Goal: Task Accomplishment & Management: Manage account settings

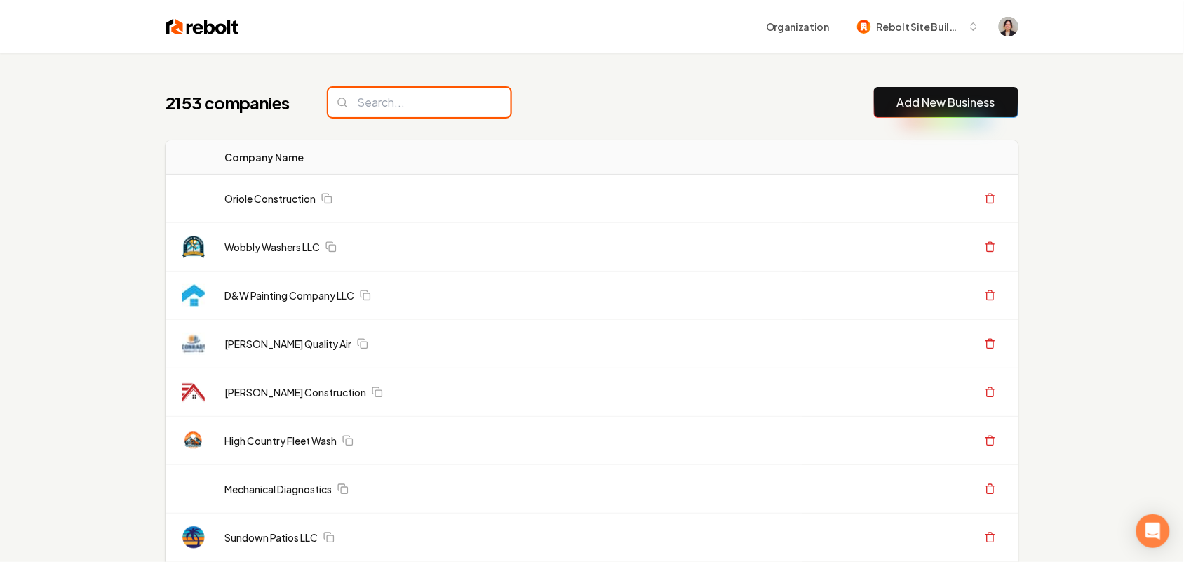
click at [398, 110] on input "search" at bounding box center [419, 102] width 182 height 29
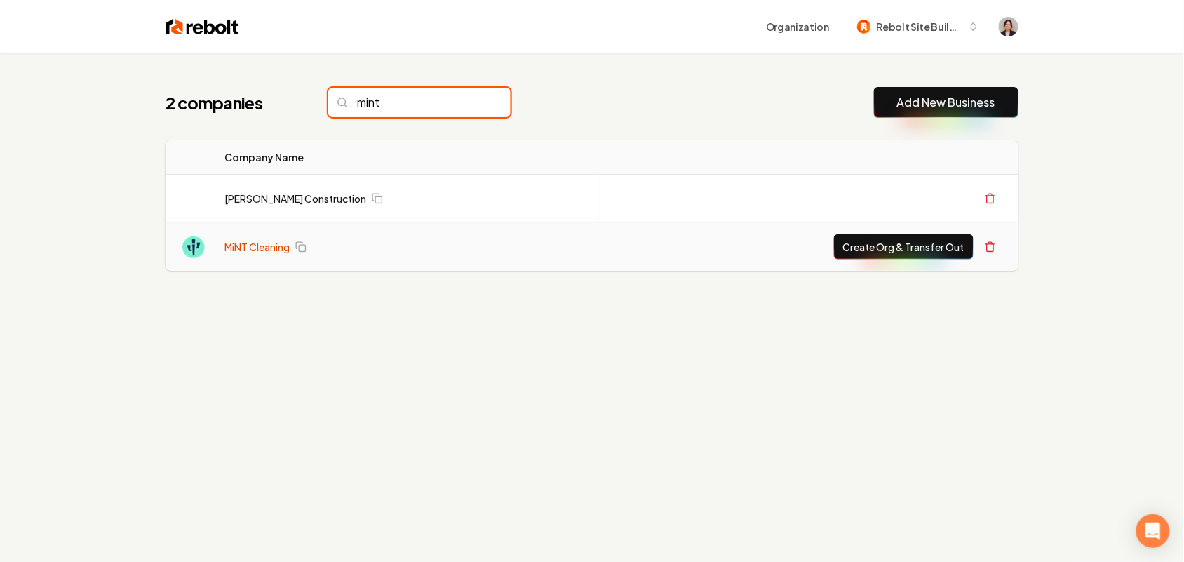
type input "mint"
click at [232, 246] on link "MiNT Cleaning" at bounding box center [256, 247] width 65 height 14
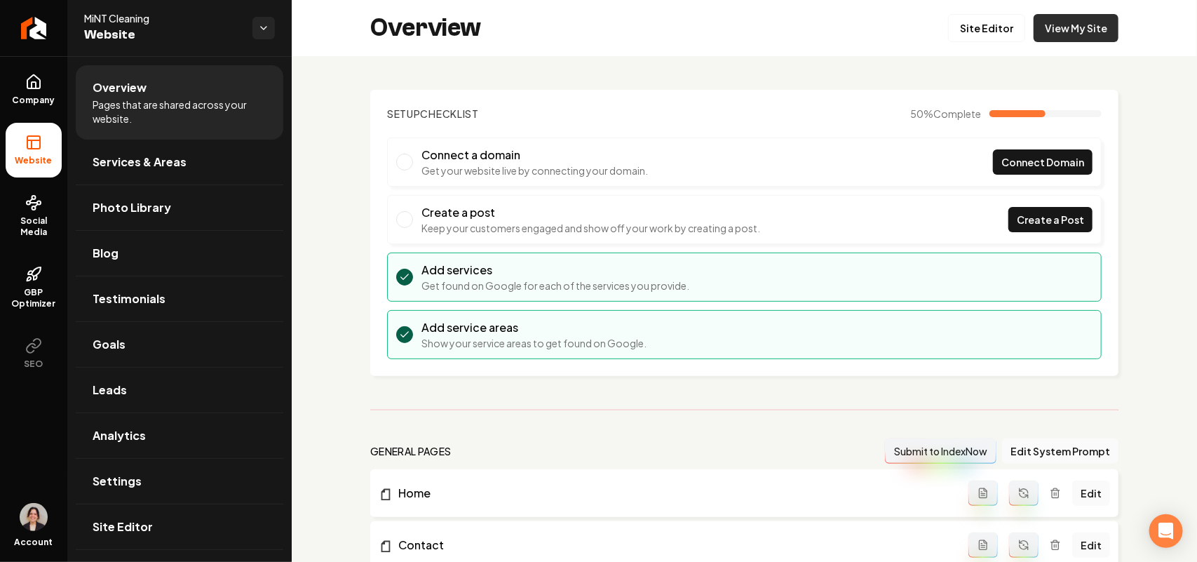
click at [1067, 18] on link "View My Site" at bounding box center [1075, 28] width 85 height 28
click at [964, 25] on link "Site Editor" at bounding box center [986, 28] width 77 height 28
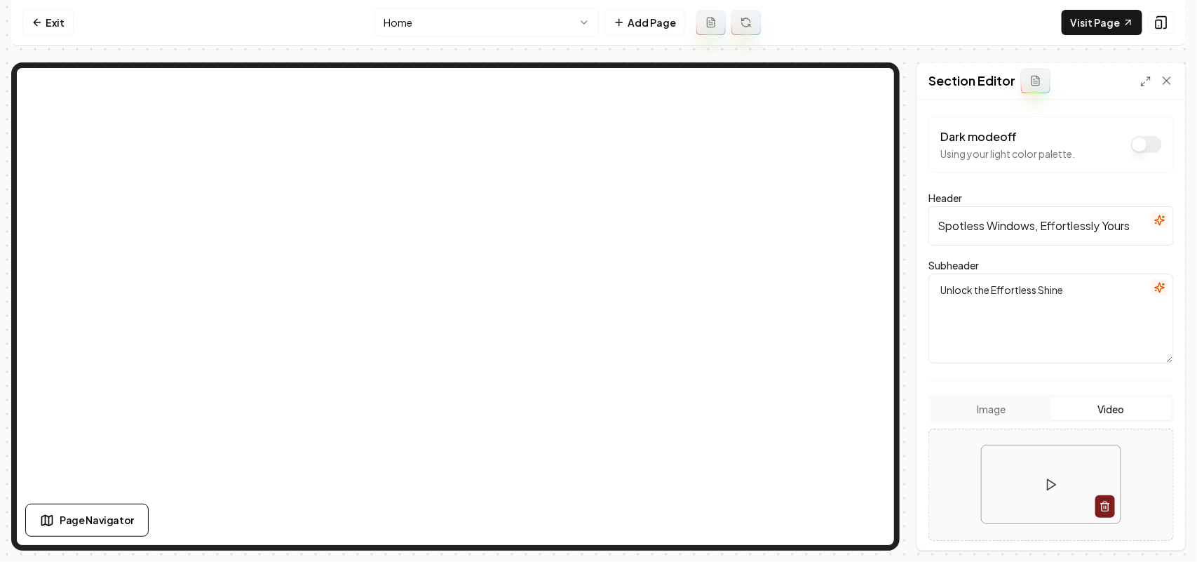
scroll to position [263, 0]
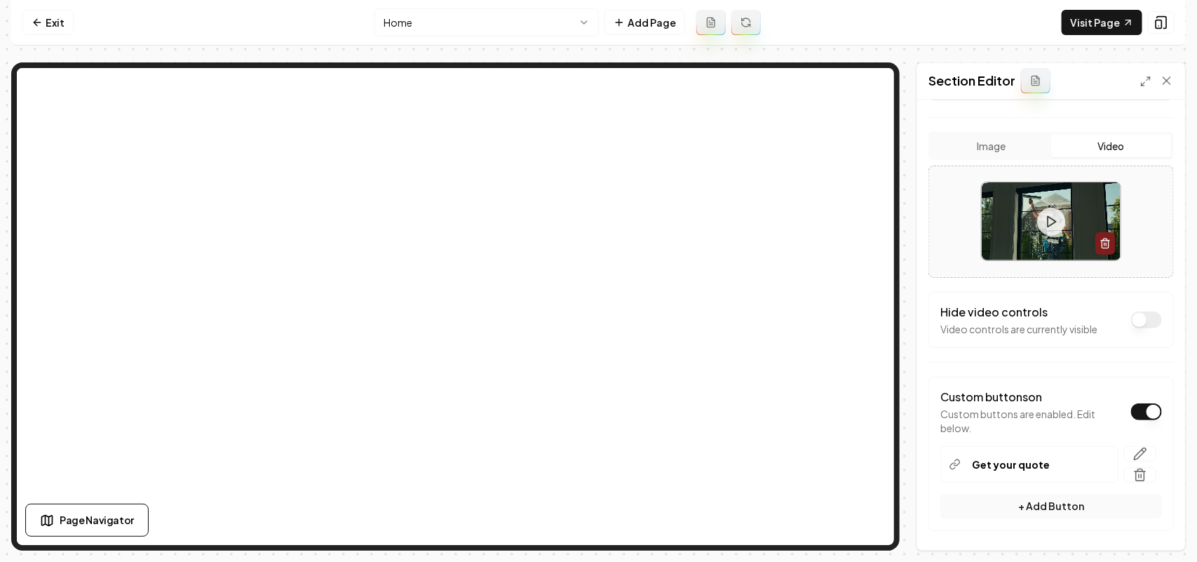
click at [1139, 311] on div "Hide video controls Video controls are currently visible" at bounding box center [1051, 320] width 222 height 32
click at [1141, 321] on button "Dark mode off" at bounding box center [1146, 319] width 31 height 17
click at [1162, 524] on button "Save" at bounding box center [1152, 525] width 41 height 25
click at [1148, 526] on button "Save" at bounding box center [1152, 525] width 41 height 25
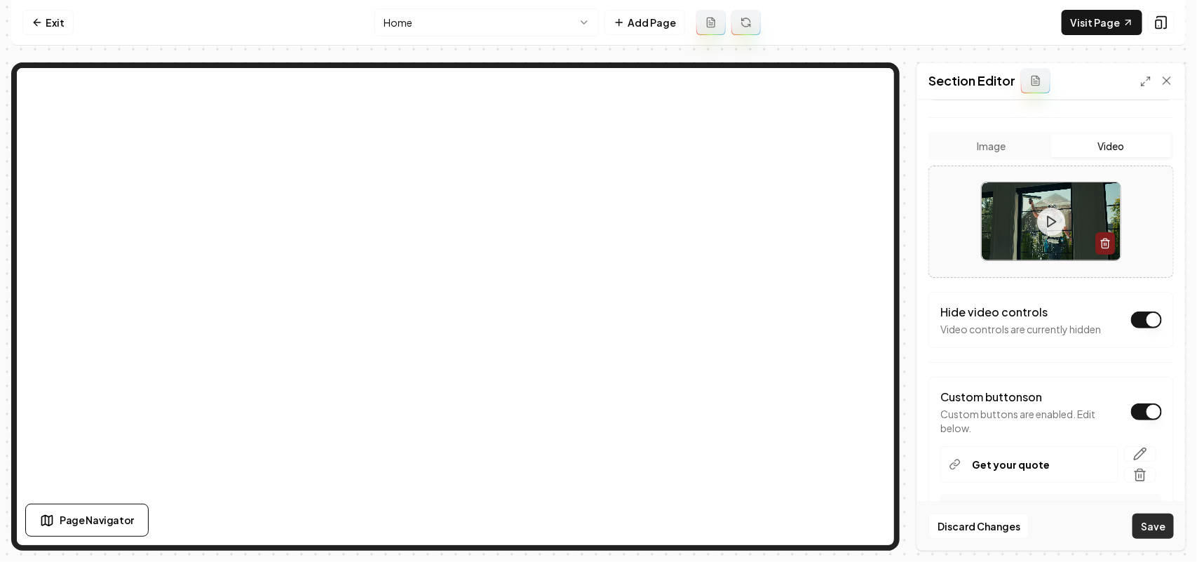
click at [1147, 526] on button "Save" at bounding box center [1152, 525] width 41 height 25
click at [54, 32] on link "Exit" at bounding box center [47, 22] width 51 height 25
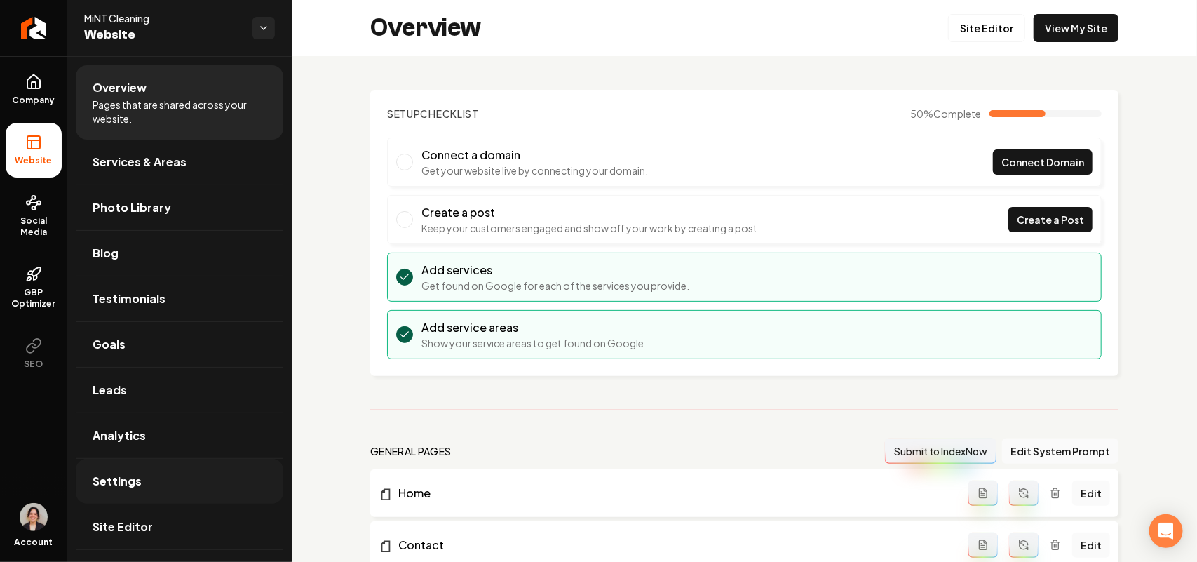
click at [172, 502] on link "Settings" at bounding box center [180, 481] width 208 height 45
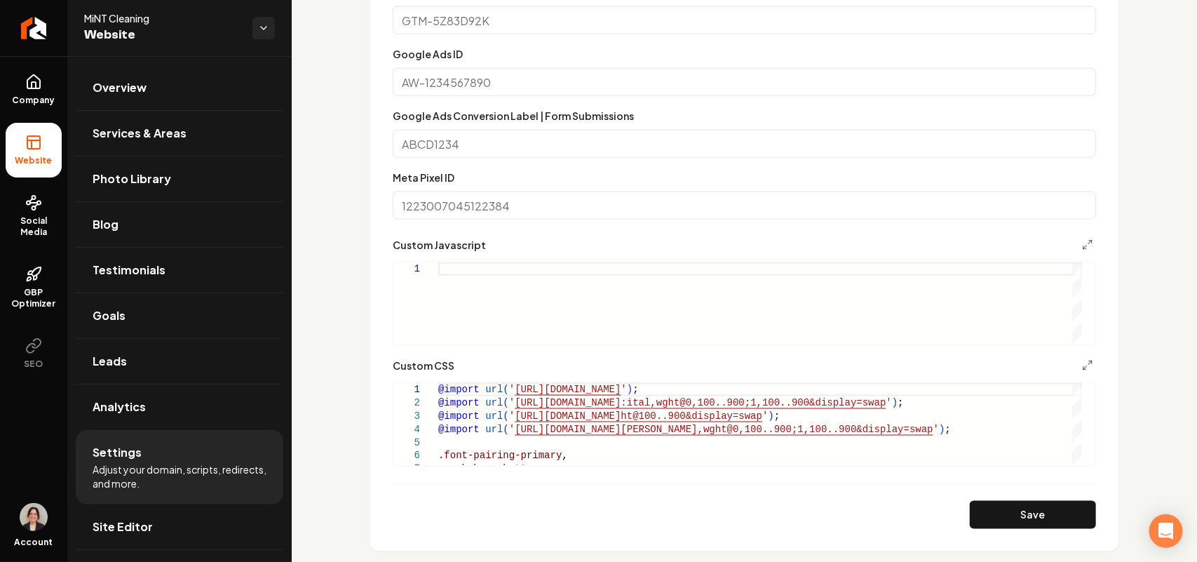
scroll to position [876, 0]
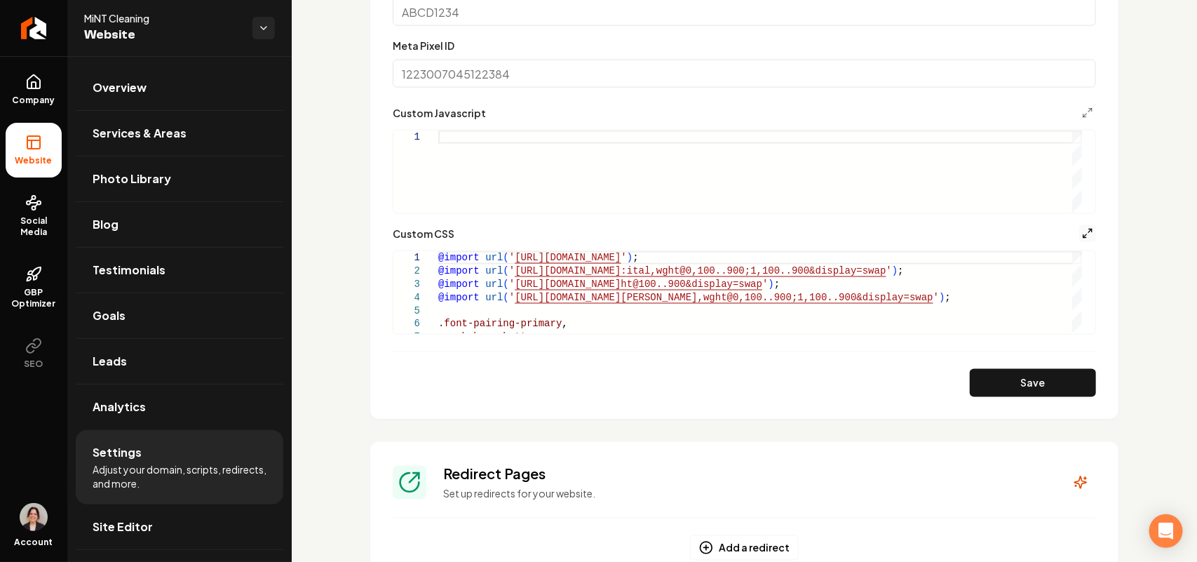
click at [1082, 233] on icon "Main content area" at bounding box center [1087, 233] width 11 height 11
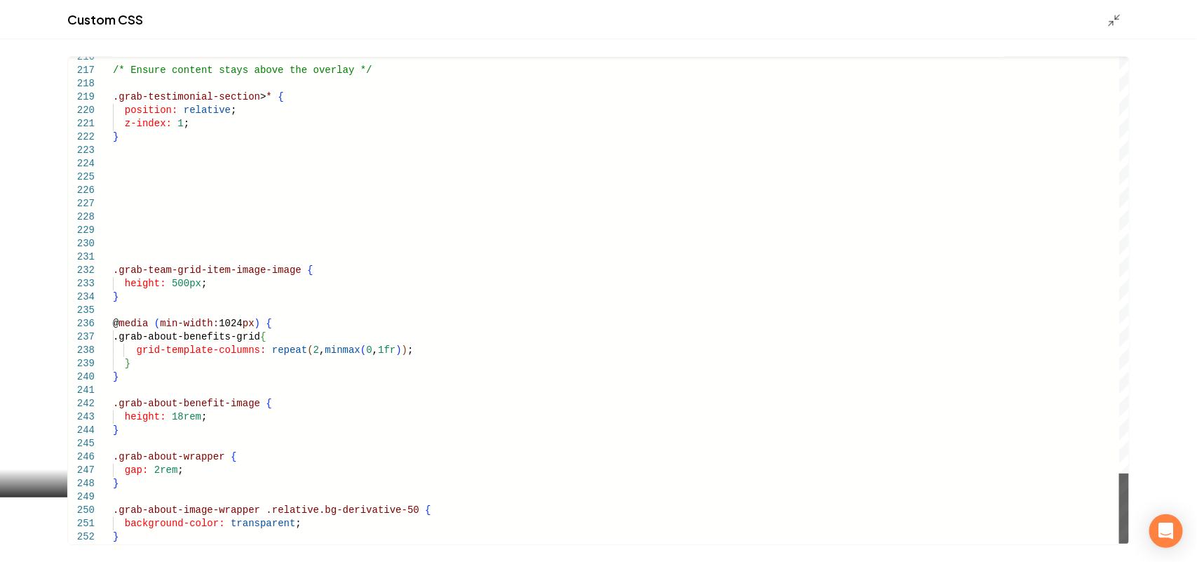
click at [1129, 543] on div "Main content area" at bounding box center [1124, 508] width 10 height 70
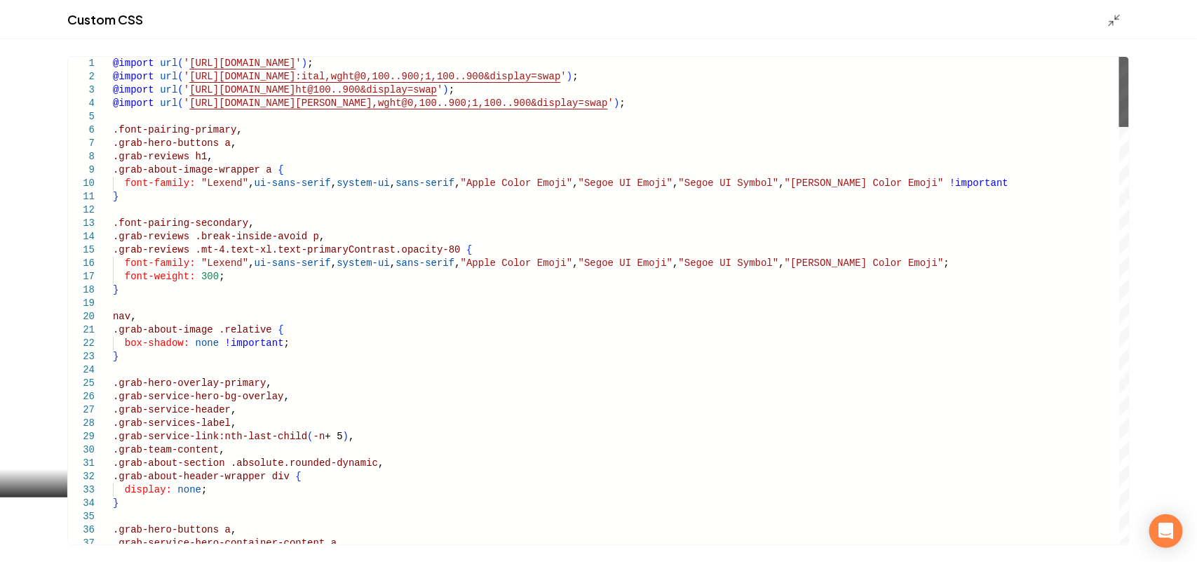
click at [1119, 57] on div "Main content area" at bounding box center [1124, 92] width 10 height 70
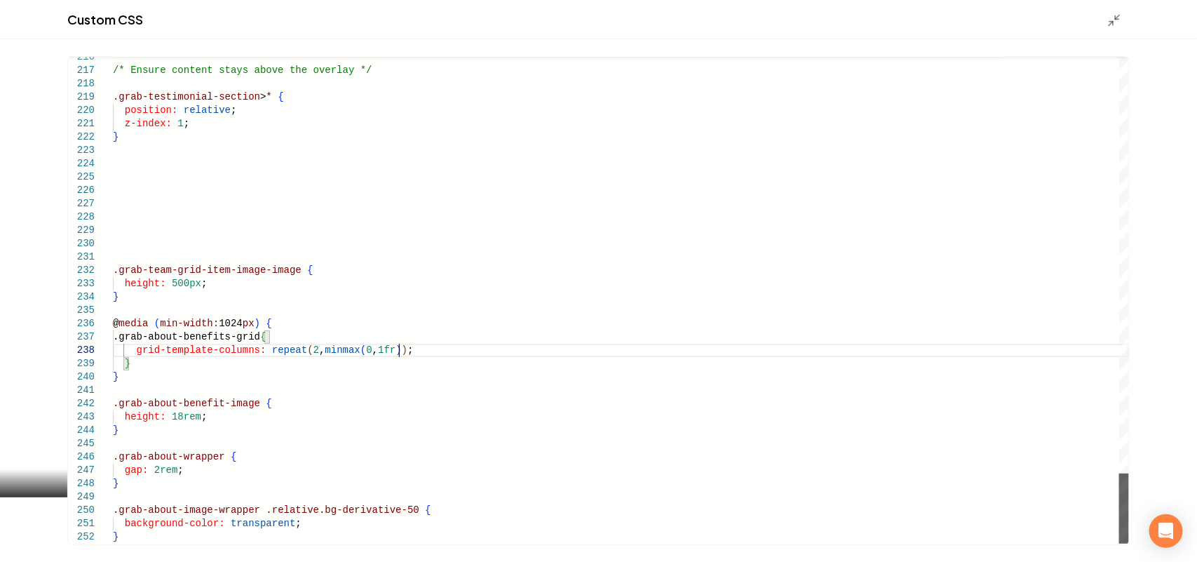
click at [1119, 543] on div "Main content area" at bounding box center [1124, 508] width 10 height 70
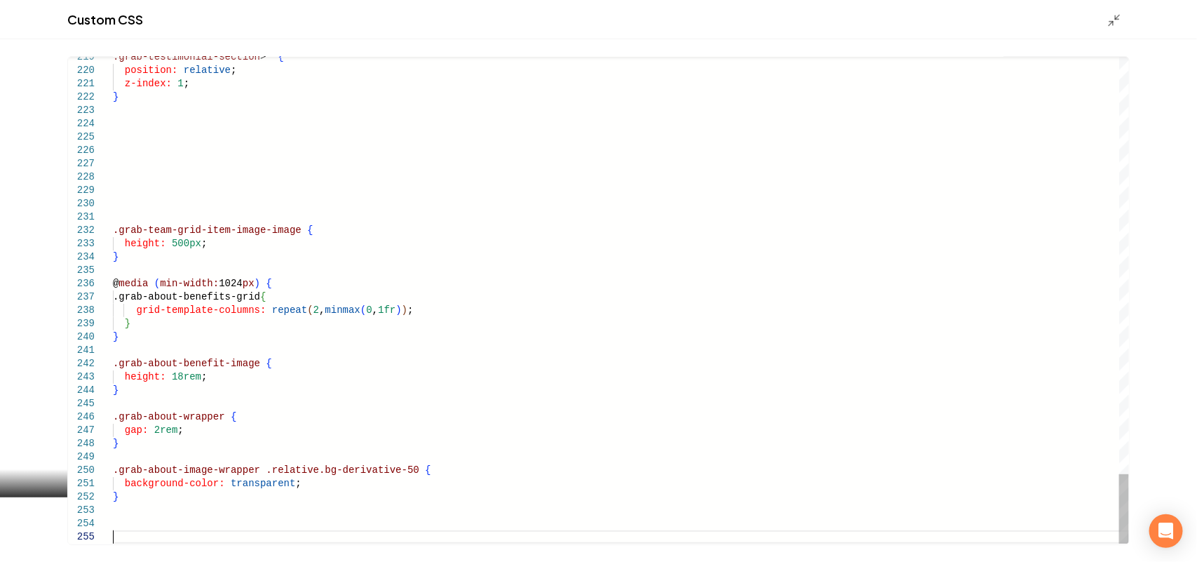
type textarea "**********"
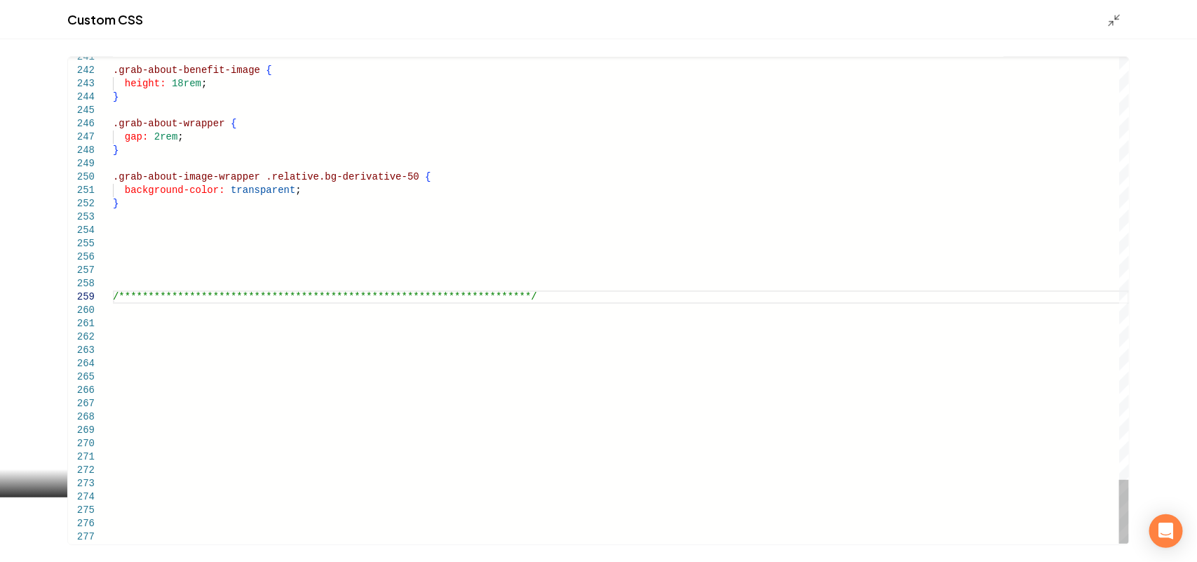
scroll to position [121, 0]
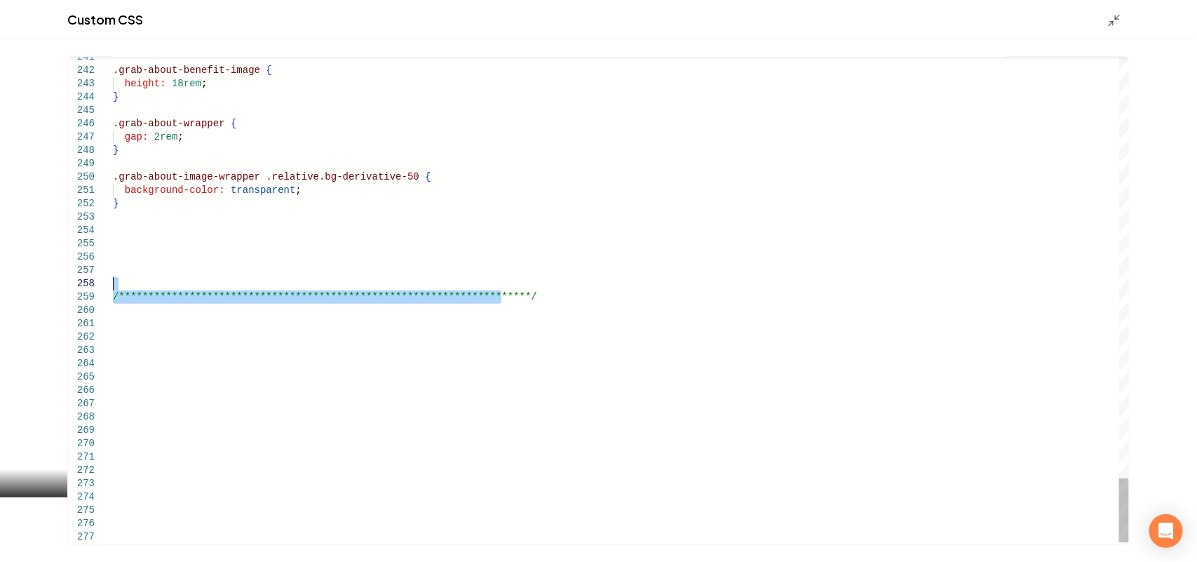
drag, startPoint x: 510, startPoint y: 295, endPoint x: 0, endPoint y: 285, distance: 510.5
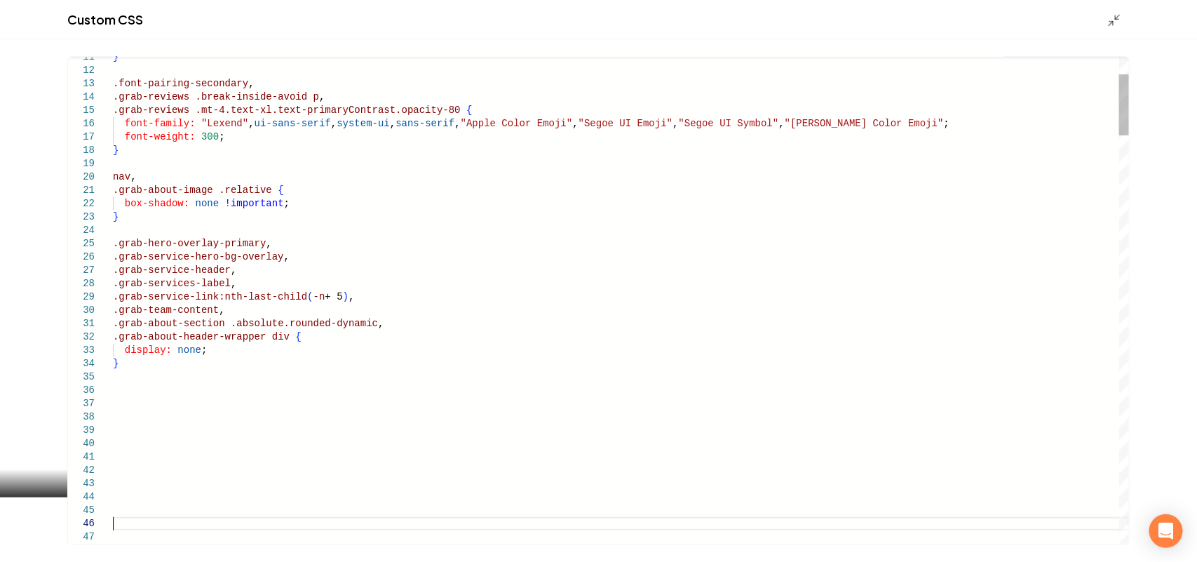
type textarea "**********"
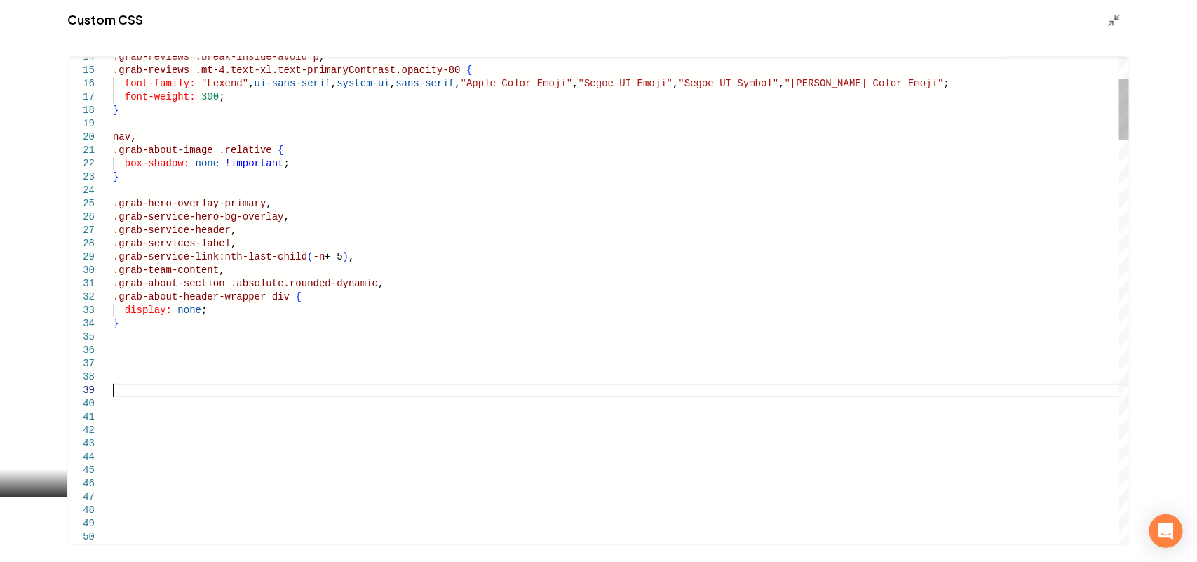
type textarea "**********"
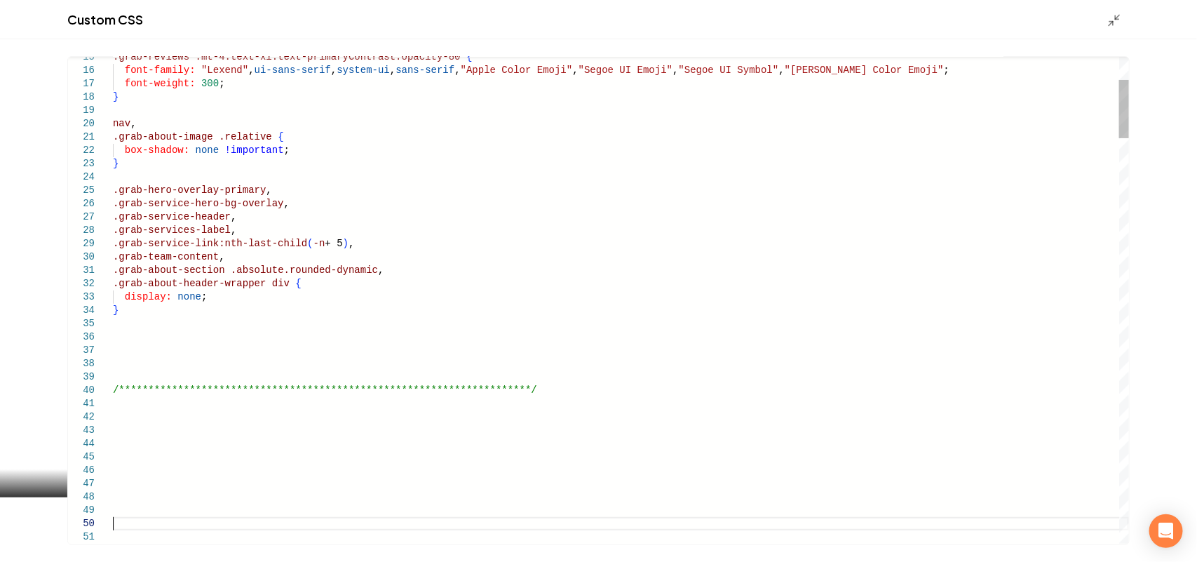
scroll to position [13, 0]
type textarea "**********"
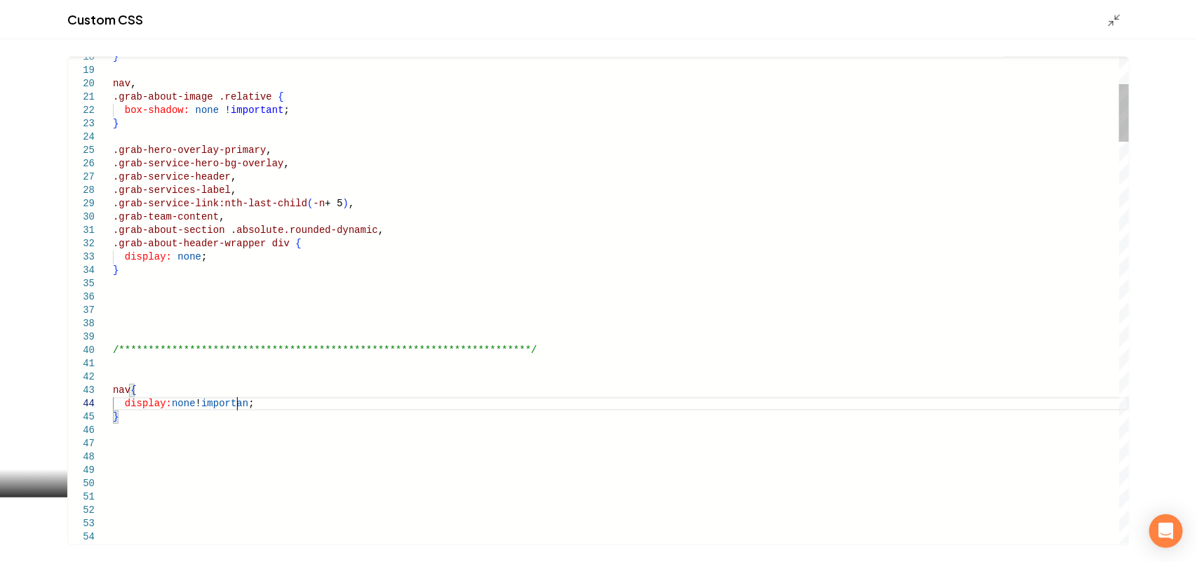
scroll to position [40, 128]
type textarea "**********"
click at [1119, 8] on div "Custom CSS" at bounding box center [598, 19] width 1197 height 39
click at [1110, 15] on icon "Main content area" at bounding box center [1114, 20] width 14 height 14
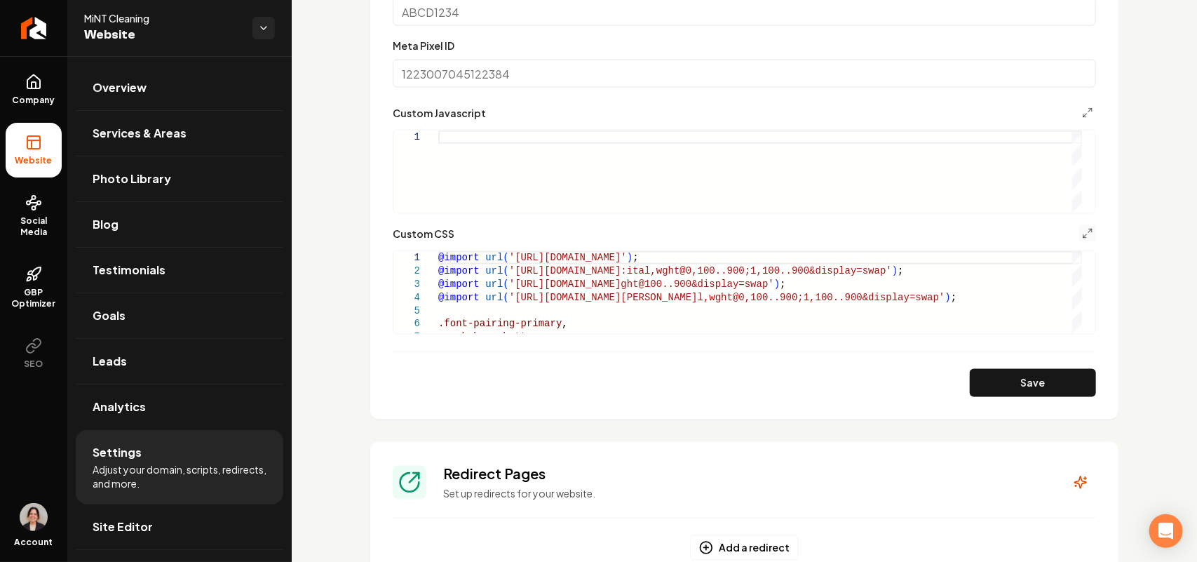
click at [1025, 370] on button "Save" at bounding box center [1033, 383] width 126 height 28
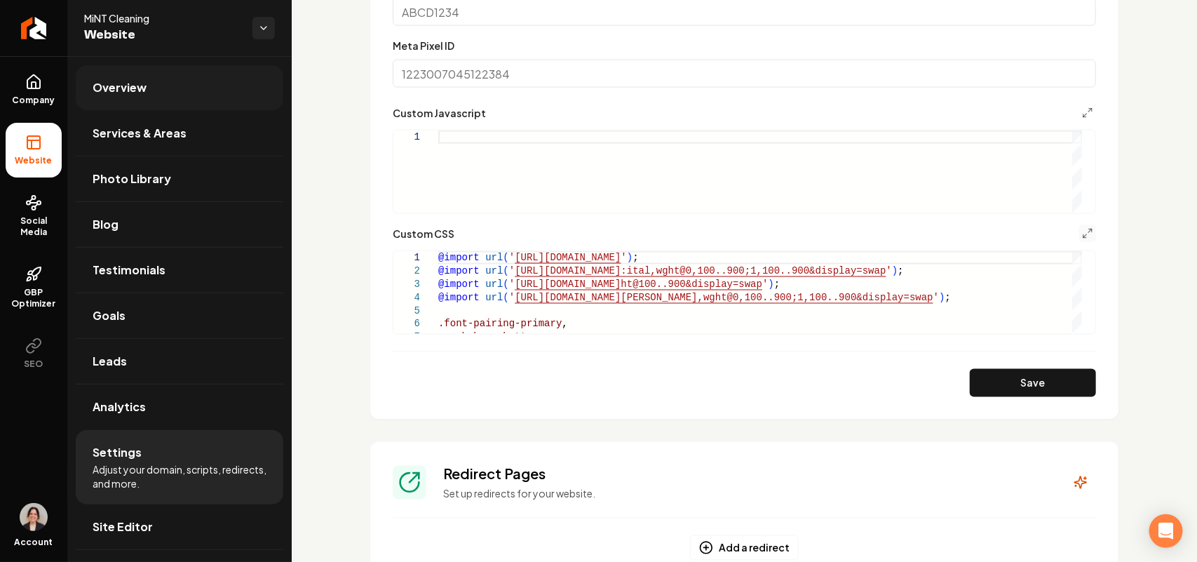
click at [142, 65] on link "Overview" at bounding box center [180, 87] width 208 height 45
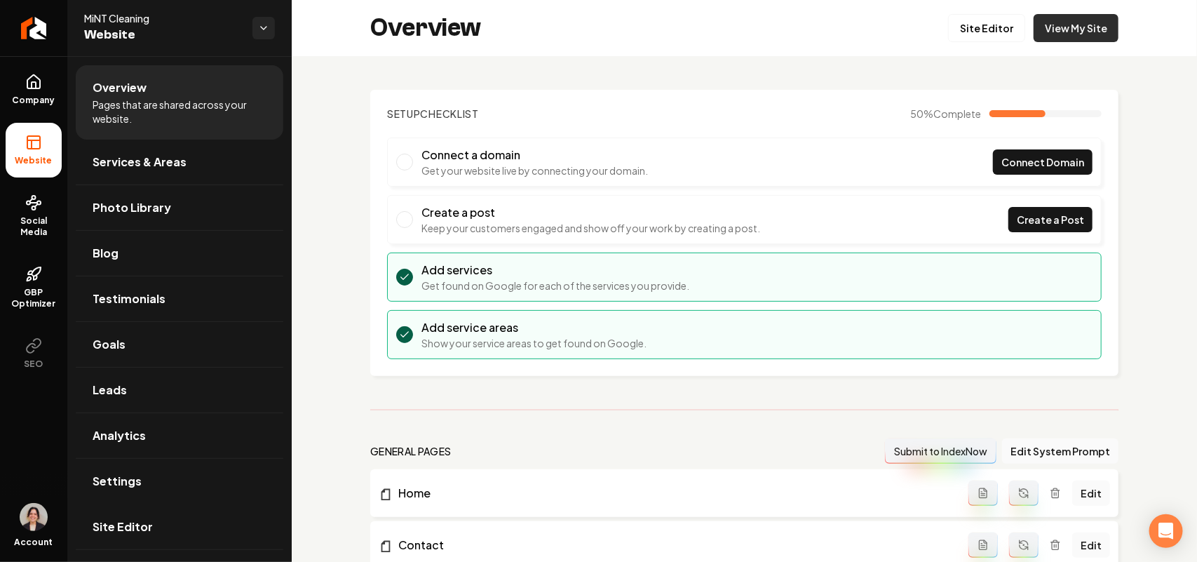
click at [994, 20] on link "Site Editor" at bounding box center [986, 28] width 77 height 28
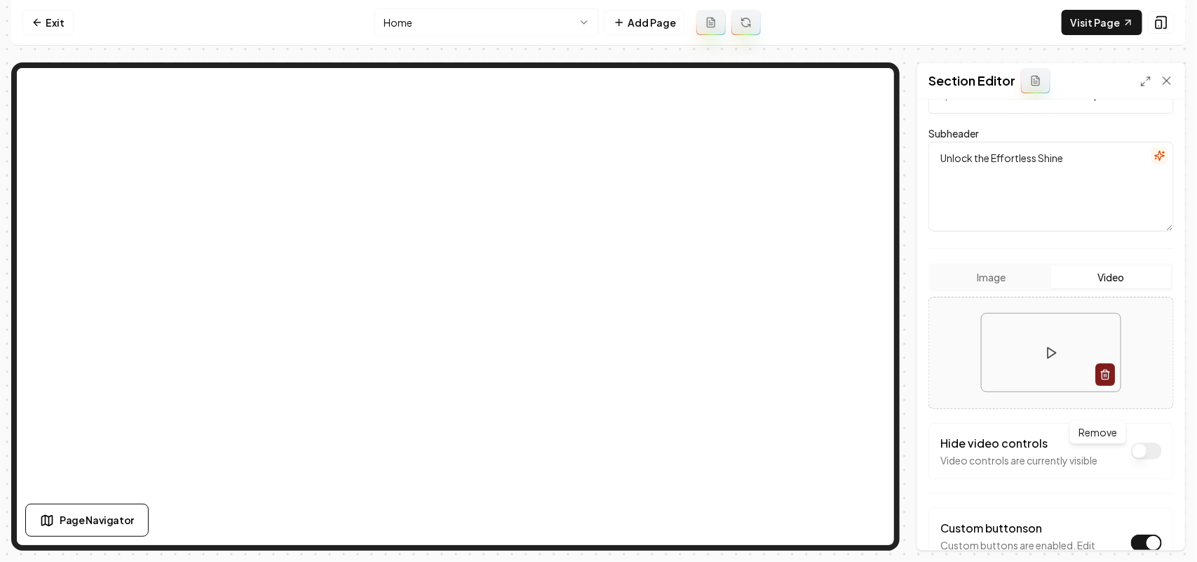
scroll to position [263, 0]
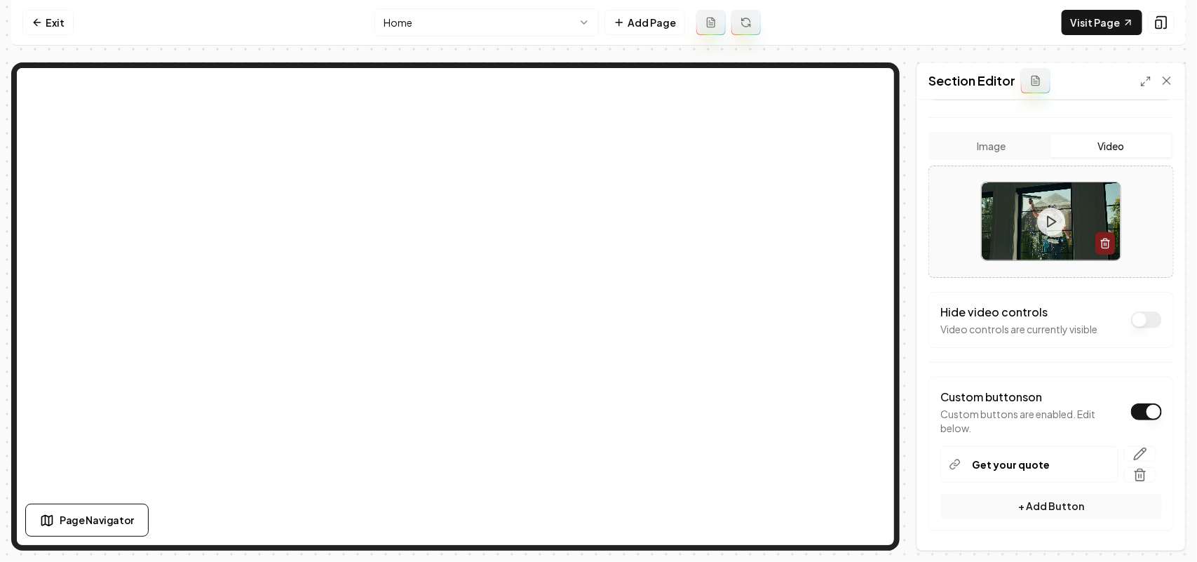
click at [1132, 320] on button "Dark mode off" at bounding box center [1146, 319] width 31 height 17
click at [1147, 529] on button "Save" at bounding box center [1152, 525] width 41 height 25
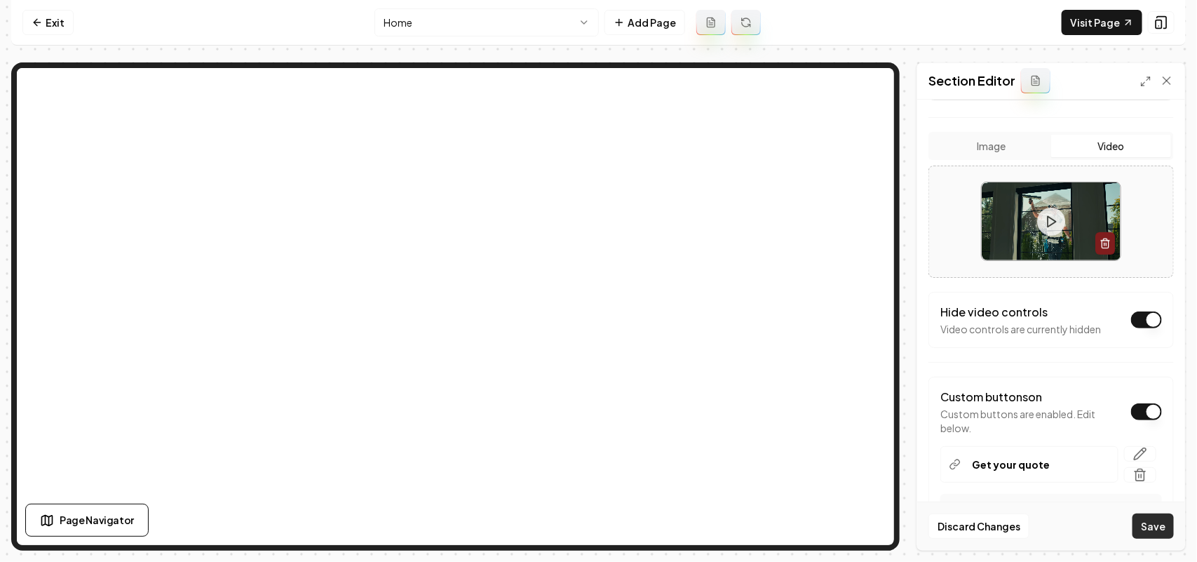
click at [1147, 529] on button "Save" at bounding box center [1152, 525] width 41 height 25
click at [1147, 522] on button "Save" at bounding box center [1152, 525] width 41 height 25
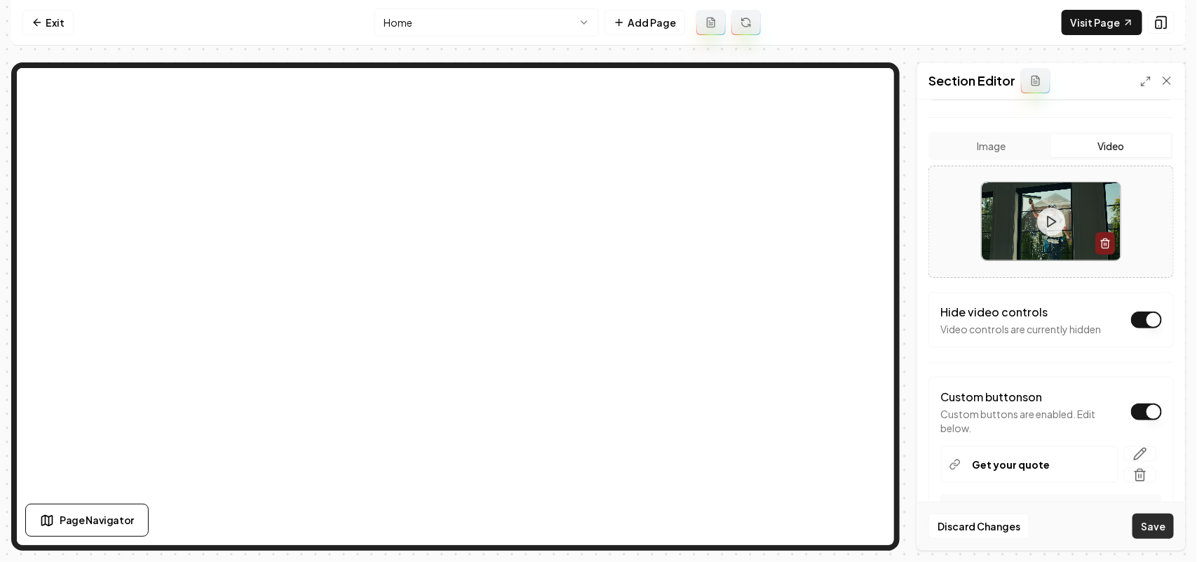
click at [1147, 522] on button "Save" at bounding box center [1152, 525] width 41 height 25
click at [40, 11] on link "Exit" at bounding box center [47, 22] width 51 height 25
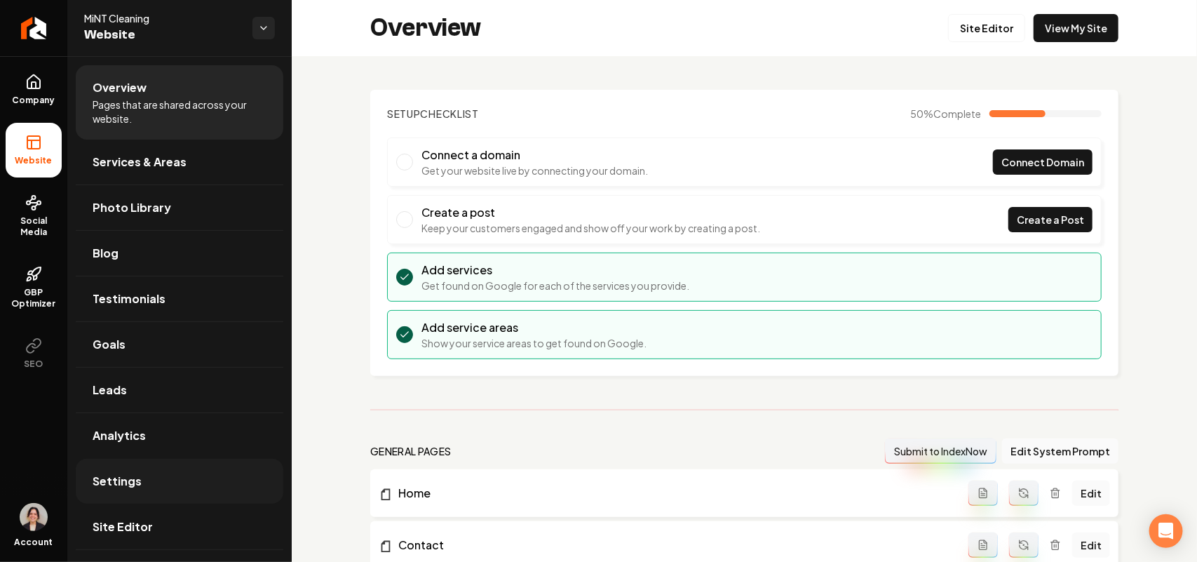
click at [191, 482] on link "Settings" at bounding box center [180, 481] width 208 height 45
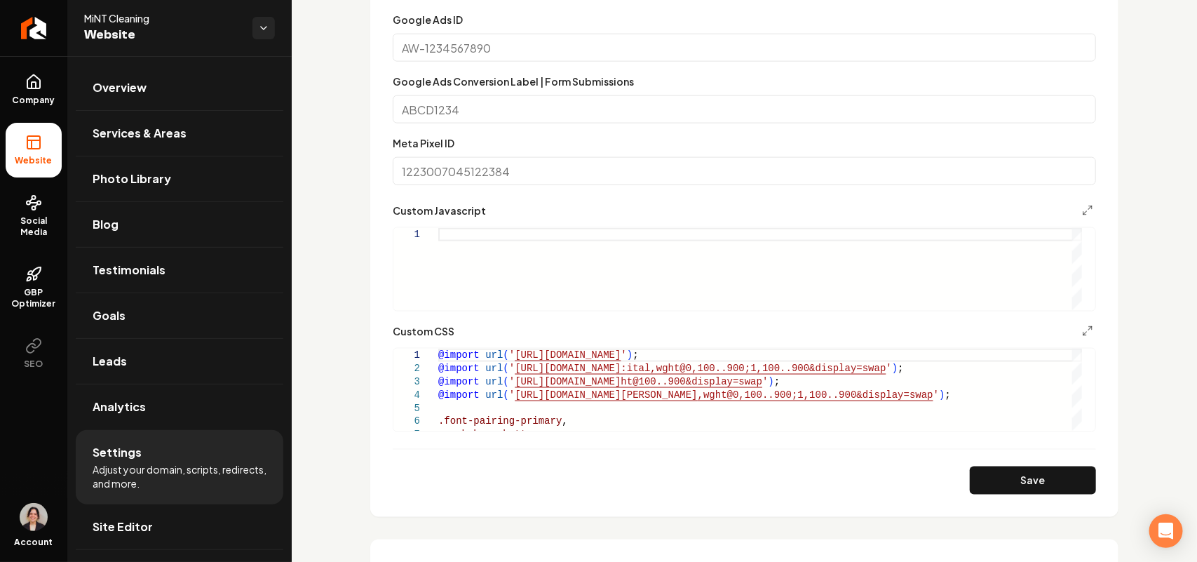
scroll to position [789, 0]
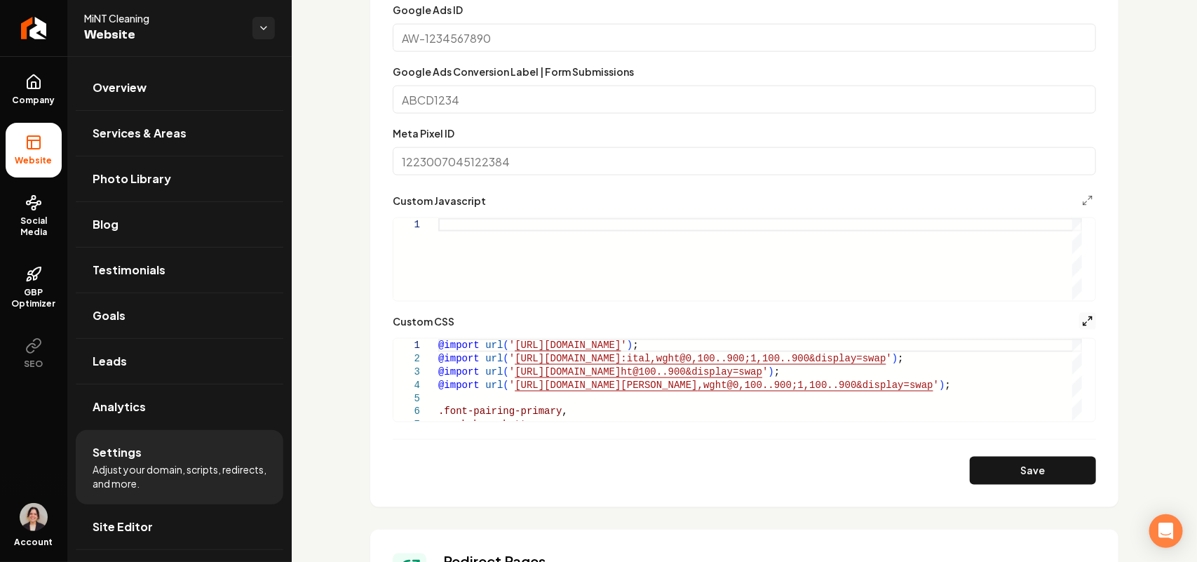
click at [1082, 324] on icon "Main content area" at bounding box center [1087, 321] width 11 height 11
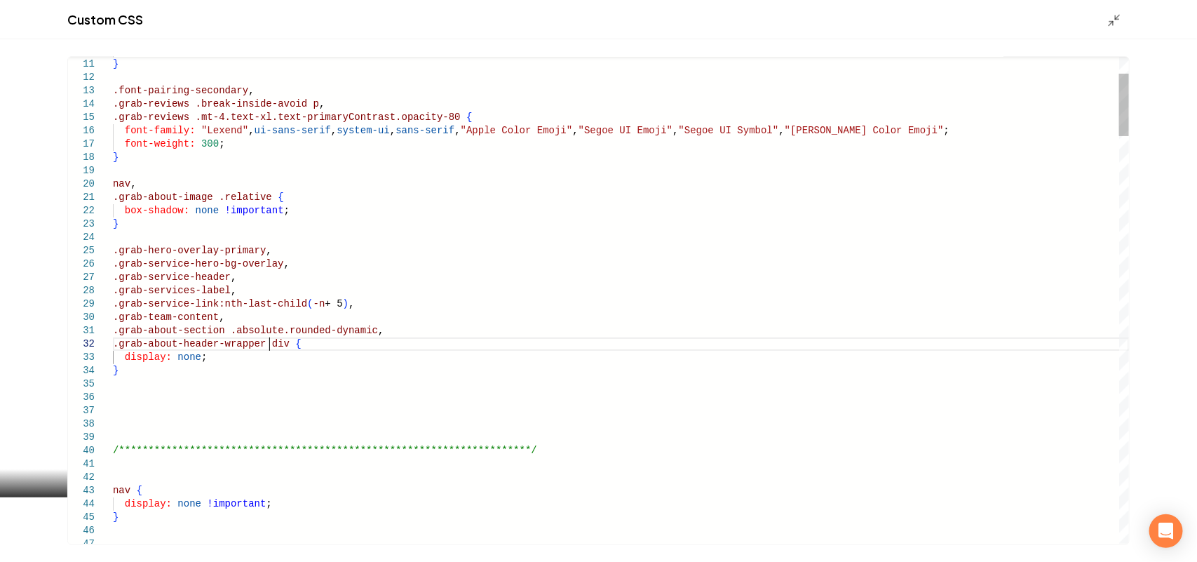
scroll to position [0, 160]
type textarea "**********"
click at [1122, 13] on div "Main content area" at bounding box center [1118, 19] width 22 height 15
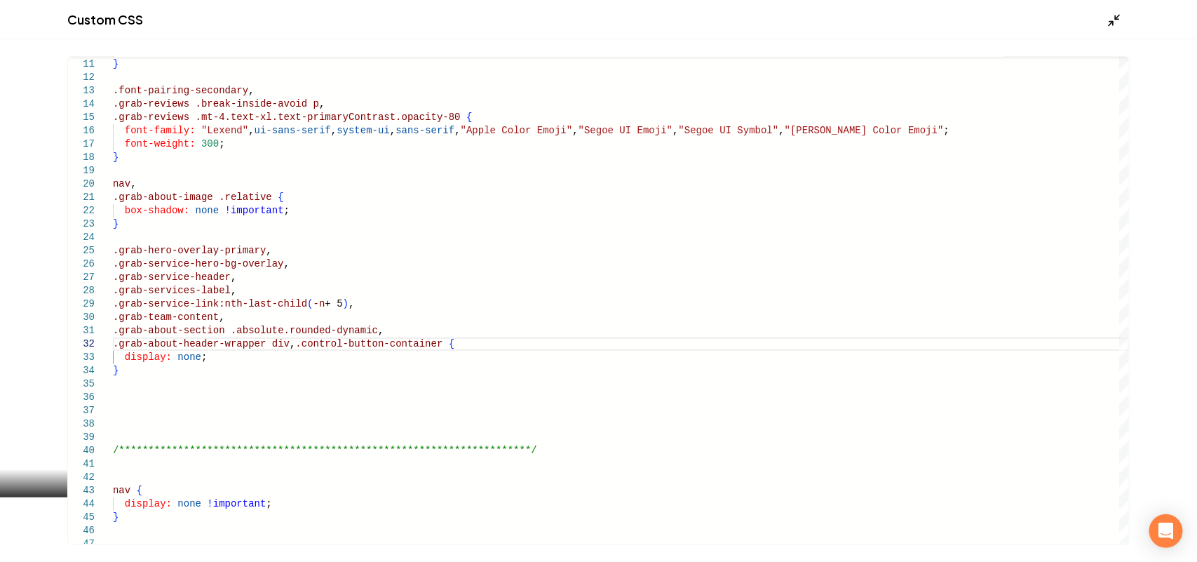
click at [1116, 13] on div "Main content area" at bounding box center [1118, 19] width 22 height 15
click at [1115, 13] on icon "Main content area" at bounding box center [1114, 20] width 14 height 14
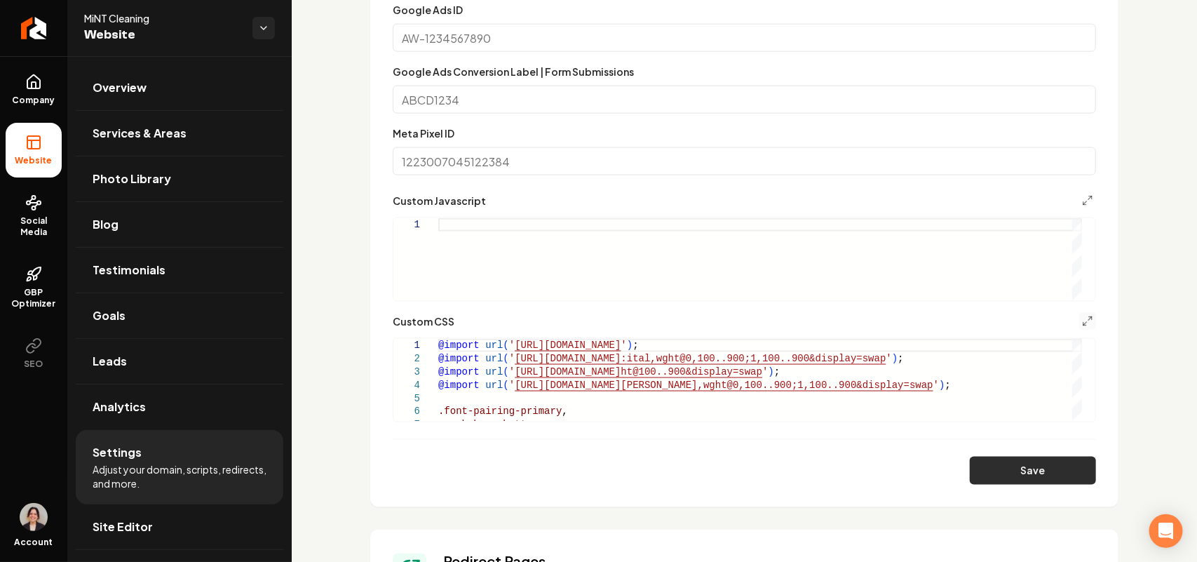
click at [987, 459] on button "Save" at bounding box center [1033, 470] width 126 height 28
click at [153, 102] on link "Overview" at bounding box center [180, 87] width 208 height 45
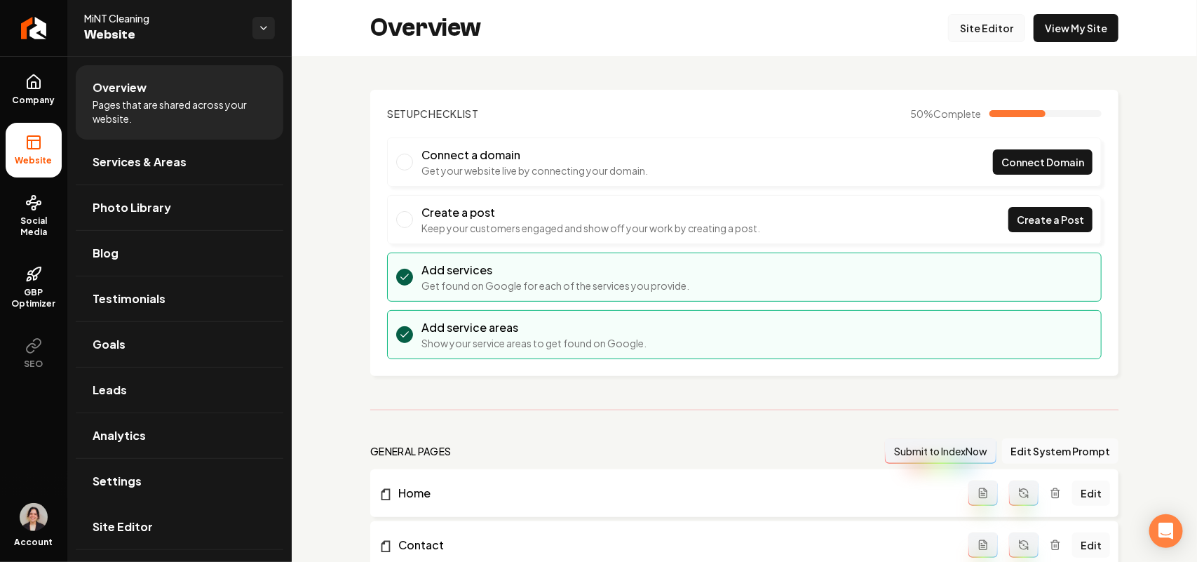
click at [973, 29] on link "Site Editor" at bounding box center [986, 28] width 77 height 28
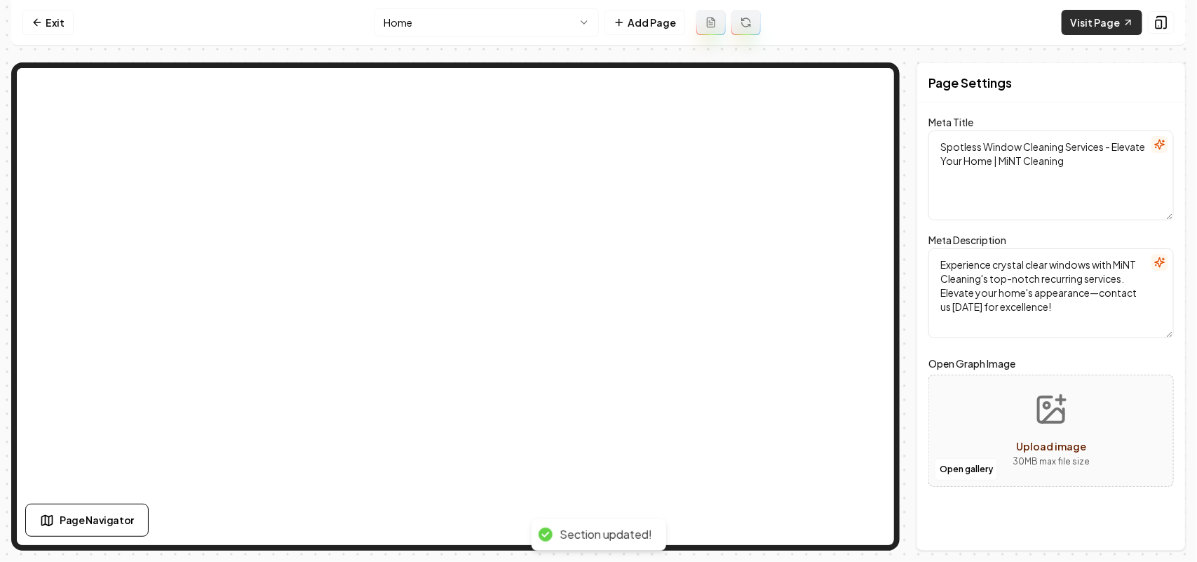
click at [1097, 23] on link "Visit Page" at bounding box center [1102, 22] width 81 height 25
drag, startPoint x: 42, startPoint y: 27, endPoint x: 69, endPoint y: 67, distance: 48.6
click at [43, 27] on link "Exit" at bounding box center [47, 22] width 51 height 25
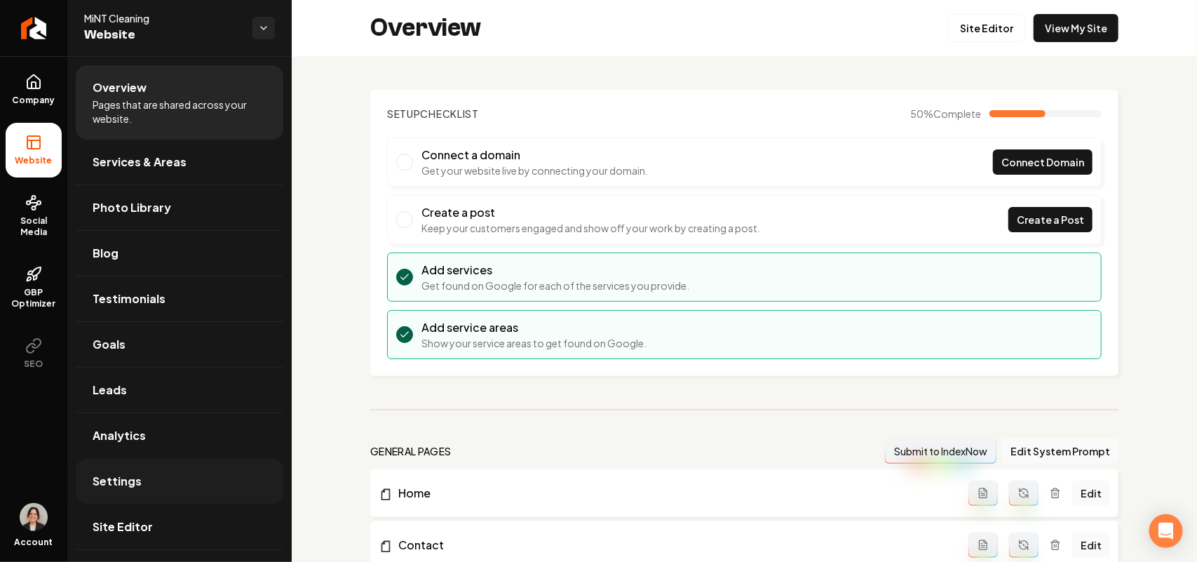
click at [177, 478] on link "Settings" at bounding box center [180, 481] width 208 height 45
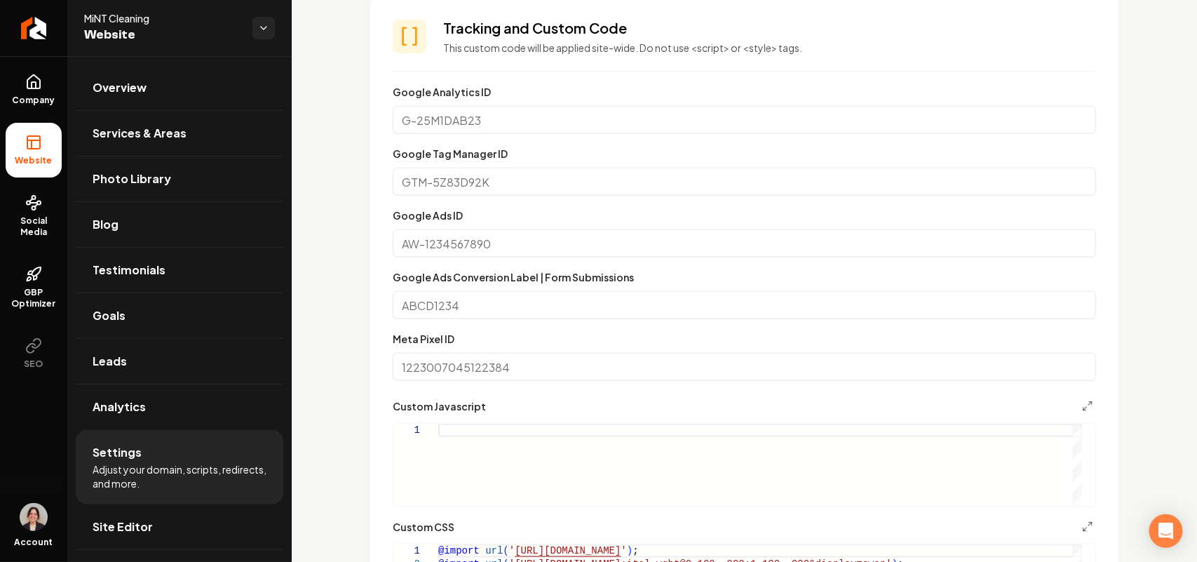
scroll to position [701, 0]
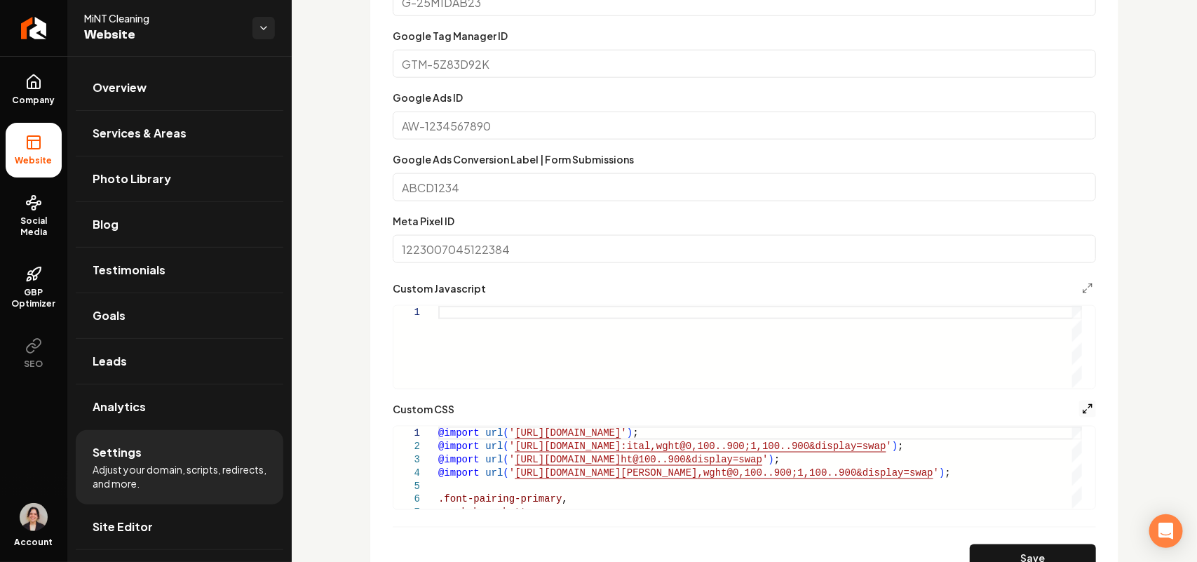
click at [1082, 412] on icon "Main content area" at bounding box center [1087, 408] width 11 height 11
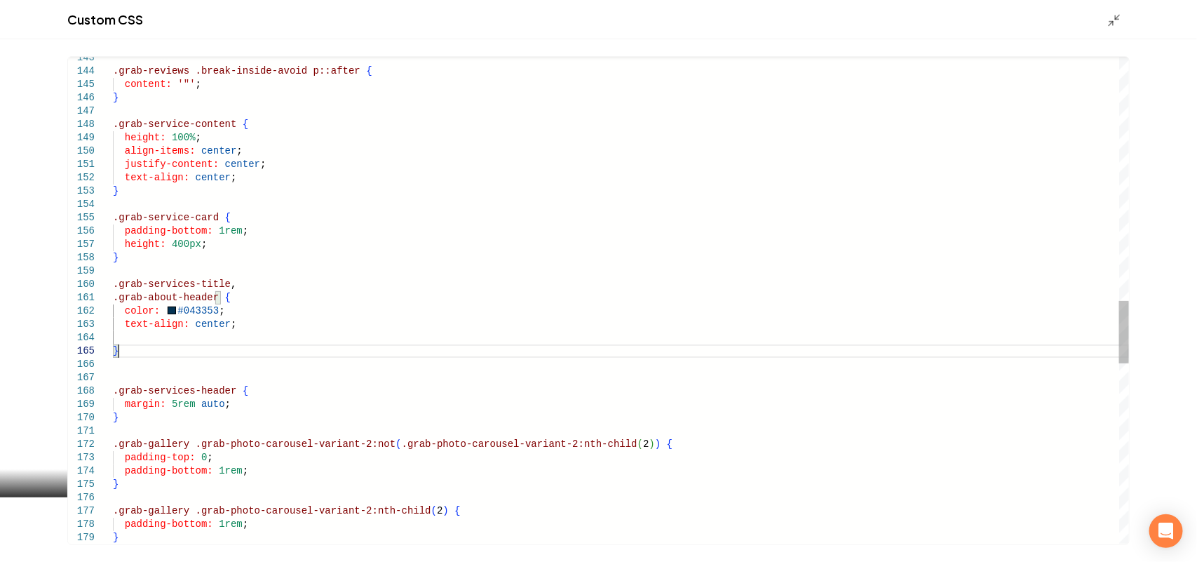
click at [222, 344] on div "} .grab-gallery .grab-photo-carousel-variant-2:nth-child ( 2 ) { padding-bottom…" at bounding box center [621, 51] width 1016 height 3783
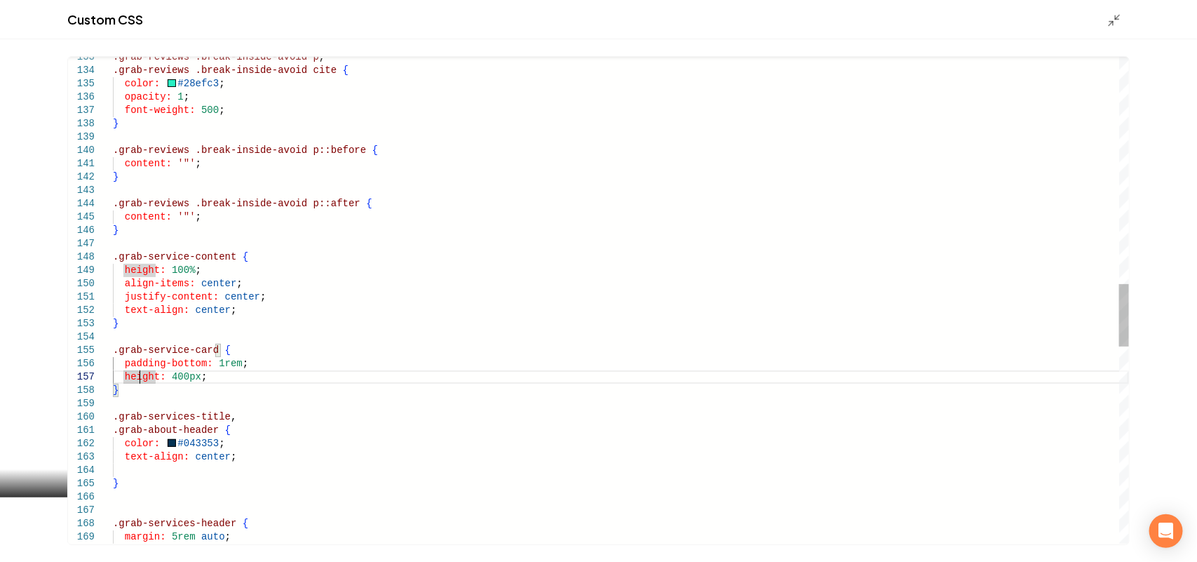
click at [140, 382] on div "margin: 5rem auto ; .grab-services-header { text-align: center ; } .grab-servic…" at bounding box center [621, 183] width 1016 height 3783
click at [135, 380] on div "margin: 5rem auto ; .grab-services-header { text-align: center ; } .grab-servic…" at bounding box center [621, 183] width 1016 height 3783
click at [203, 349] on div "margin: 5rem auto ; .grab-services-header { text-align: center ; } .grab-servic…" at bounding box center [621, 183] width 1016 height 3783
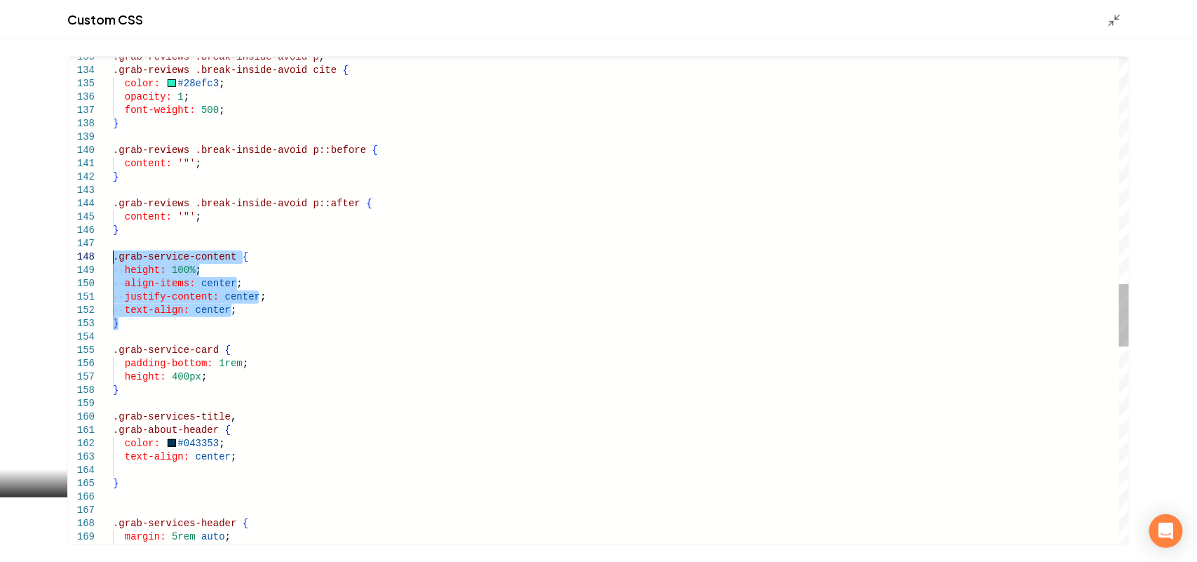
drag, startPoint x: 132, startPoint y: 323, endPoint x: 112, endPoint y: 256, distance: 69.4
click at [113, 256] on div "margin: 5rem auto ; .grab-services-header { text-align: center ; } .grab-servic…" at bounding box center [621, 183] width 1016 height 3783
click at [113, 255] on div "margin: 5rem auto ; .grab-services-header { text-align: center ; } .grab-servic…" at bounding box center [621, 300] width 1016 height 487
click at [127, 251] on div "margin: 5rem auto ; .grab-services-header { text-align: center ; } .grab-servic…" at bounding box center [621, 183] width 1016 height 3783
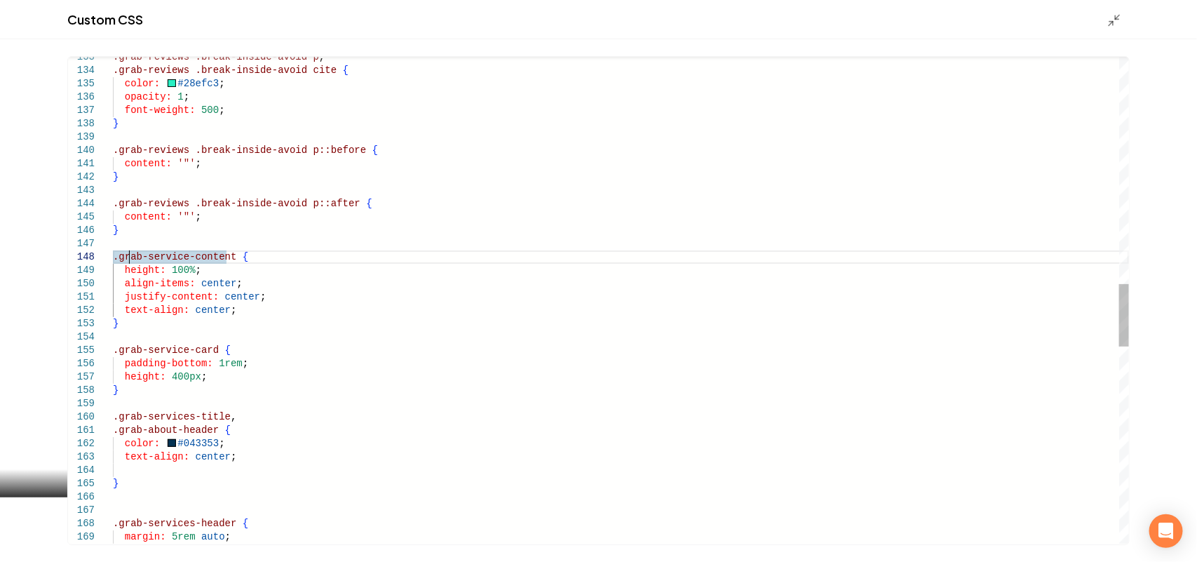
click at [123, 243] on div "margin: 5rem auto ; .grab-services-header { text-align: center ; } .grab-servic…" at bounding box center [621, 183] width 1016 height 3783
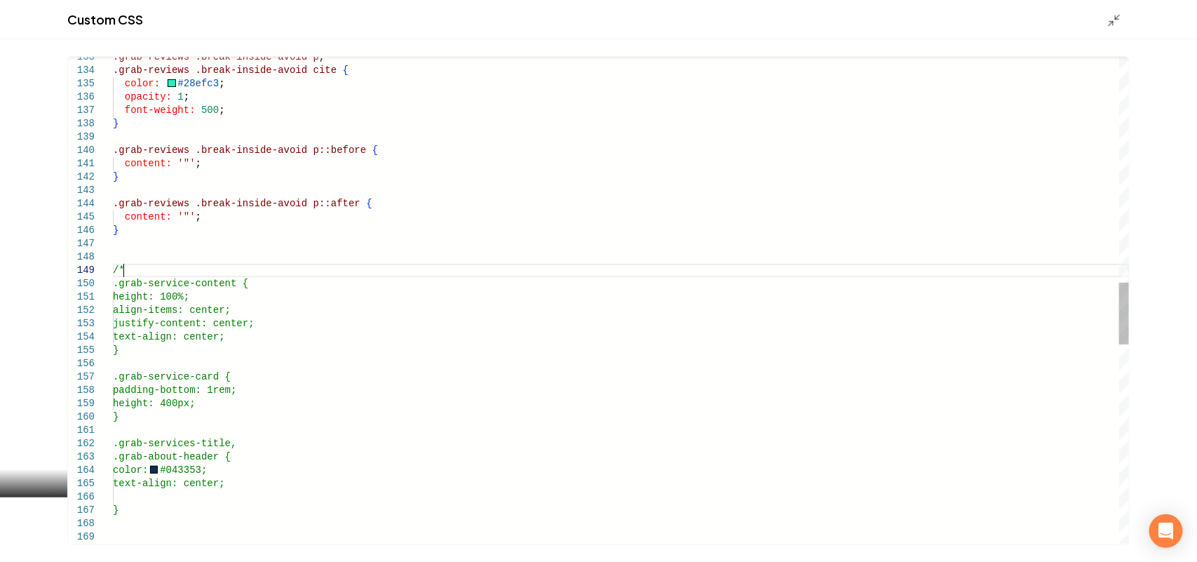
scroll to position [107, 9]
click at [131, 414] on div "text-align: center; } .grab-services-title, .grab-about-header { color: #043353…" at bounding box center [621, 197] width 1016 height 3810
type textarea "**********"
click at [1119, 22] on icon "Main content area" at bounding box center [1114, 20] width 14 height 14
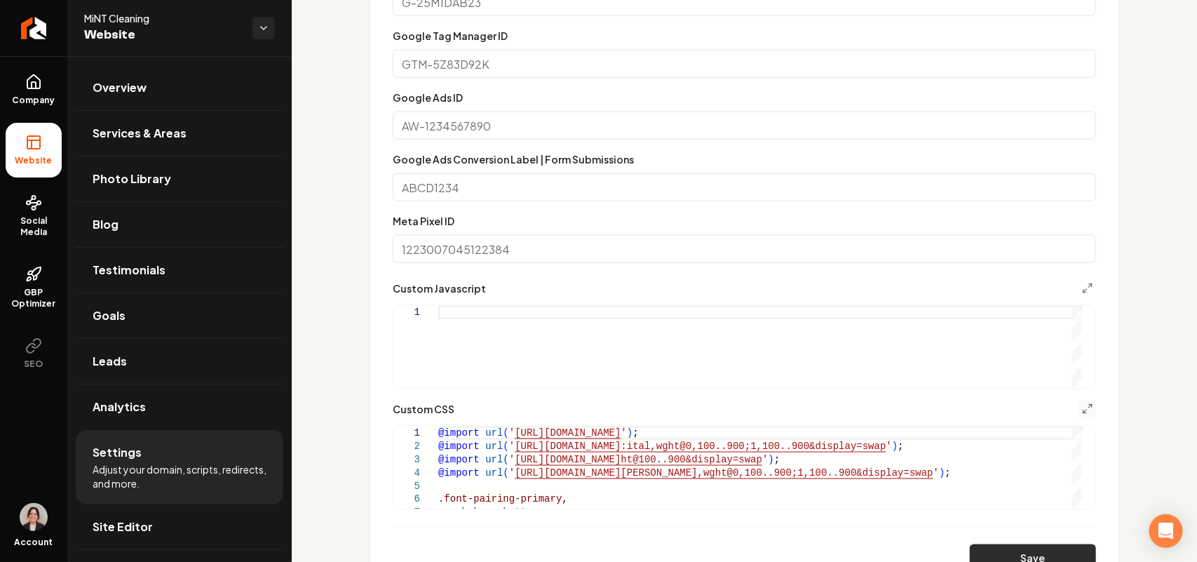
click at [1040, 549] on button "Save" at bounding box center [1033, 558] width 126 height 28
click at [1082, 405] on icon "Main content area" at bounding box center [1087, 408] width 11 height 11
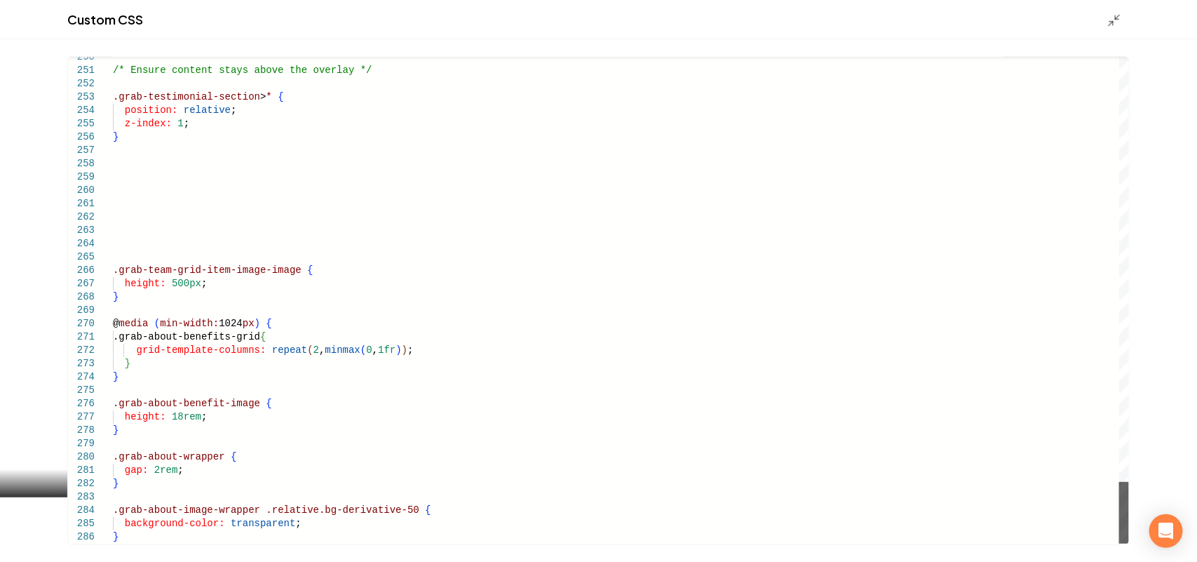
click at [1125, 543] on div "Main content area" at bounding box center [1124, 513] width 10 height 62
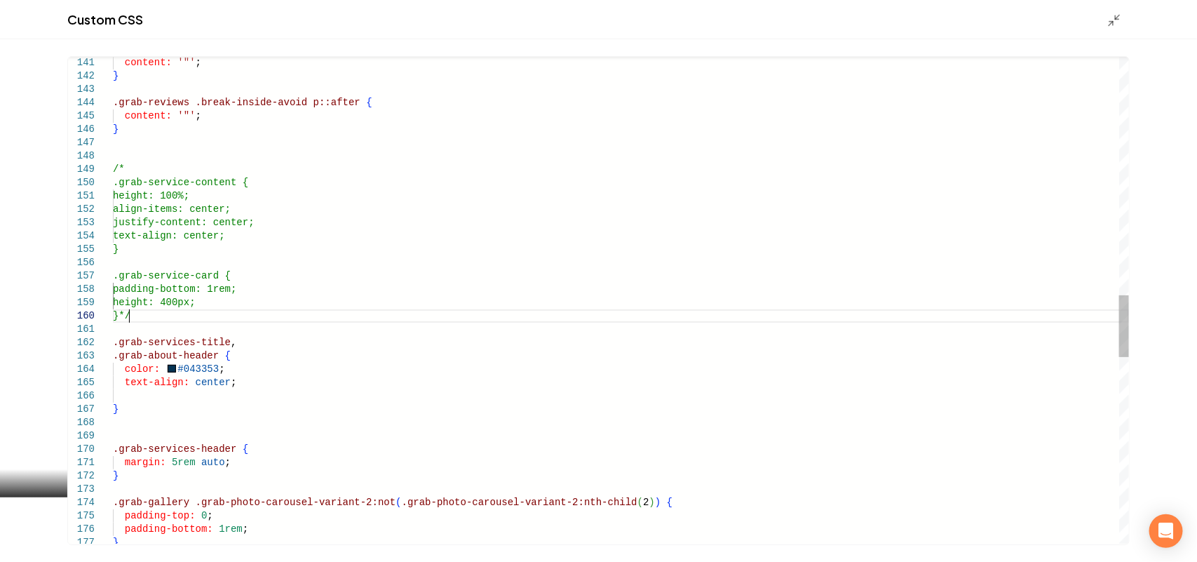
scroll to position [0, 139]
drag, startPoint x: 139, startPoint y: 320, endPoint x: 117, endPoint y: 313, distance: 22.6
click at [117, 313] on div ".grab-services-header { } color: #043353 ; text-align: center ; }*/ .grab-servi…" at bounding box center [621, 96] width 1016 height 3810
drag, startPoint x: 118, startPoint y: 313, endPoint x: 130, endPoint y: 414, distance: 101.1
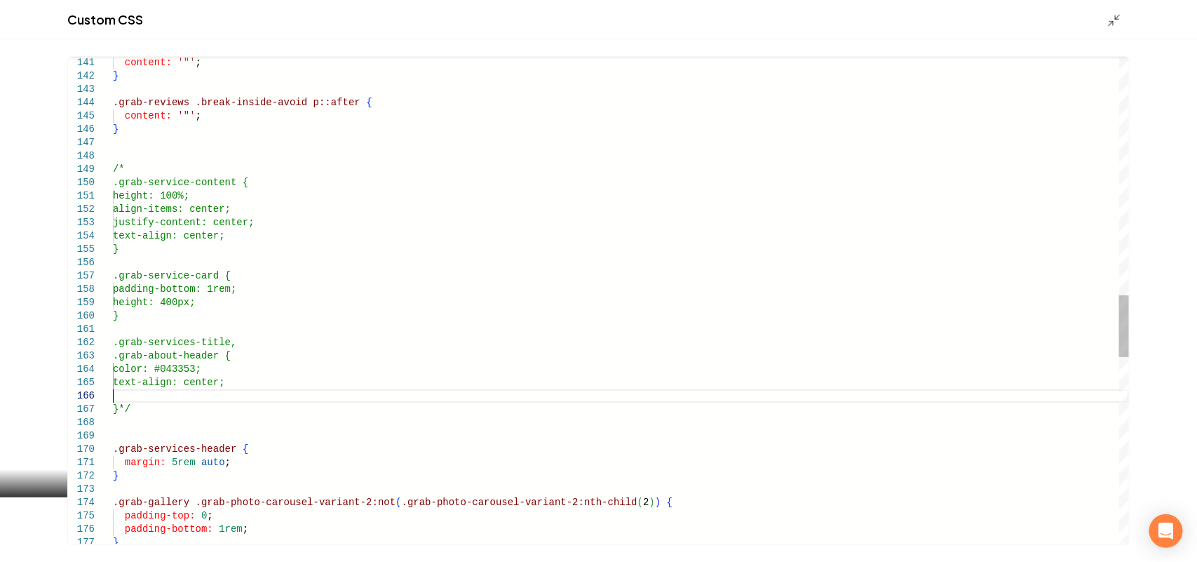
click at [156, 401] on div ".grab-services-header { }*/ color: #043353; text-align: center; } .grab-service…" at bounding box center [621, 96] width 1016 height 3810
drag, startPoint x: 149, startPoint y: 407, endPoint x: 116, endPoint y: 405, distance: 33.0
click at [116, 405] on div ".grab-services-header { }*/ color: #043353; text-align: center; } .grab-service…" at bounding box center [621, 96] width 1016 height 3810
drag, startPoint x: 121, startPoint y: 410, endPoint x: 133, endPoint y: 312, distance: 99.0
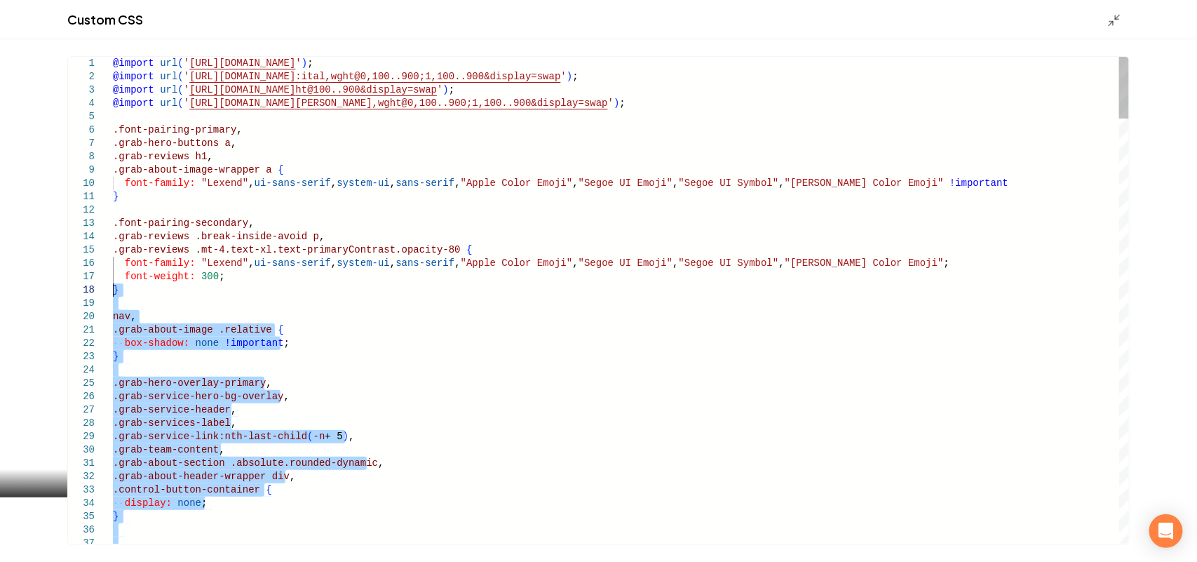
drag, startPoint x: 152, startPoint y: 541, endPoint x: 86, endPoint y: 299, distance: 250.9
drag, startPoint x: 172, startPoint y: 313, endPoint x: 170, endPoint y: 328, distance: 15.6
drag, startPoint x: 121, startPoint y: 438, endPoint x: 79, endPoint y: 321, distance: 124.2
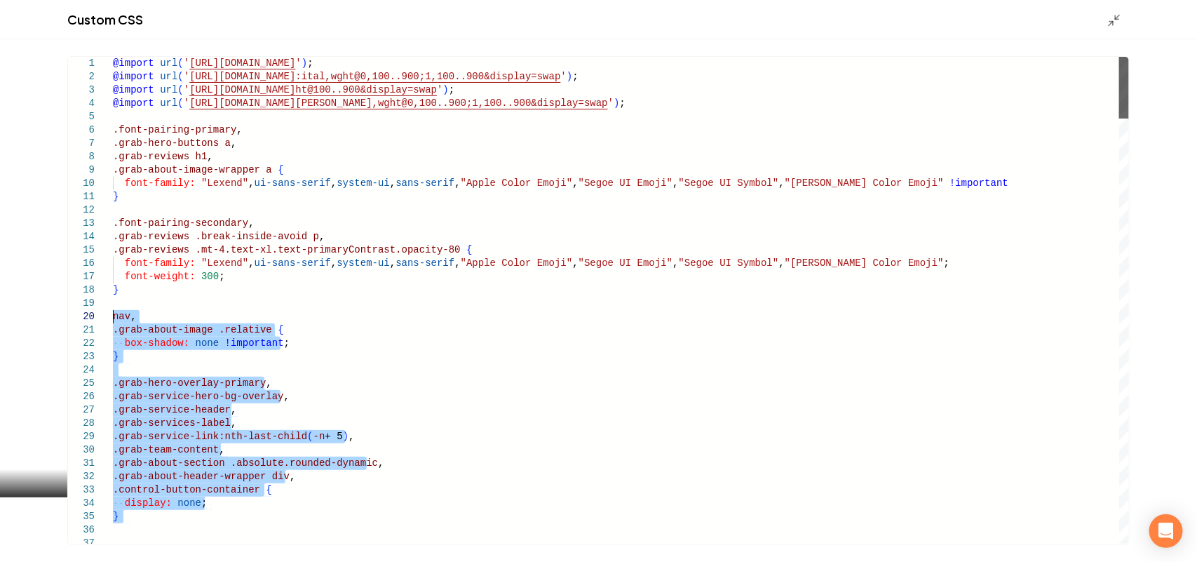
click at [1126, 82] on div "Main content area" at bounding box center [1124, 88] width 10 height 62
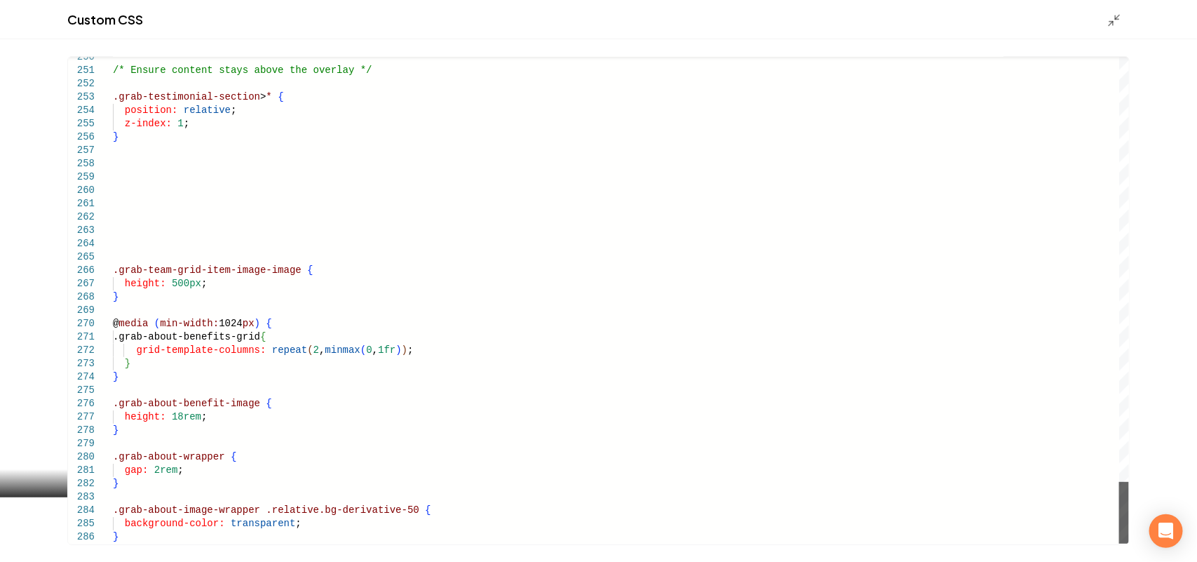
click at [1125, 543] on div "Main content area" at bounding box center [1124, 513] width 10 height 62
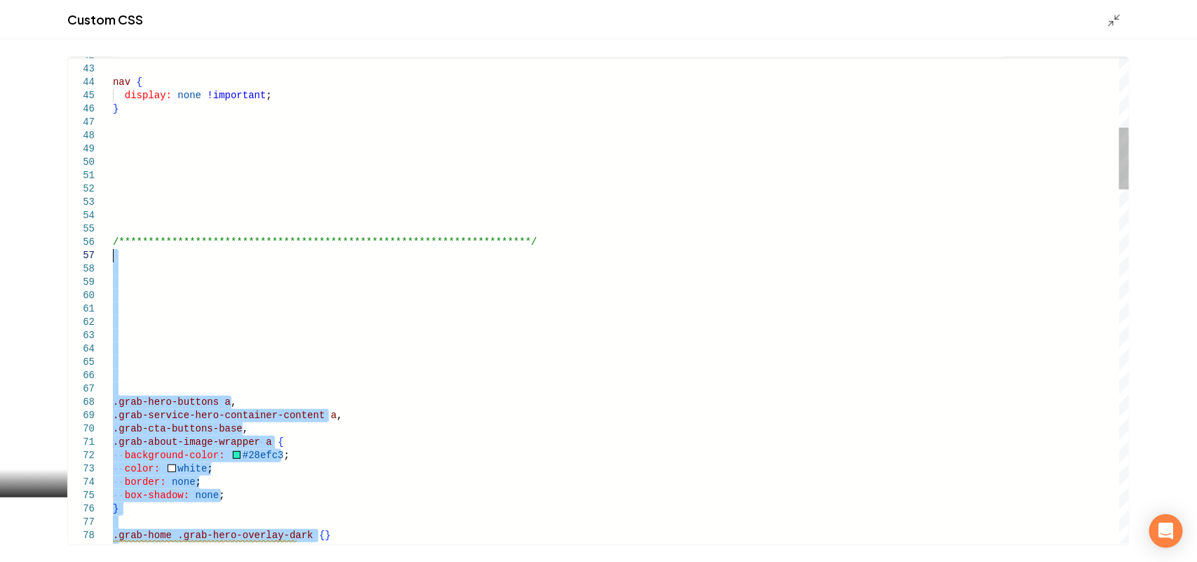
drag, startPoint x: 359, startPoint y: 543, endPoint x: 123, endPoint y: 260, distance: 368.9
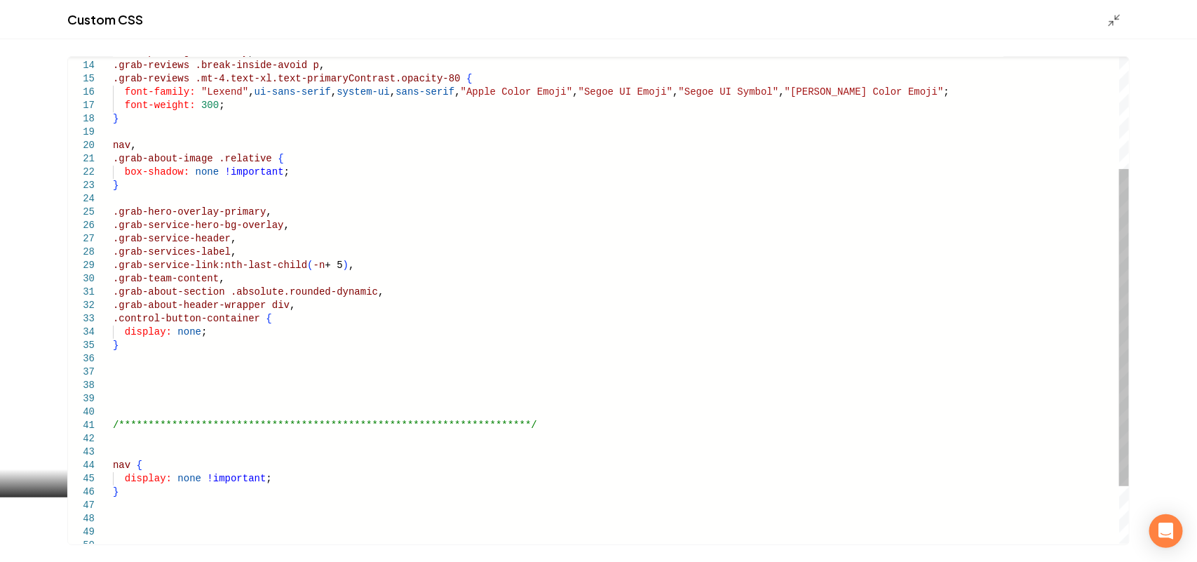
scroll to position [67, 247]
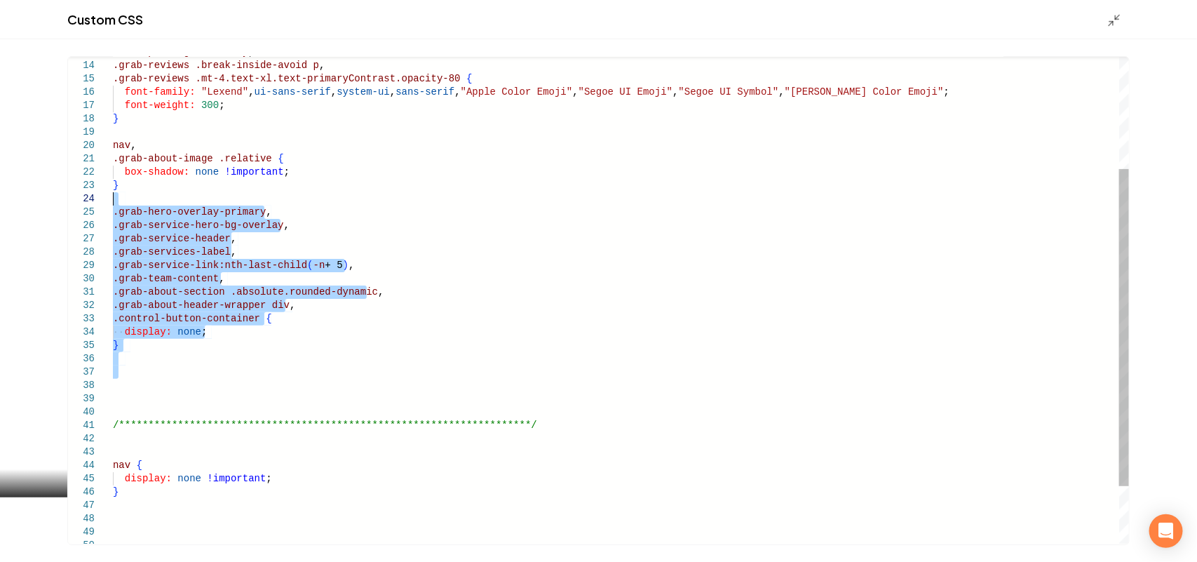
drag, startPoint x: 226, startPoint y: 391, endPoint x: 382, endPoint y: 202, distance: 245.1
click at [382, 202] on div "**********" at bounding box center [621, 259] width 1016 height 746
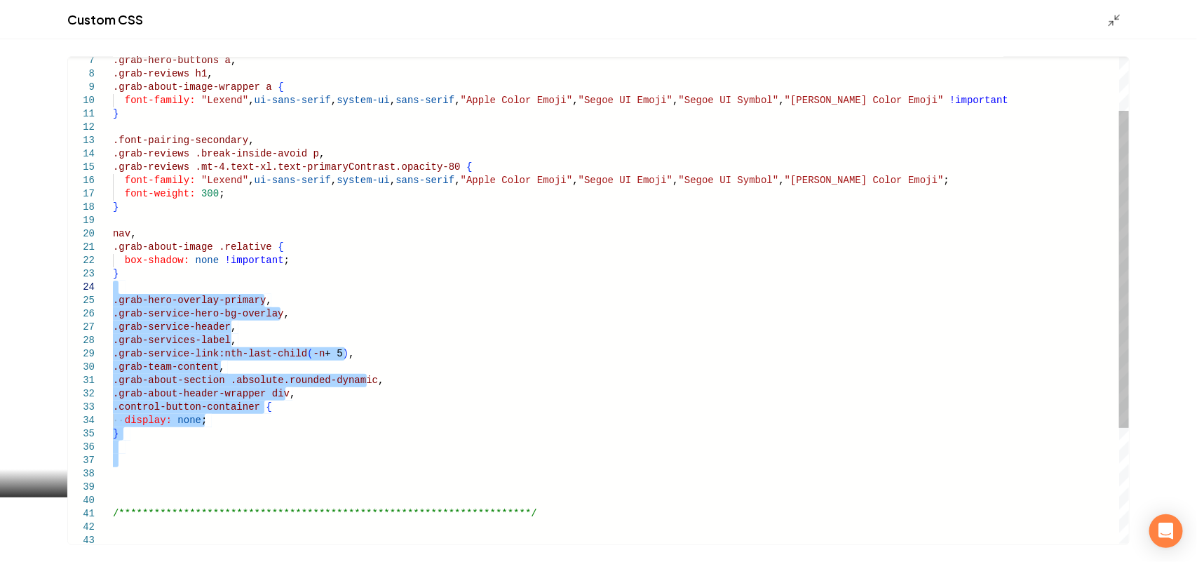
click at [144, 465] on div "**********" at bounding box center [621, 347] width 1016 height 746
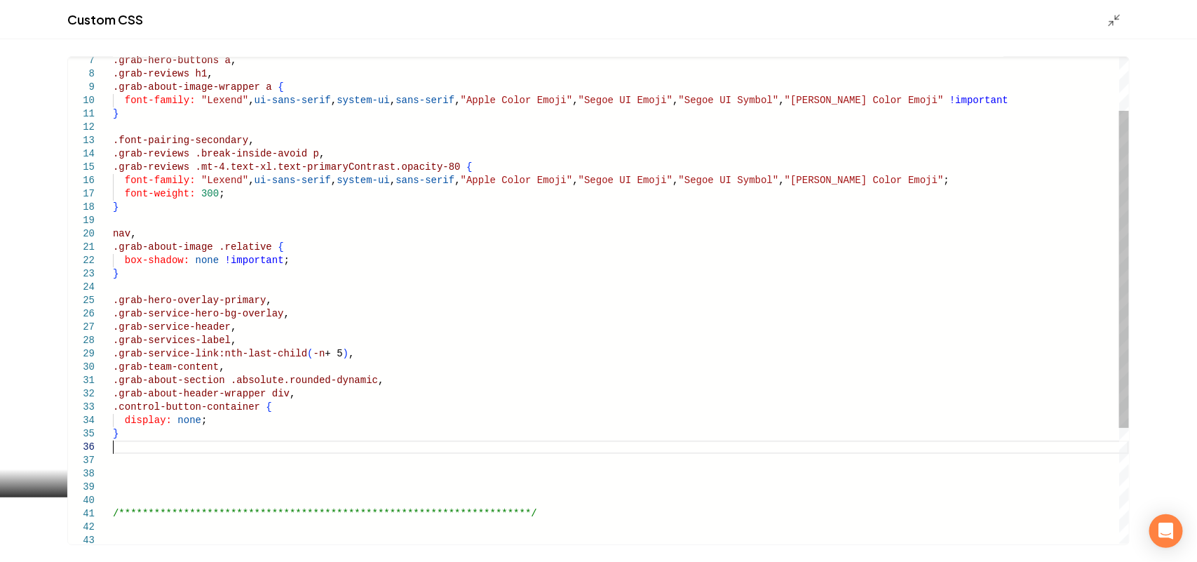
click at [146, 446] on div "**********" at bounding box center [621, 347] width 1016 height 746
click at [131, 208] on div "**********" at bounding box center [621, 347] width 1016 height 746
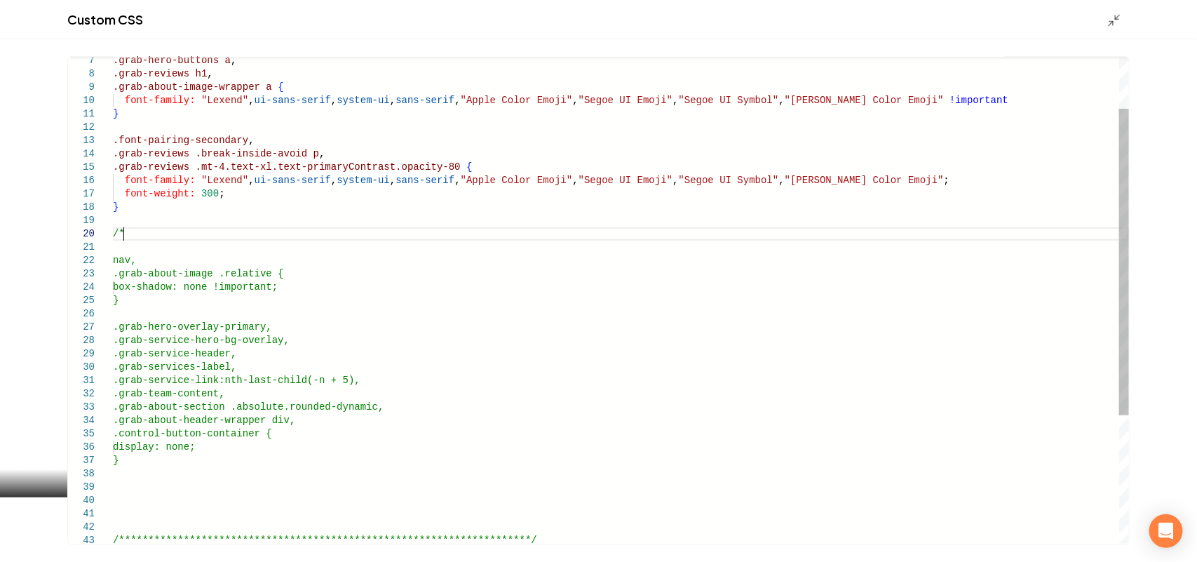
scroll to position [121, 9]
click at [135, 457] on div "**********" at bounding box center [621, 360] width 1016 height 773
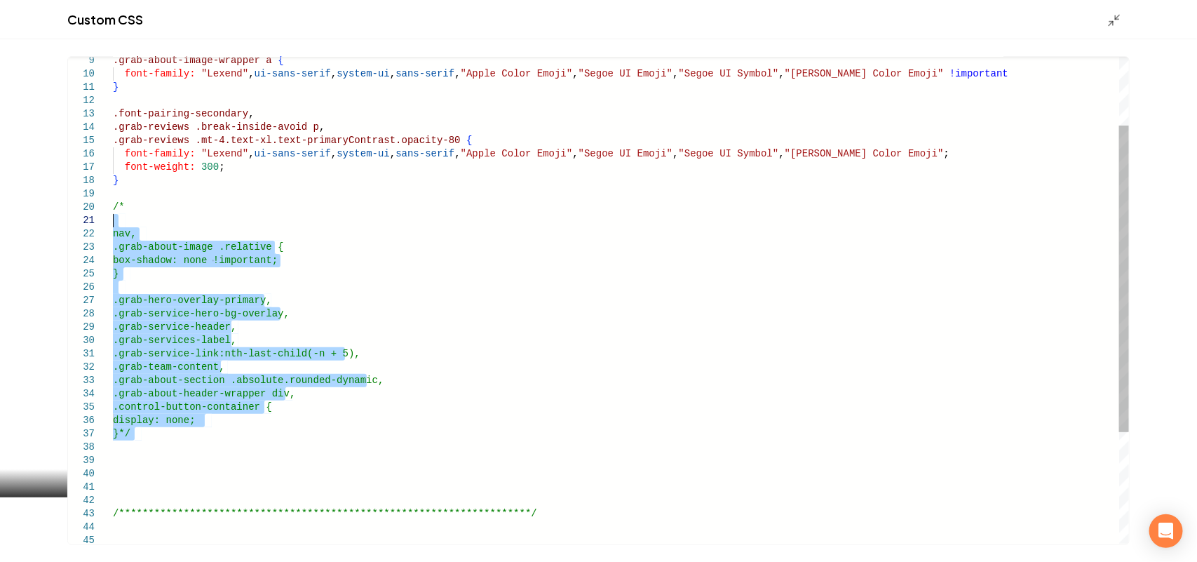
drag, startPoint x: 148, startPoint y: 442, endPoint x: 47, endPoint y: 223, distance: 240.9
click at [113, 223] on div "**********" at bounding box center [621, 333] width 1016 height 773
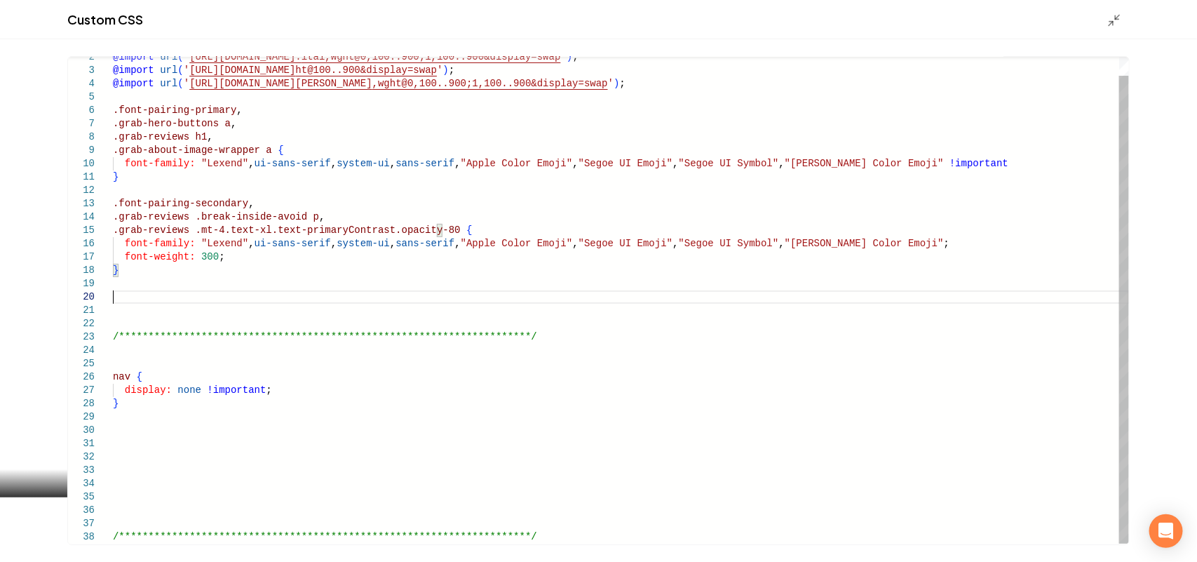
click at [205, 299] on div "**********" at bounding box center [621, 290] width 1016 height 506
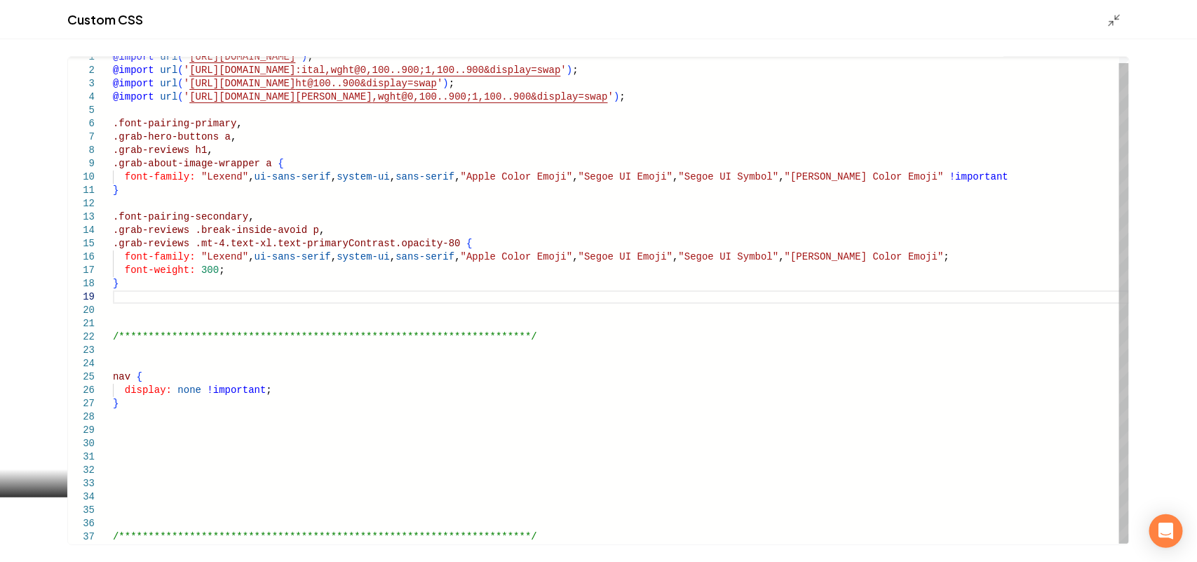
click at [225, 475] on div "**********" at bounding box center [621, 296] width 1016 height 493
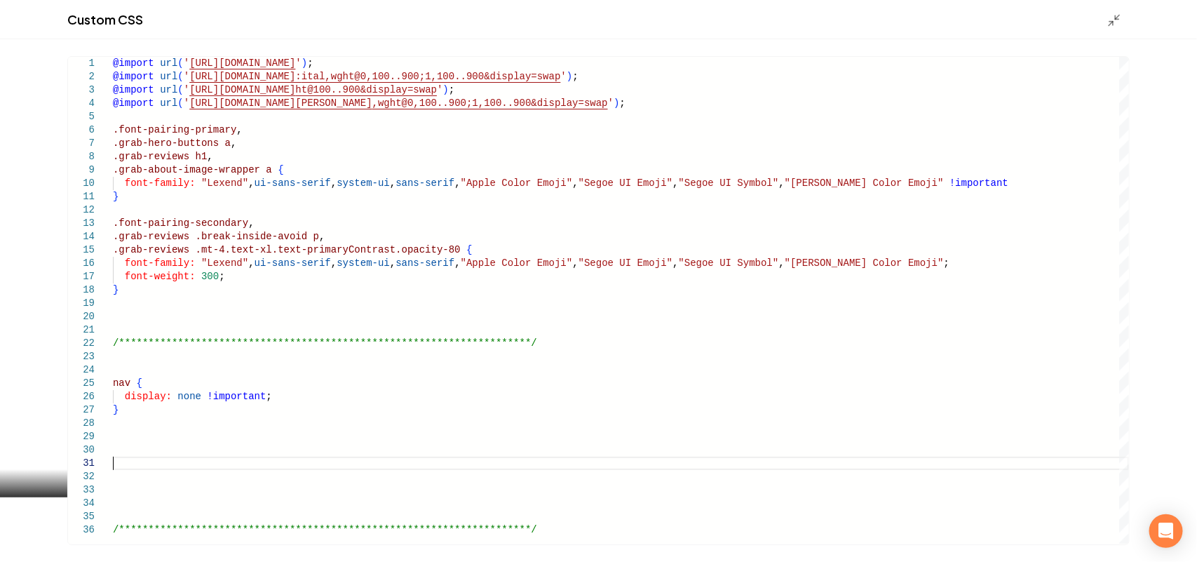
scroll to position [79, 14]
type textarea "**********"
click at [1112, 22] on line "Main content area" at bounding box center [1111, 23] width 4 height 4
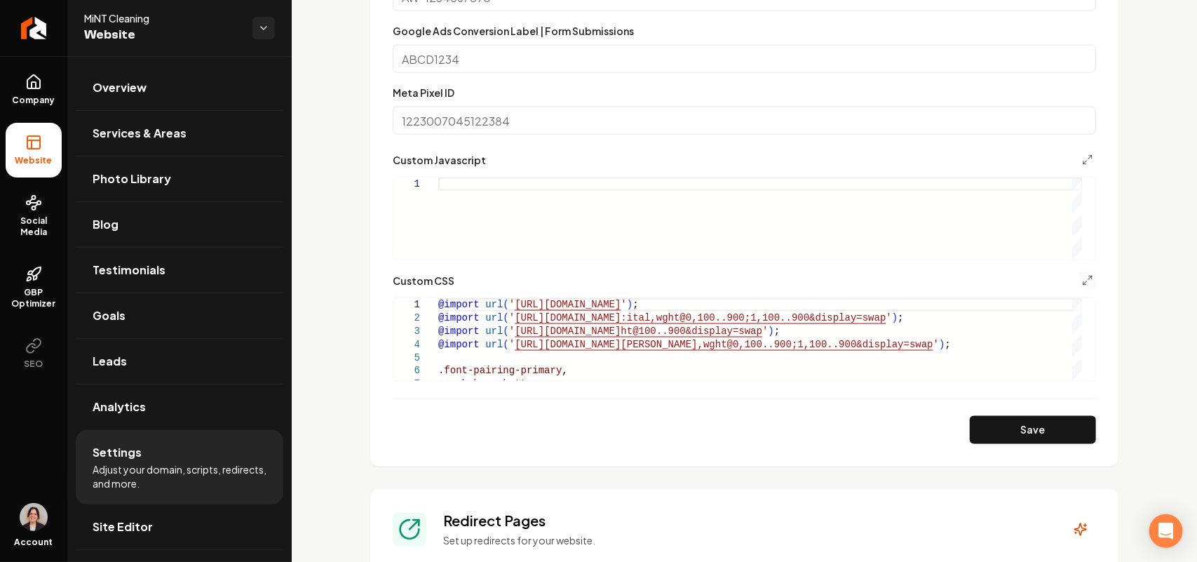
scroll to position [964, 0]
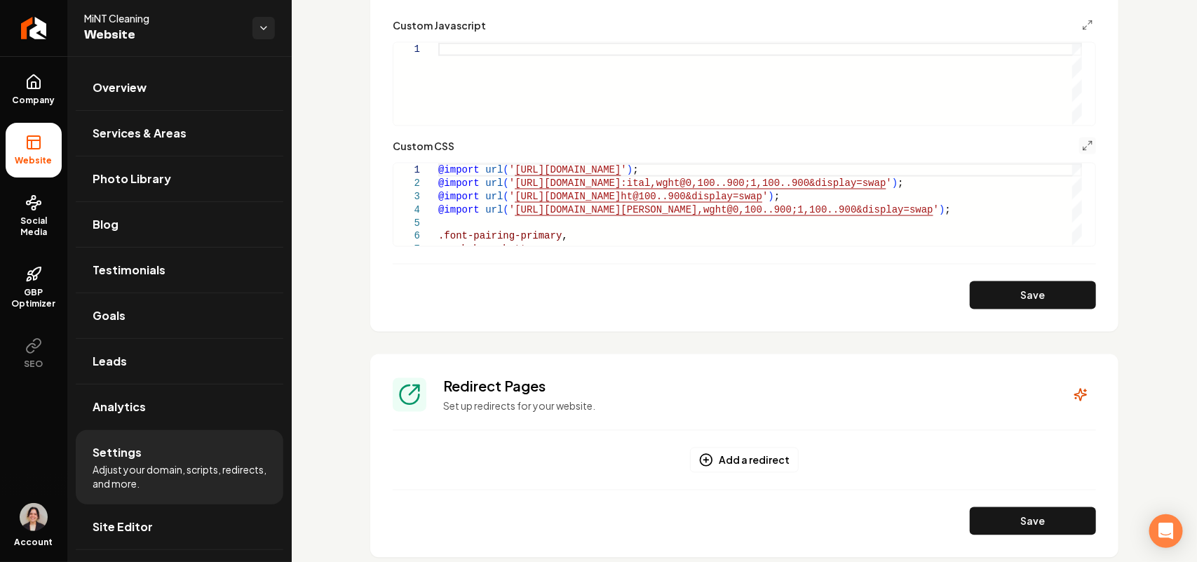
click at [1025, 298] on button "Save" at bounding box center [1033, 295] width 126 height 28
click at [1082, 142] on icon "Main content area" at bounding box center [1087, 145] width 11 height 11
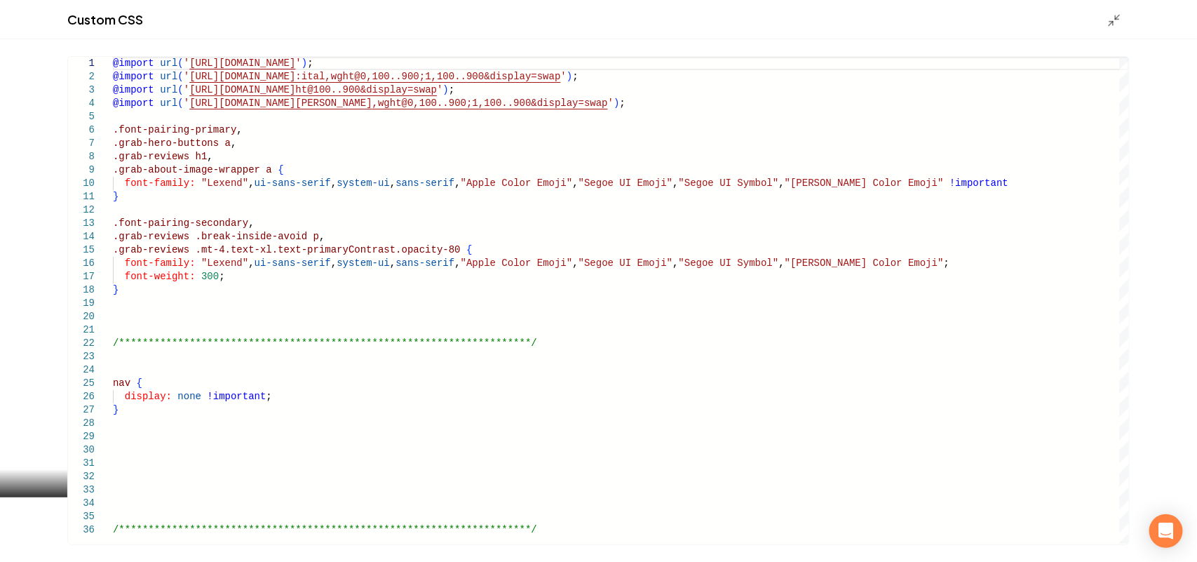
click at [125, 382] on div "@import url ( ' [URL][DOMAIN_NAME] ' ) ; @import url ( ' [URL][DOMAIN_NAME]: it…" at bounding box center [621, 300] width 1016 height 487
click at [130, 381] on div "@import url ( ' [URL][DOMAIN_NAME] ' ) ; @import url ( ' [URL][DOMAIN_NAME]: it…" at bounding box center [621, 300] width 1016 height 487
type textarea "**********"
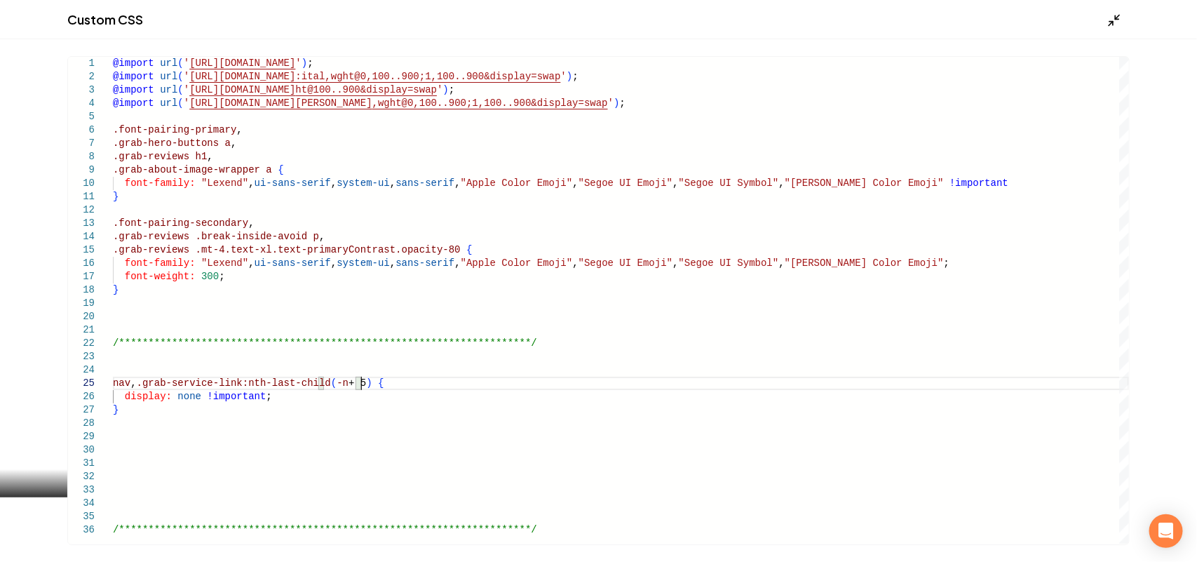
click at [1115, 14] on icon "Main content area" at bounding box center [1114, 20] width 14 height 14
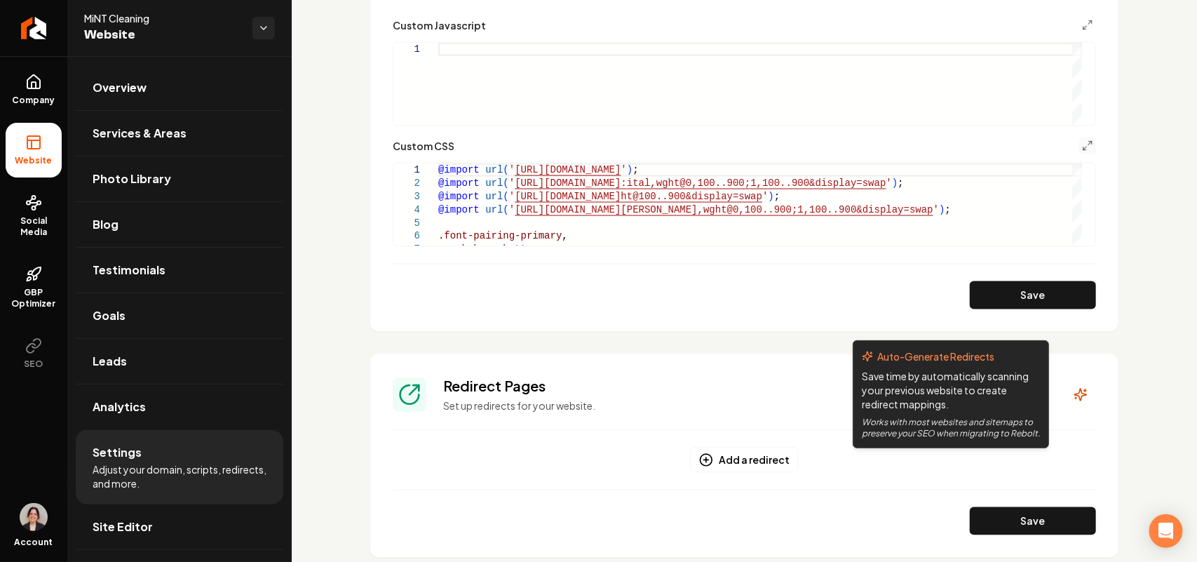
click at [1015, 276] on form "Google Analytics ID Google Tag Manager ID Google Ads ID Google Ads Conversion L…" at bounding box center [744, 6] width 703 height 606
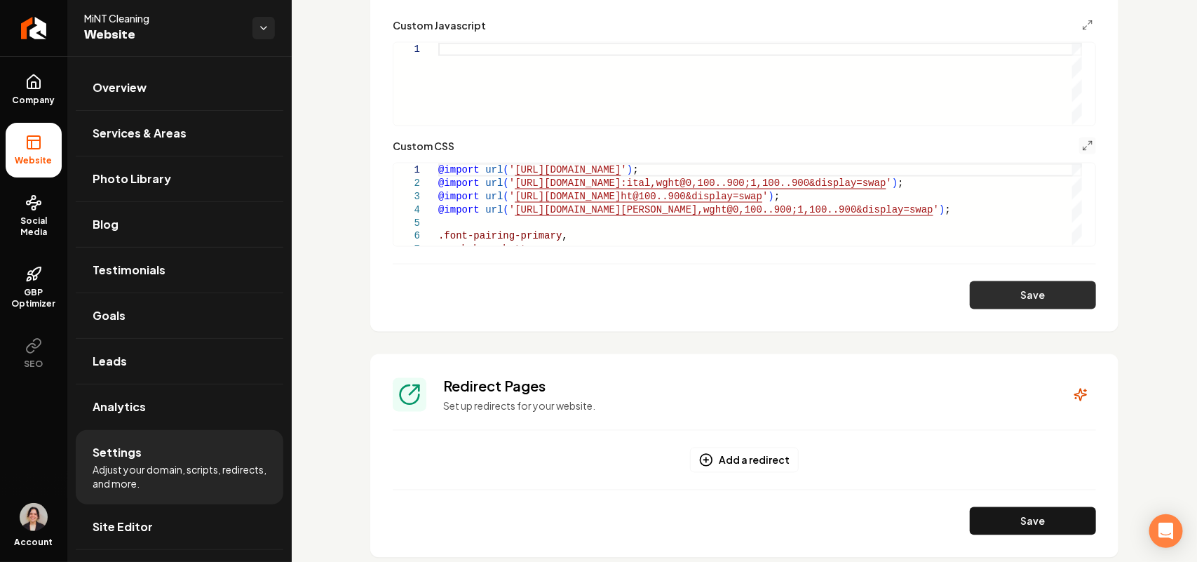
click at [1013, 284] on button "Save" at bounding box center [1033, 295] width 126 height 28
click at [1082, 144] on icon "Main content area" at bounding box center [1087, 145] width 11 height 11
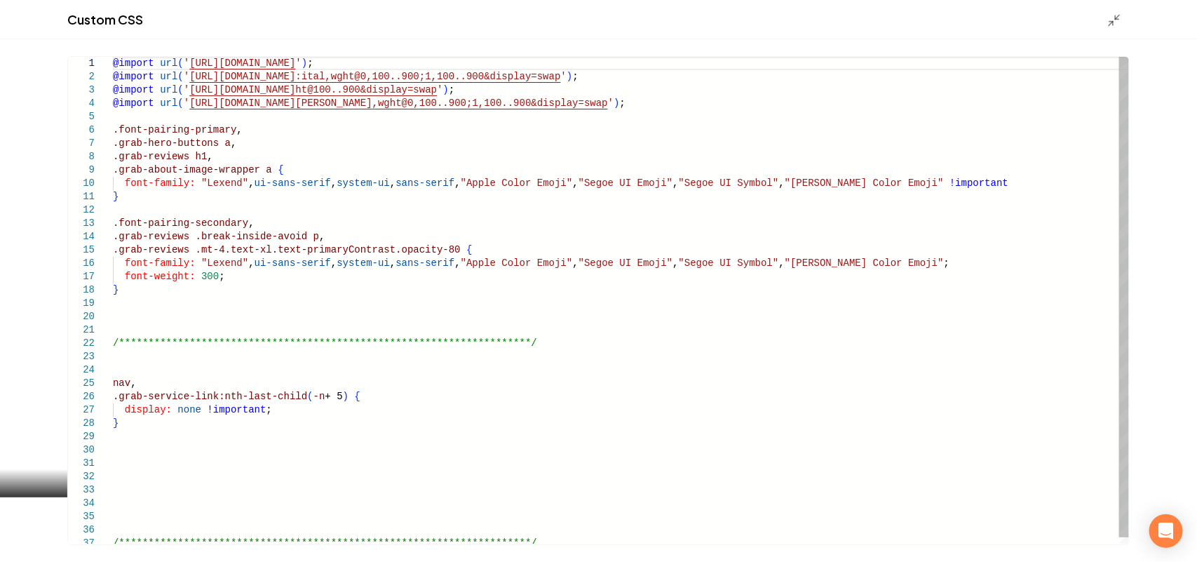
drag, startPoint x: 335, startPoint y: 396, endPoint x: 376, endPoint y: 393, distance: 40.8
click at [337, 396] on div "@import url ( ' [URL][DOMAIN_NAME] ' ) ; @import url ( ' [URL][DOMAIN_NAME]: it…" at bounding box center [621, 303] width 1016 height 493
click at [355, 396] on div "@import url ( ' [URL][DOMAIN_NAME] ' ) ; @import url ( ' [URL][DOMAIN_NAME]: it…" at bounding box center [621, 303] width 1016 height 493
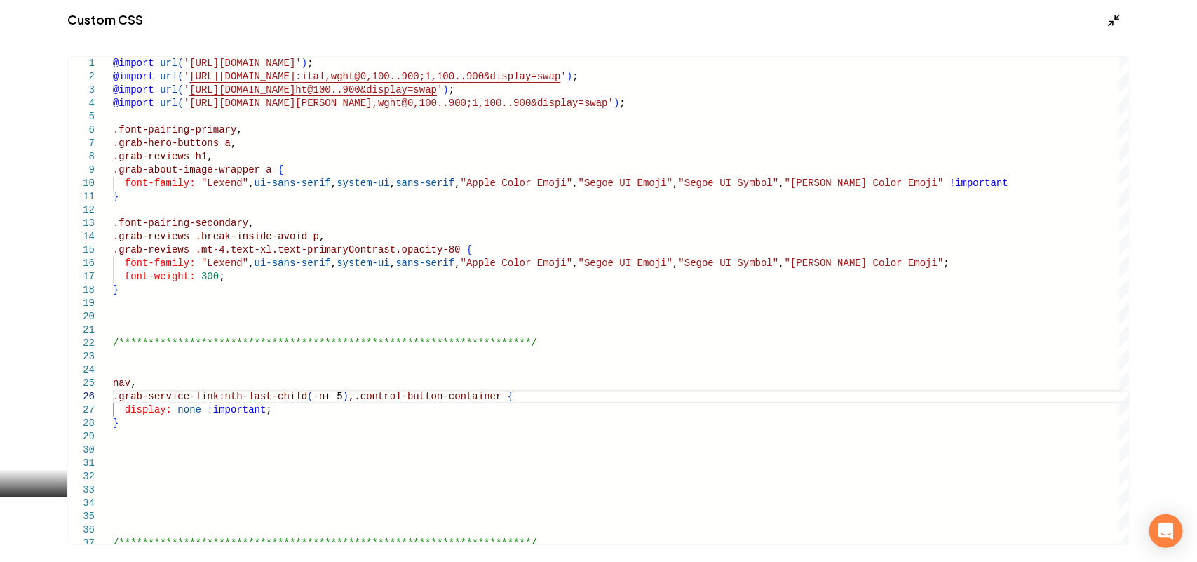
type textarea "**********"
click at [1120, 25] on icon "Main content area" at bounding box center [1114, 20] width 14 height 14
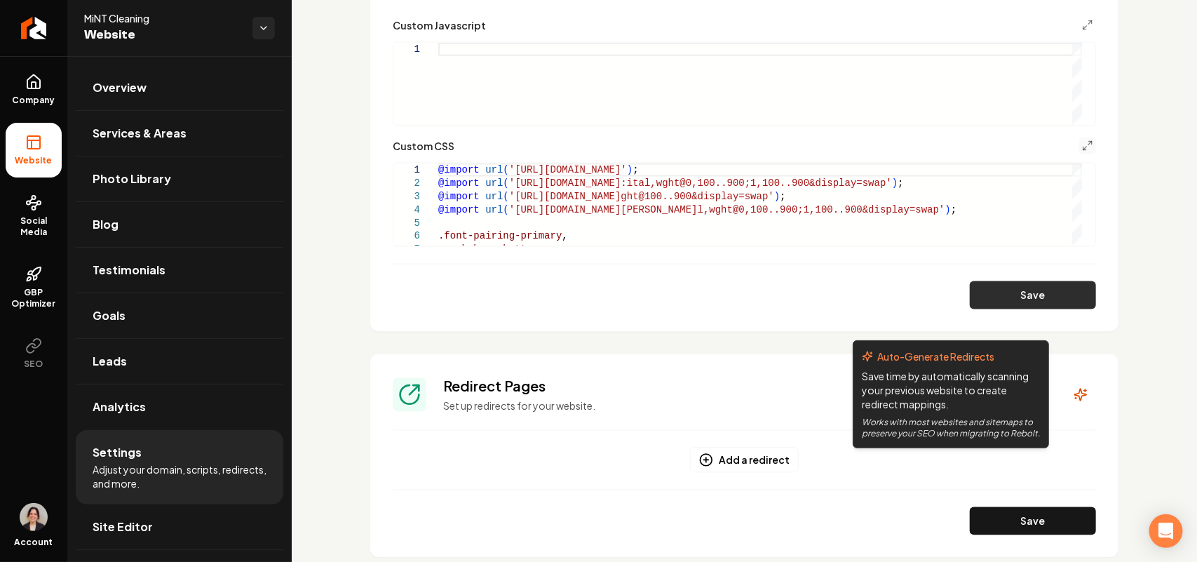
click at [1018, 291] on button "Save" at bounding box center [1033, 295] width 126 height 28
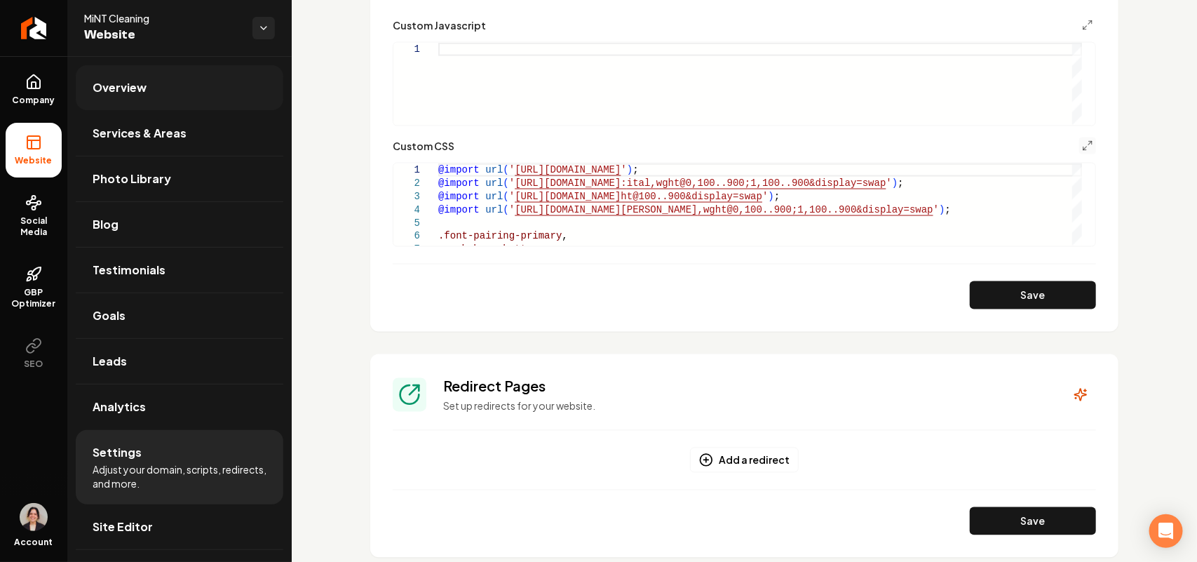
click at [187, 78] on link "Overview" at bounding box center [180, 87] width 208 height 45
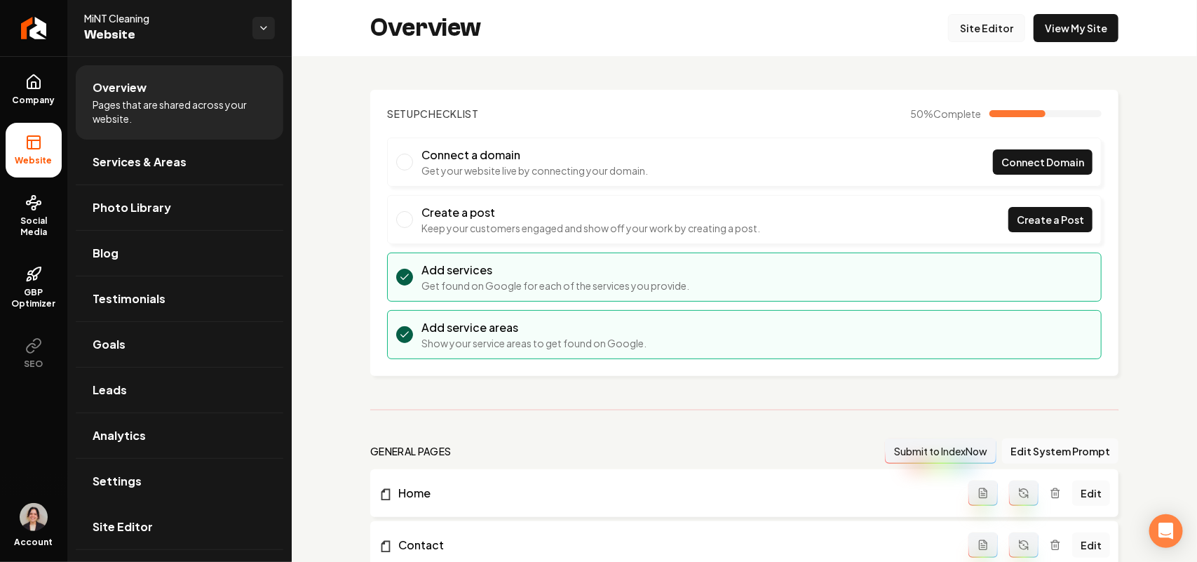
click at [989, 16] on link "Site Editor" at bounding box center [986, 28] width 77 height 28
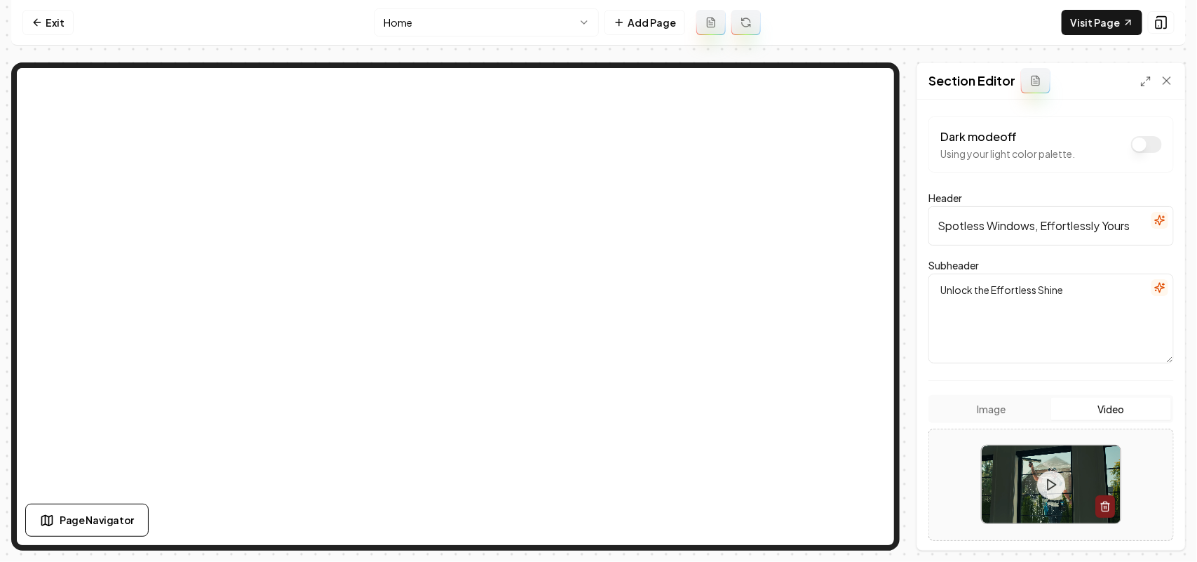
click at [1033, 225] on input "Spotless Windows, Effortlessly Yours" at bounding box center [1050, 225] width 245 height 39
click at [53, 22] on link "Exit" at bounding box center [47, 22] width 51 height 25
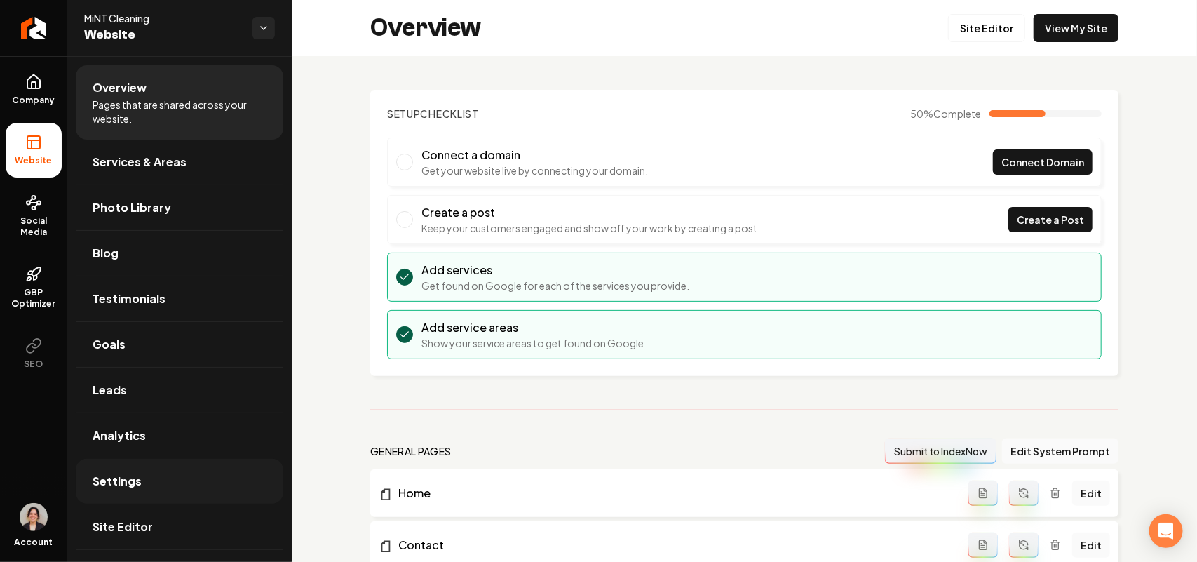
click at [144, 473] on link "Settings" at bounding box center [180, 481] width 208 height 45
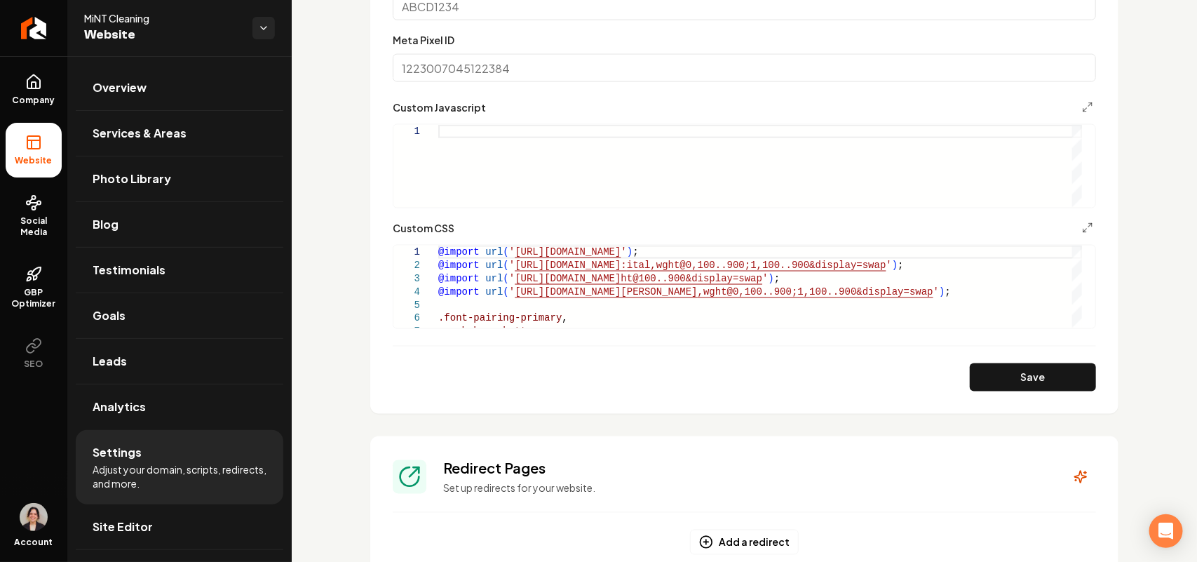
scroll to position [964, 0]
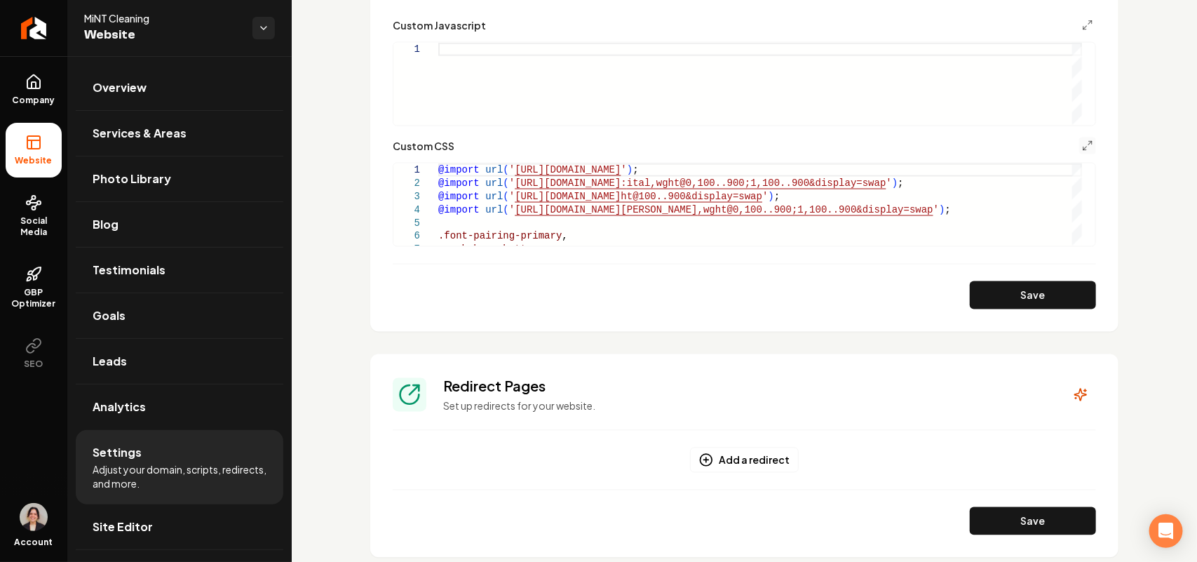
click at [1079, 144] on button "Main content area" at bounding box center [1087, 145] width 17 height 17
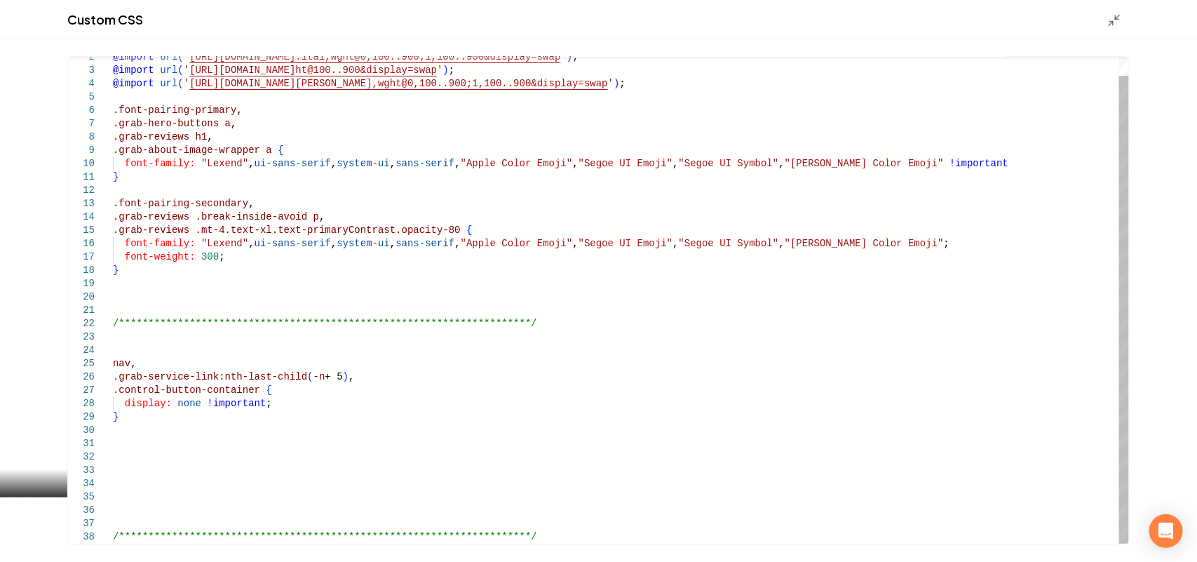
click at [233, 423] on div "**********" at bounding box center [621, 290] width 1016 height 506
click at [264, 453] on div "**********" at bounding box center [621, 317] width 1016 height 560
click at [274, 453] on div "**********" at bounding box center [621, 310] width 1016 height 546
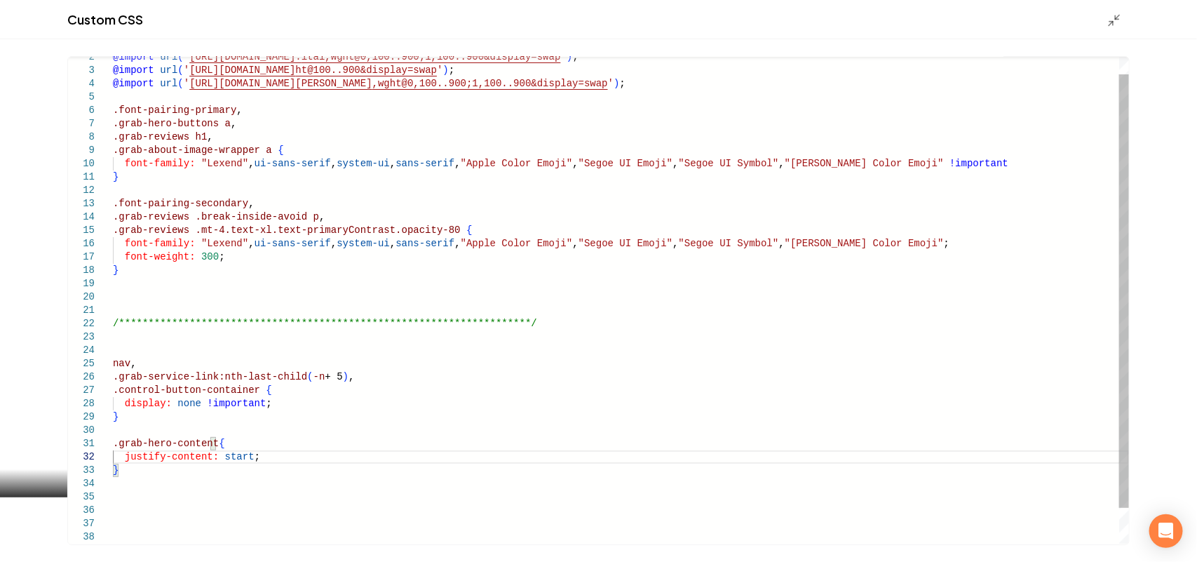
click at [184, 465] on div "**********" at bounding box center [621, 310] width 1016 height 546
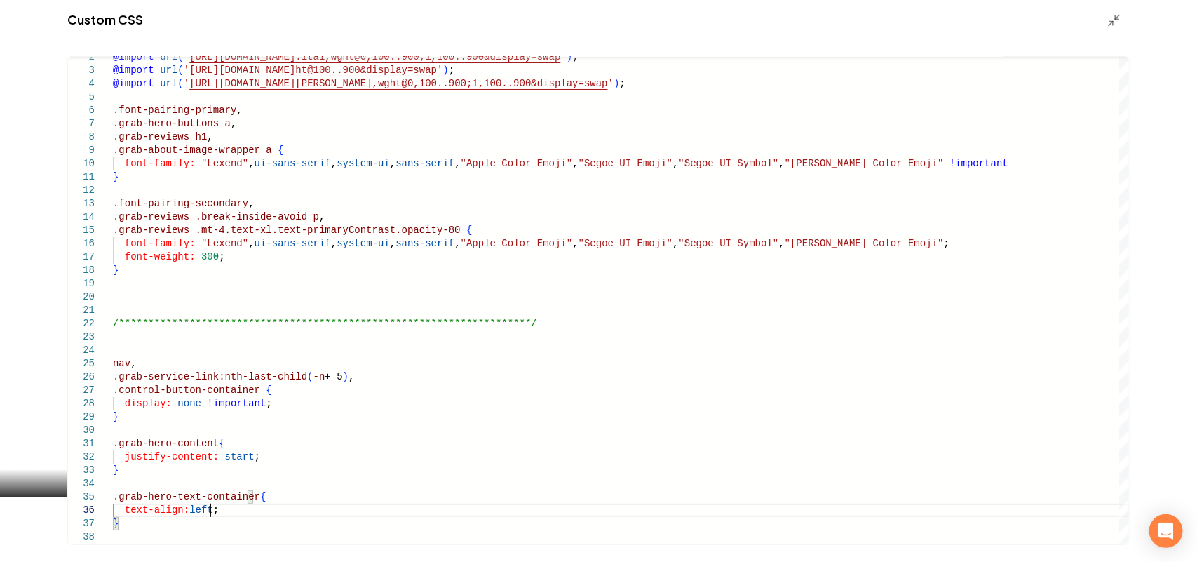
type textarea "**********"
click at [1110, 19] on icon "Main content area" at bounding box center [1114, 20] width 14 height 14
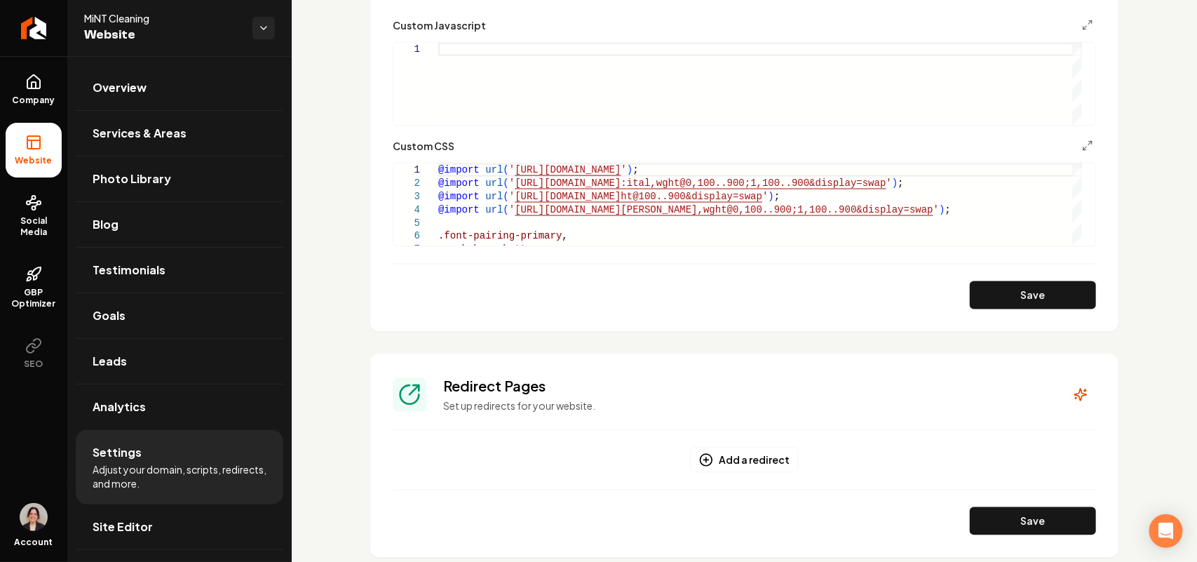
click at [1014, 307] on button "Save" at bounding box center [1033, 295] width 126 height 28
click at [1082, 145] on icon "Main content area" at bounding box center [1087, 145] width 11 height 11
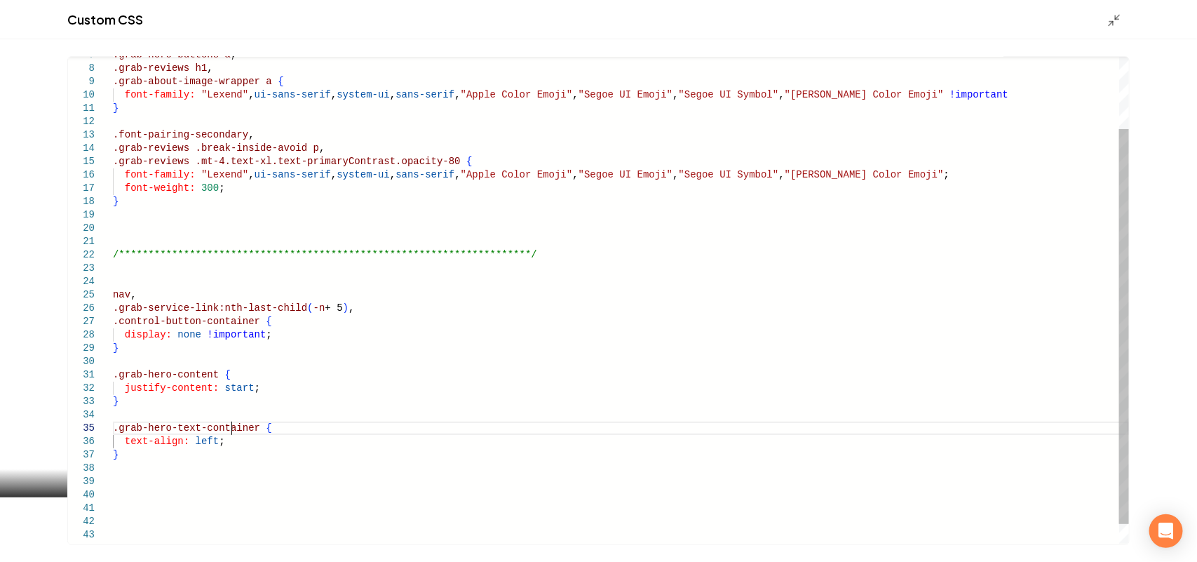
click at [233, 432] on div "**********" at bounding box center [621, 267] width 1016 height 599
click at [243, 435] on div "**********" at bounding box center [621, 267] width 1016 height 599
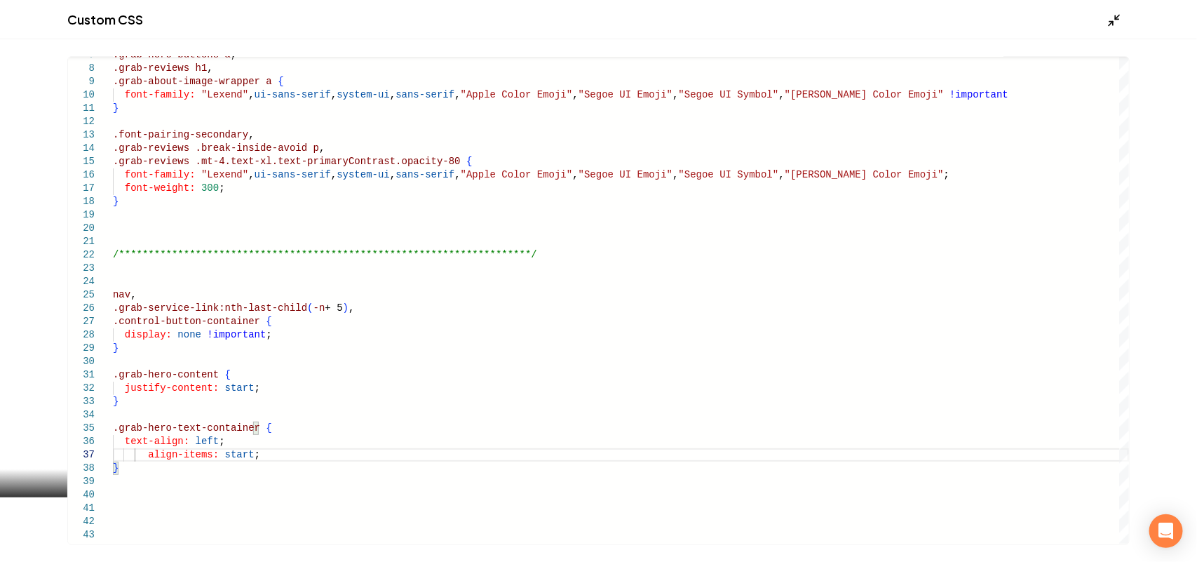
type textarea "**********"
click at [1116, 13] on icon "Main content area" at bounding box center [1114, 20] width 14 height 14
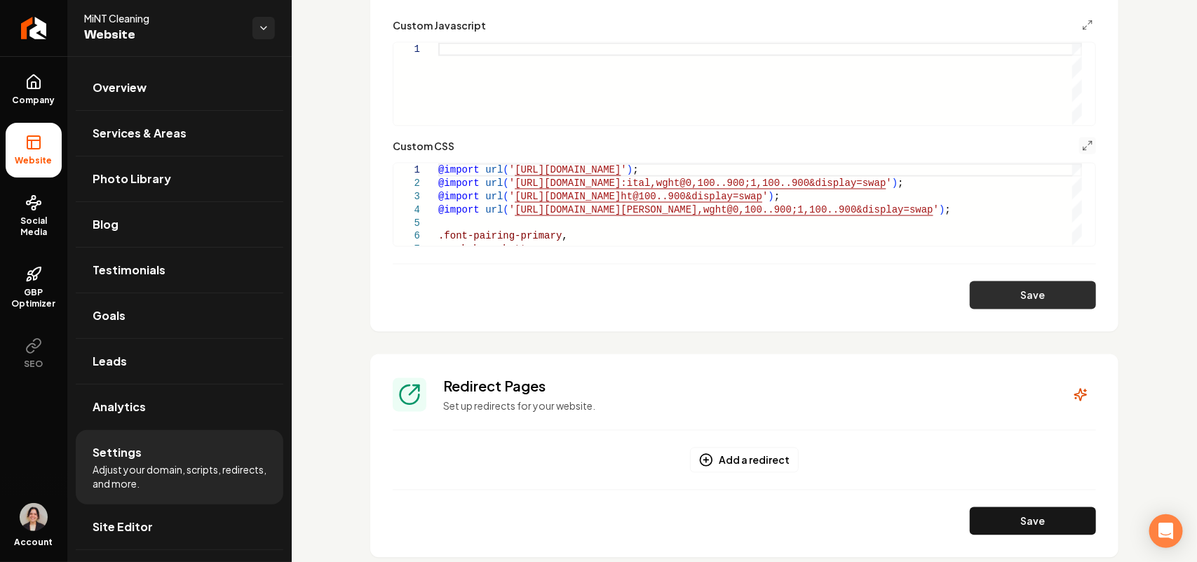
click at [982, 296] on button "Save" at bounding box center [1033, 295] width 126 height 28
click at [1079, 152] on div "Main content area" at bounding box center [1087, 145] width 17 height 17
click at [1082, 142] on icon "Main content area" at bounding box center [1087, 145] width 11 height 11
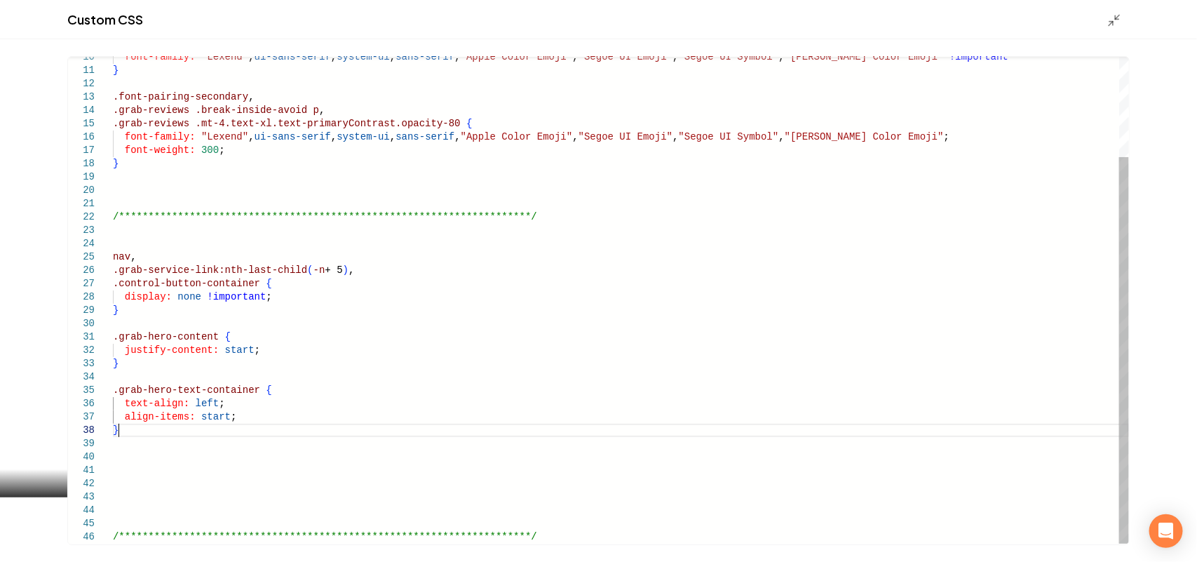
click at [130, 425] on div "**********" at bounding box center [621, 237] width 1016 height 613
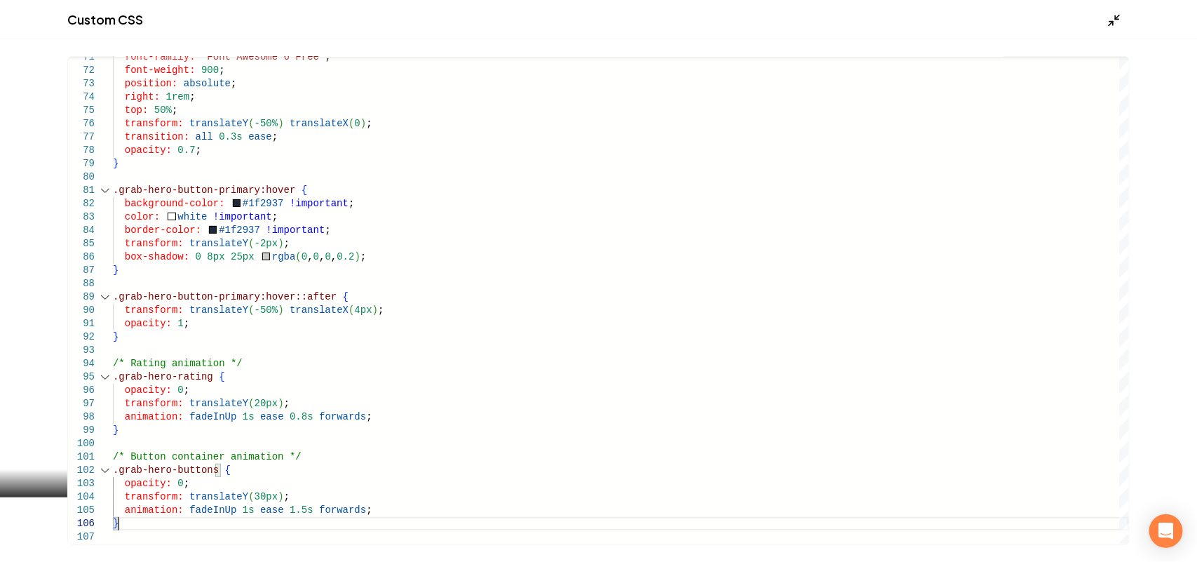
type textarea "**********"
click at [1110, 26] on icon "Main content area" at bounding box center [1114, 20] width 14 height 14
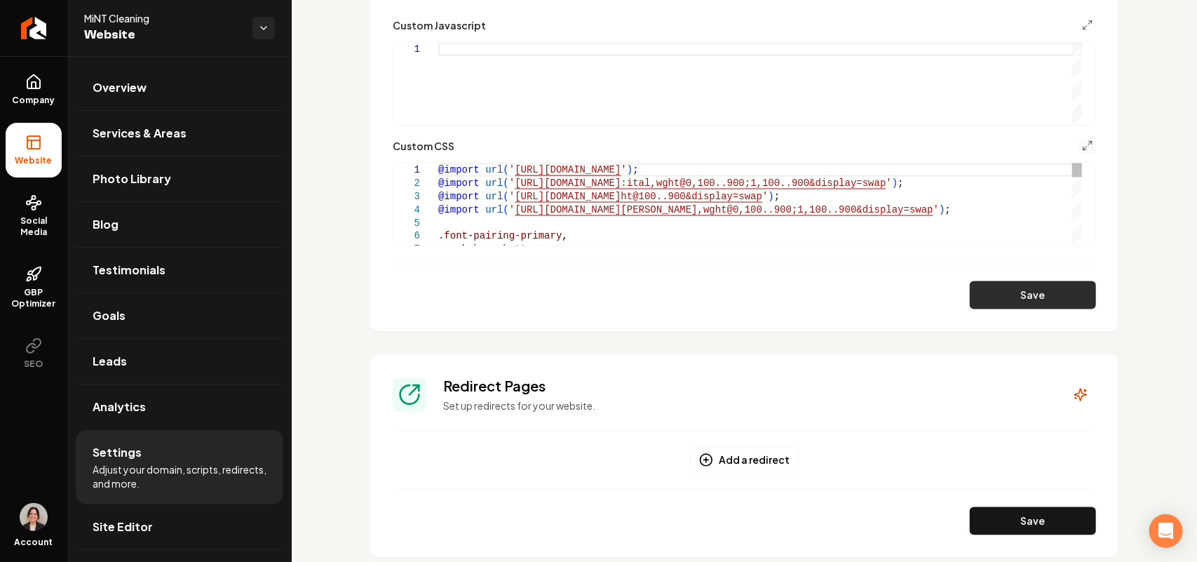
click at [1071, 289] on button "Save" at bounding box center [1033, 295] width 126 height 28
click at [1082, 149] on icon "Main content area" at bounding box center [1087, 145] width 11 height 11
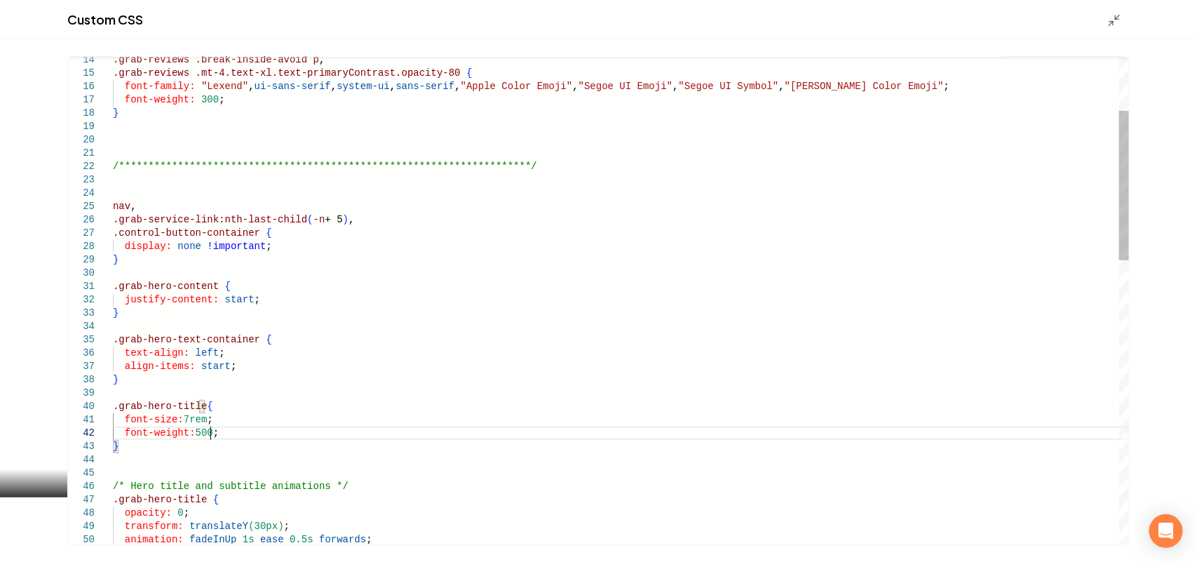
scroll to position [14, 95]
type textarea "**********"
click at [1109, 20] on icon "Main content area" at bounding box center [1114, 20] width 14 height 14
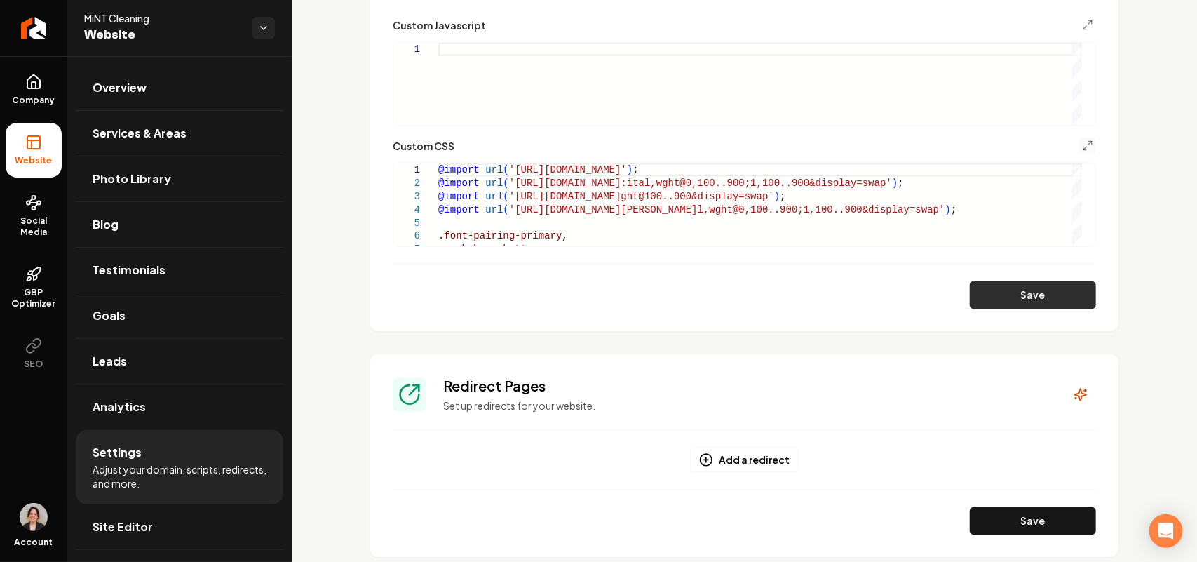
click at [1024, 289] on button "Save" at bounding box center [1033, 295] width 126 height 28
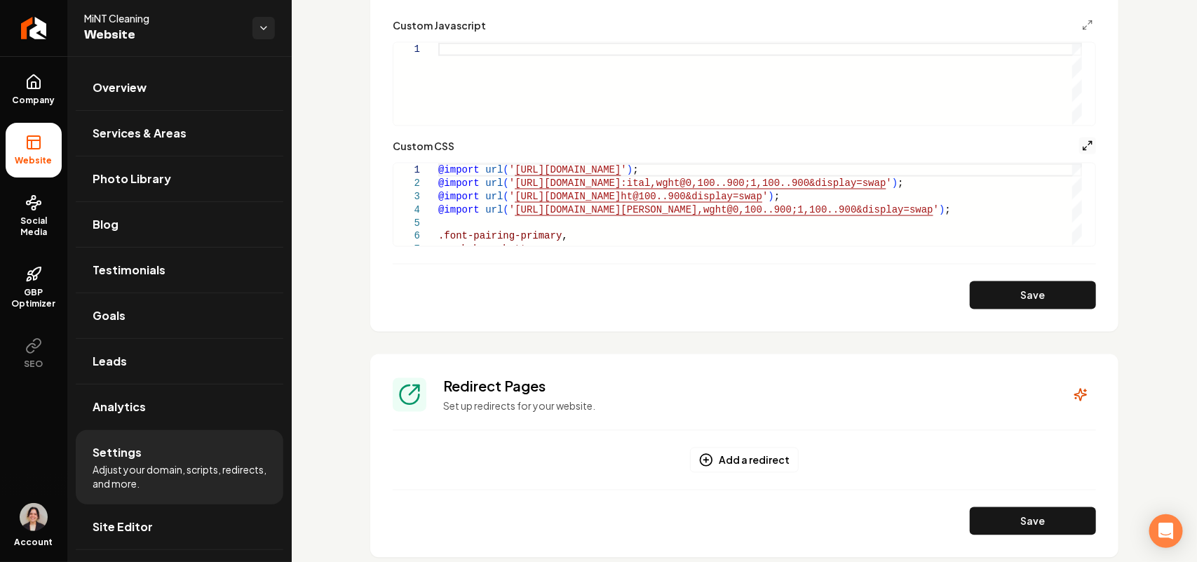
click at [1082, 142] on icon "Main content area" at bounding box center [1087, 145] width 11 height 11
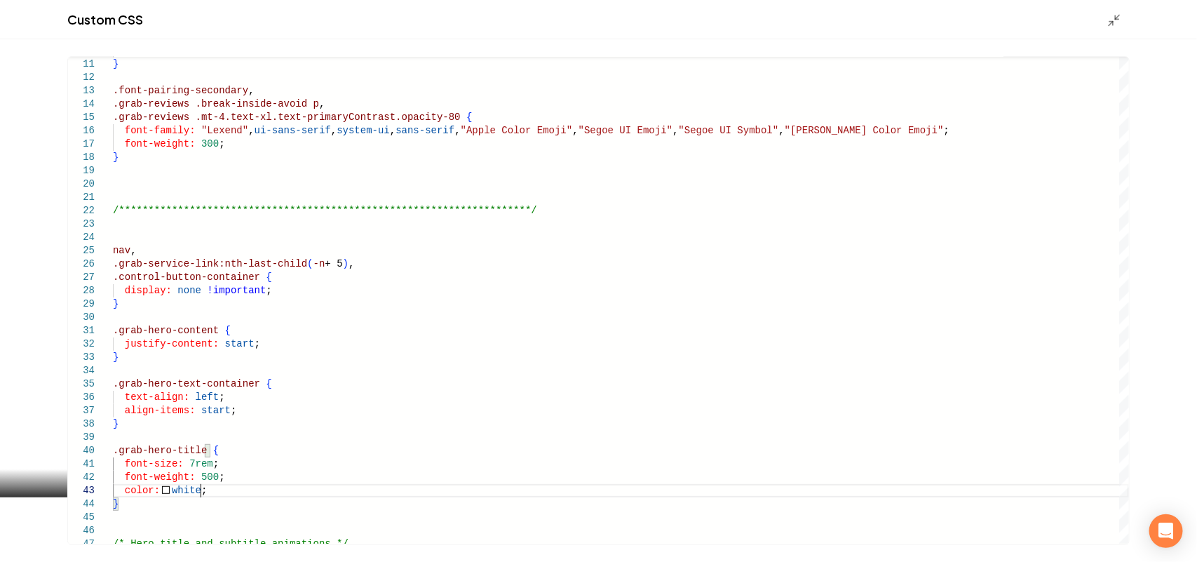
type textarea "**********"
click at [1113, 16] on icon "Main content area" at bounding box center [1114, 20] width 14 height 14
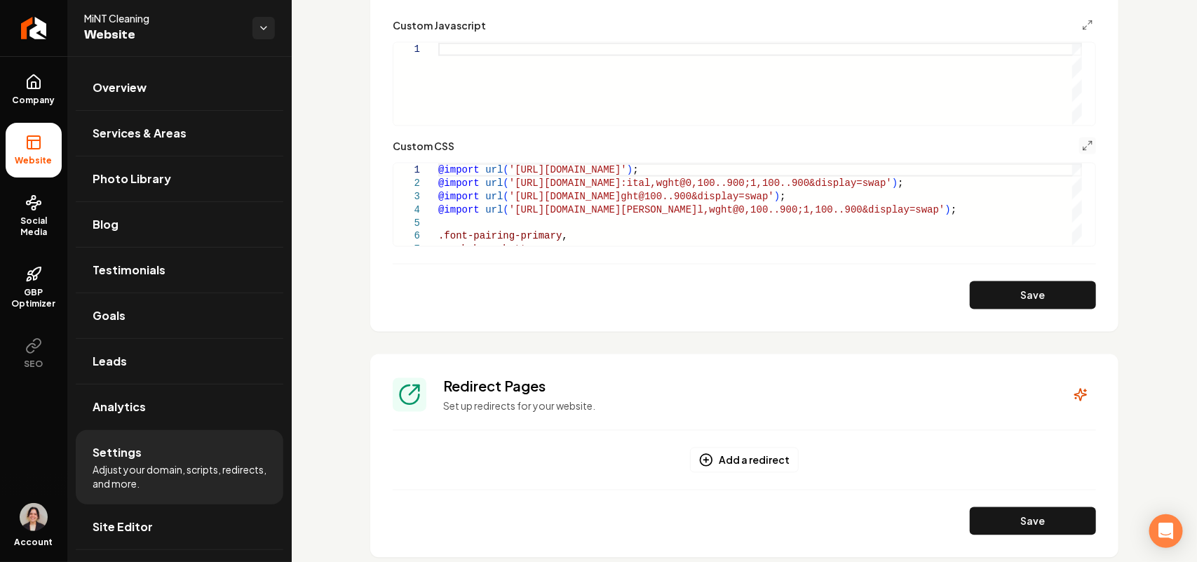
click at [1052, 279] on form "Google Analytics ID Google Tag Manager ID Google Ads ID Google Ads Conversion L…" at bounding box center [744, 6] width 703 height 606
click at [1052, 292] on button "Save" at bounding box center [1033, 295] width 126 height 28
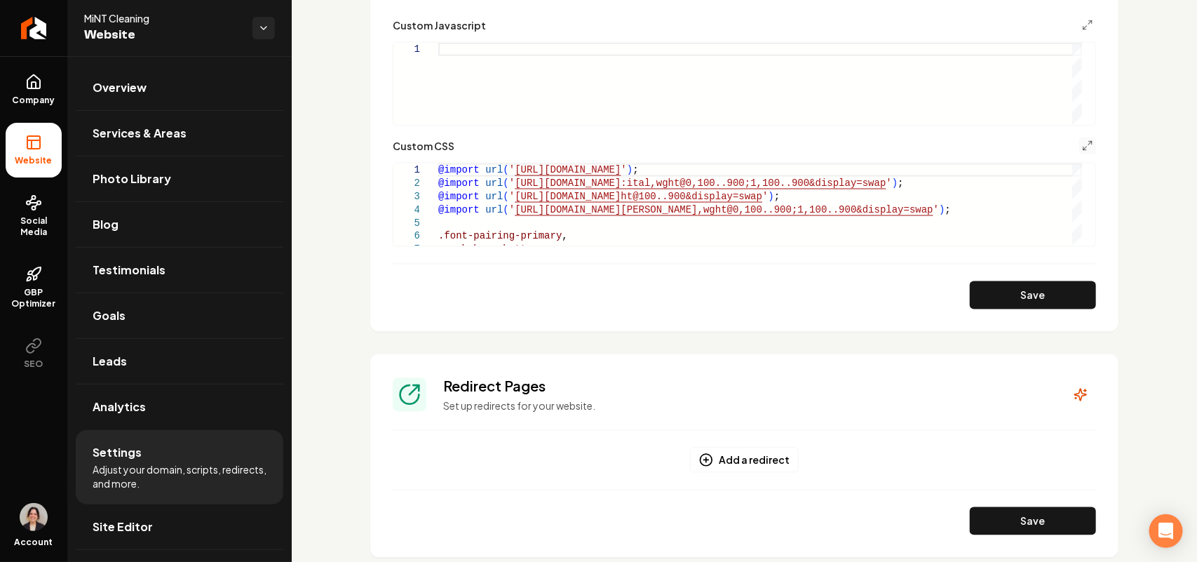
click at [1082, 137] on button "Main content area" at bounding box center [1087, 145] width 17 height 17
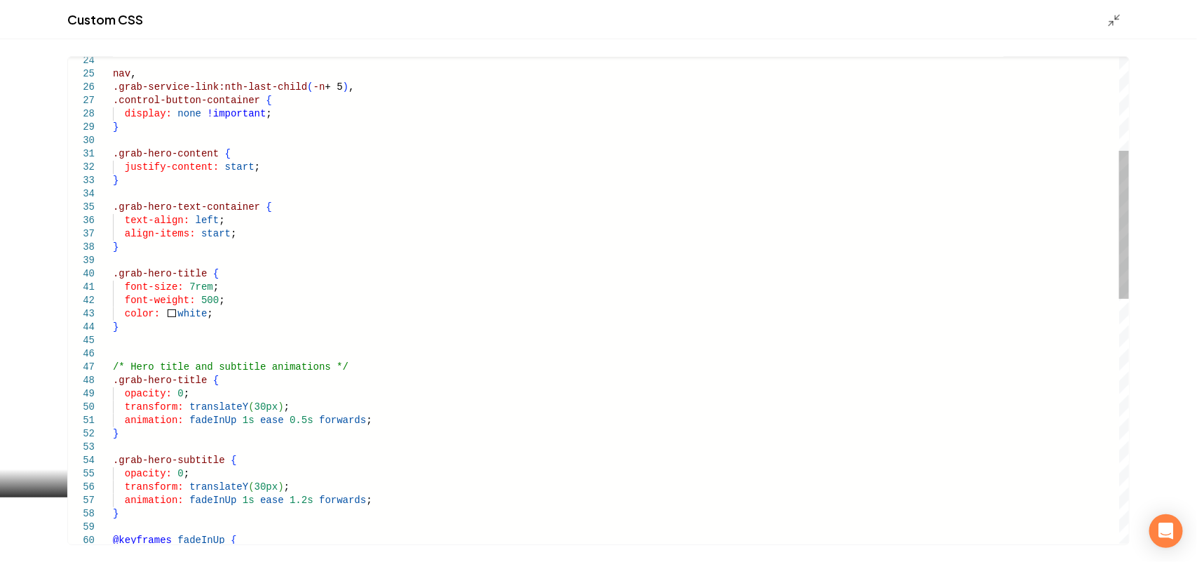
click at [146, 330] on div ".grab-hero-content { justify-content: start ; } .grab-hero-text-container { tex…" at bounding box center [621, 547] width 1016 height 1599
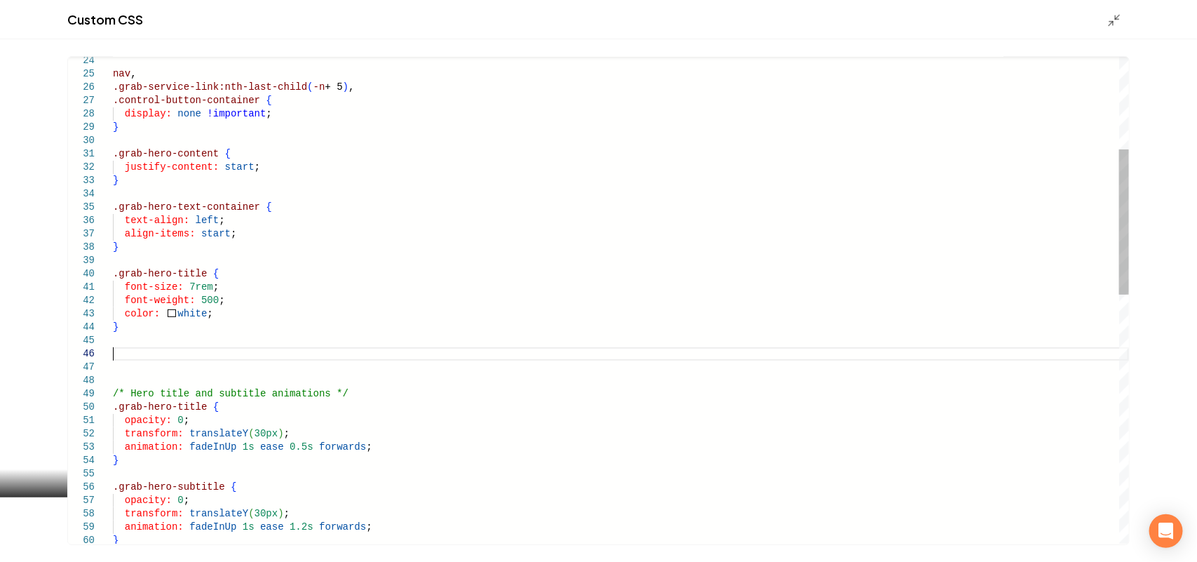
scroll to position [81, 0]
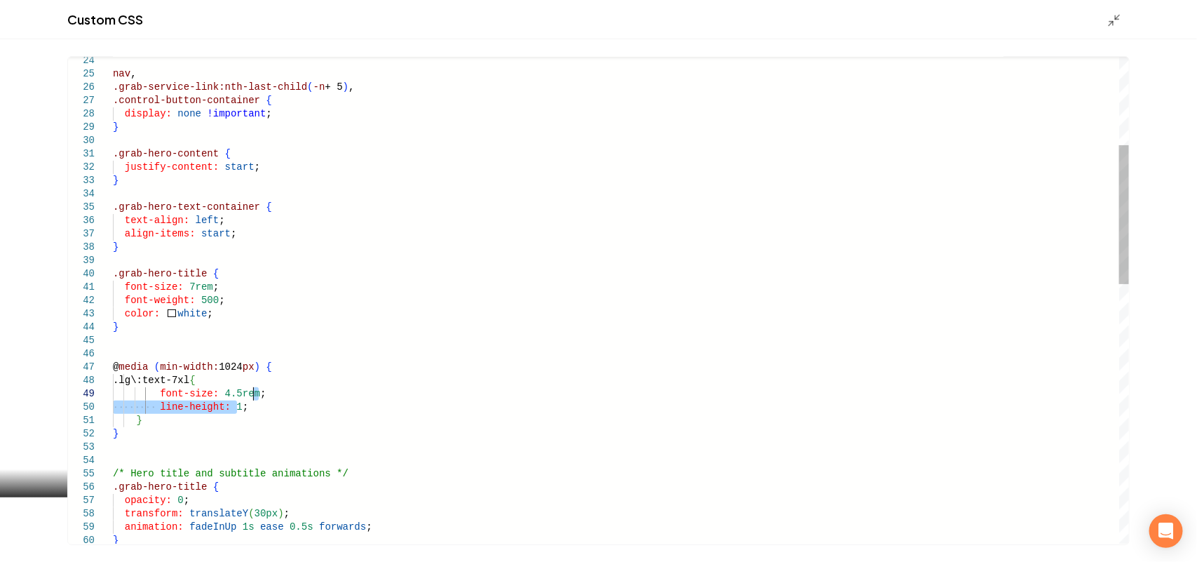
drag, startPoint x: 255, startPoint y: 409, endPoint x: 259, endPoint y: 400, distance: 10.4
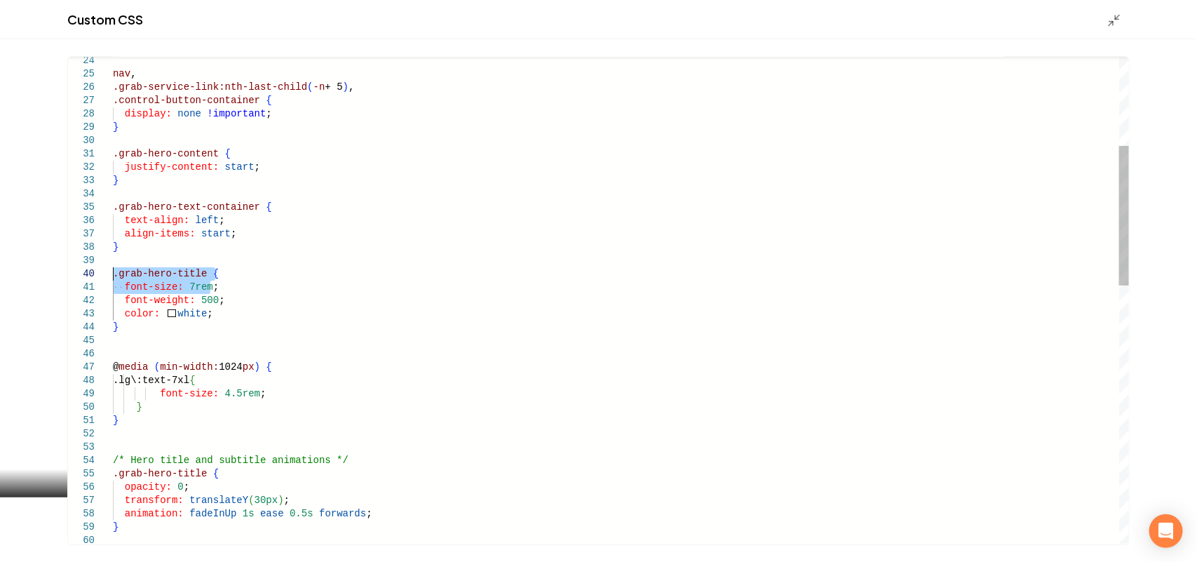
drag, startPoint x: 214, startPoint y: 285, endPoint x: 114, endPoint y: 273, distance: 100.9
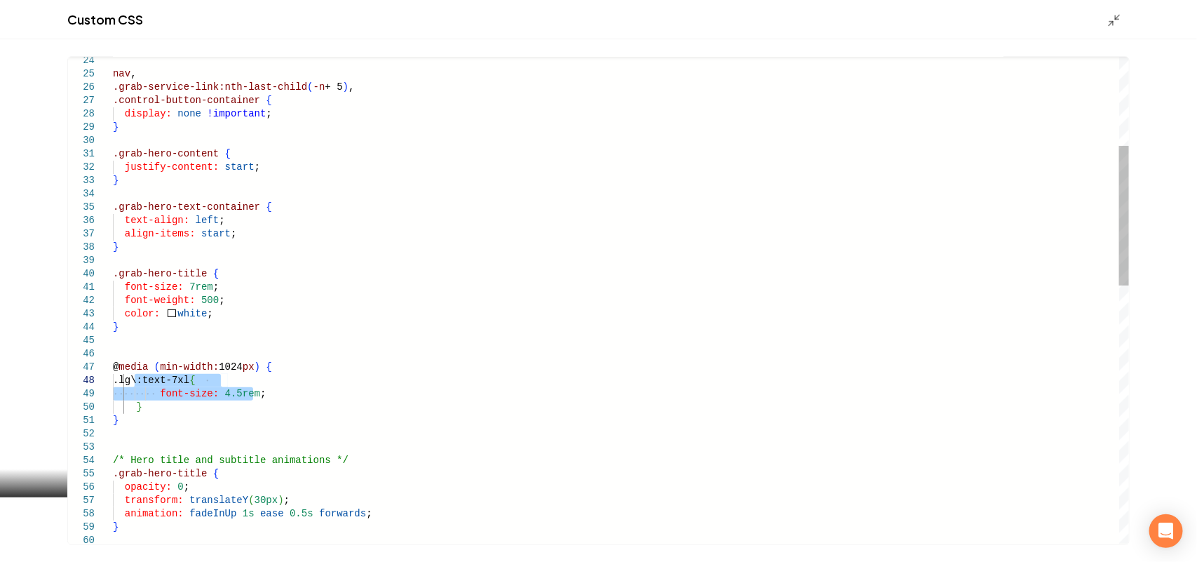
drag, startPoint x: 267, startPoint y: 390, endPoint x: 135, endPoint y: 380, distance: 132.2
click at [1117, 11] on div "Custom CSS" at bounding box center [598, 19] width 1197 height 39
drag, startPoint x: 254, startPoint y: 282, endPoint x: 255, endPoint y: 273, distance: 8.4
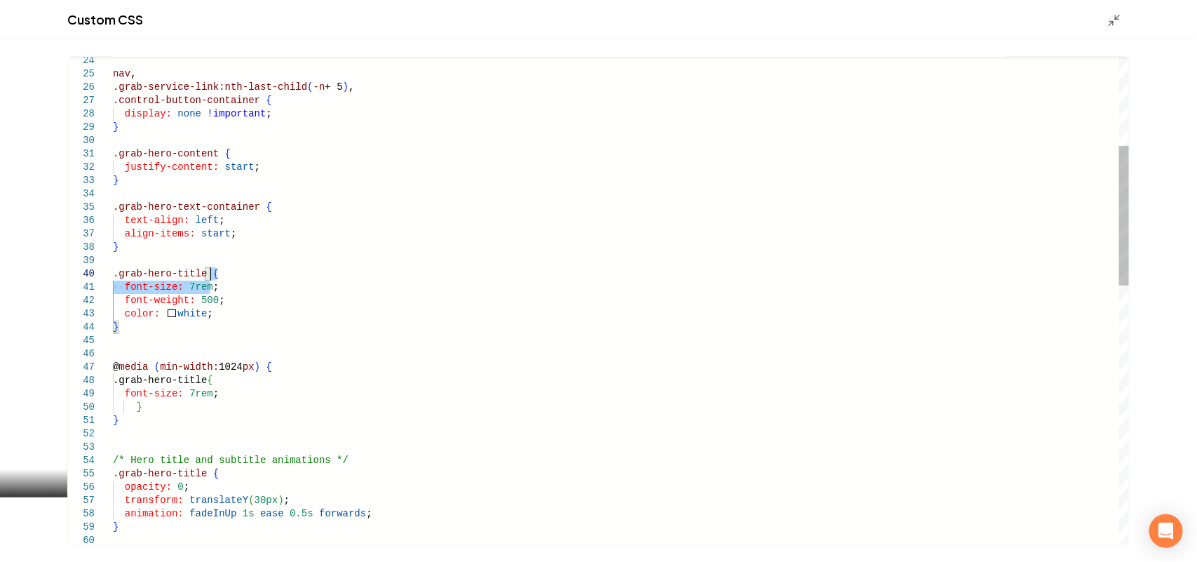
type textarea "**********"
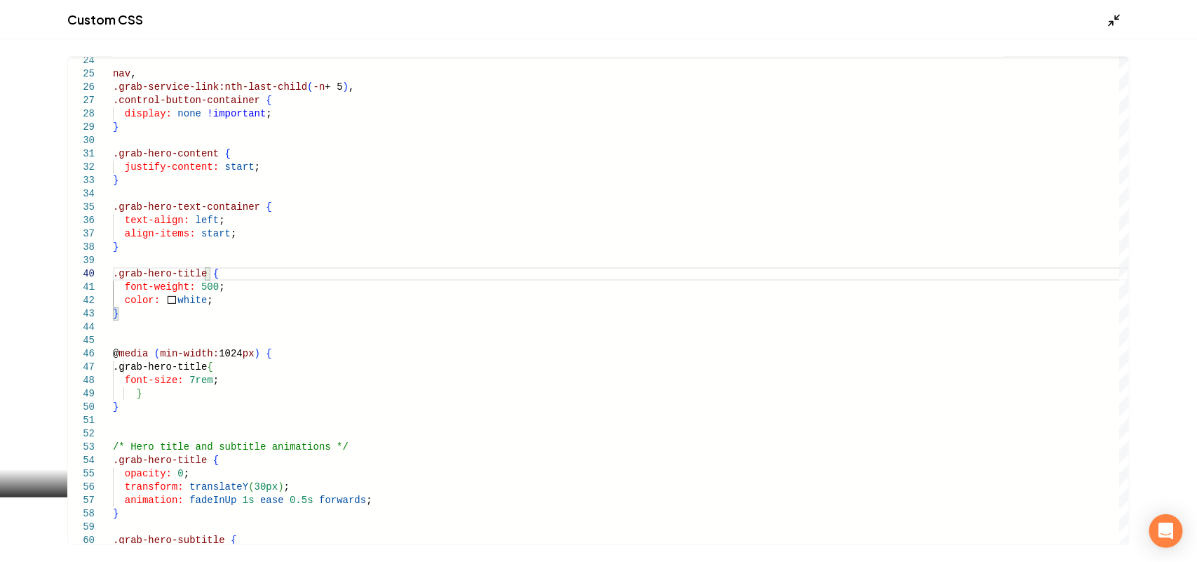
click at [1116, 18] on line "Main content area" at bounding box center [1118, 17] width 4 height 4
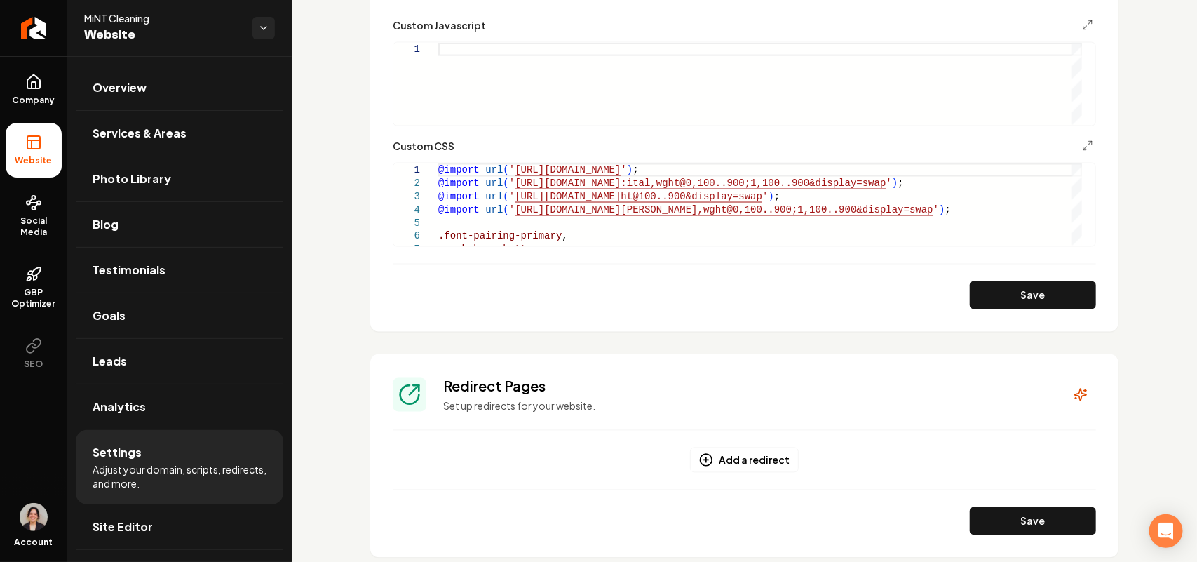
click at [1040, 293] on button "Save" at bounding box center [1033, 295] width 126 height 28
click at [1083, 149] on polyline "Main content area" at bounding box center [1084, 148] width 3 height 3
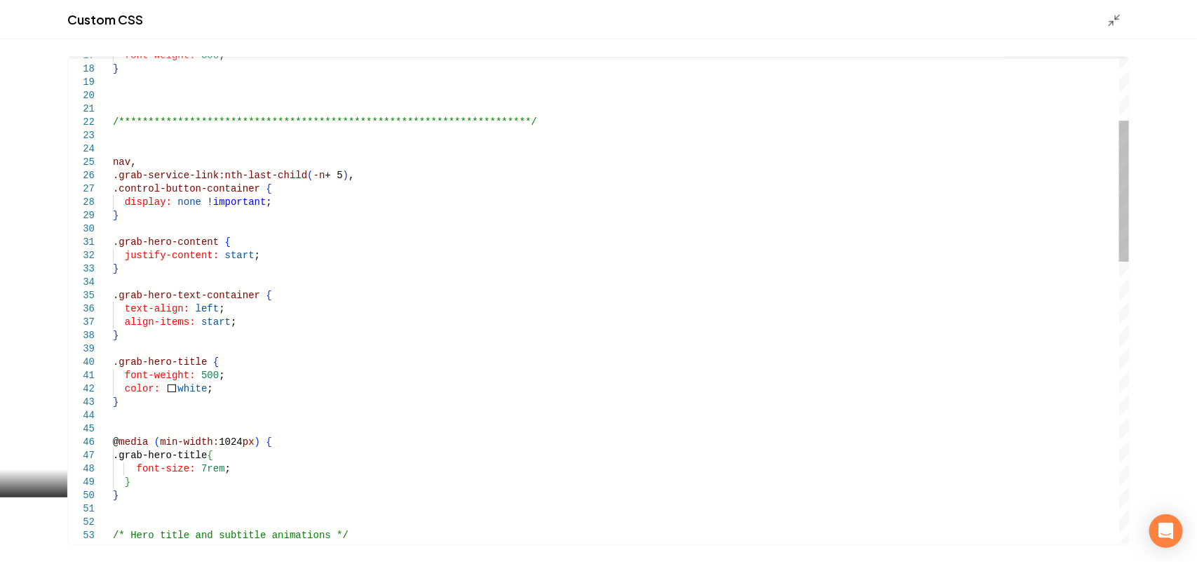
scroll to position [0, 149]
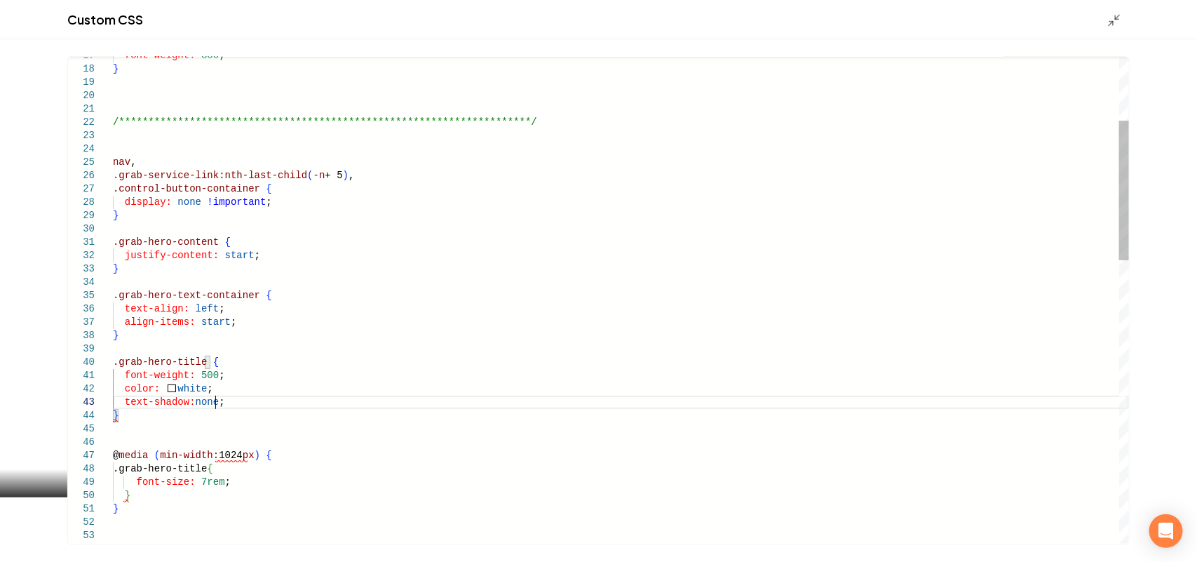
scroll to position [27, 102]
type textarea "**********"
click at [1109, 15] on icon "Main content area" at bounding box center [1114, 20] width 14 height 14
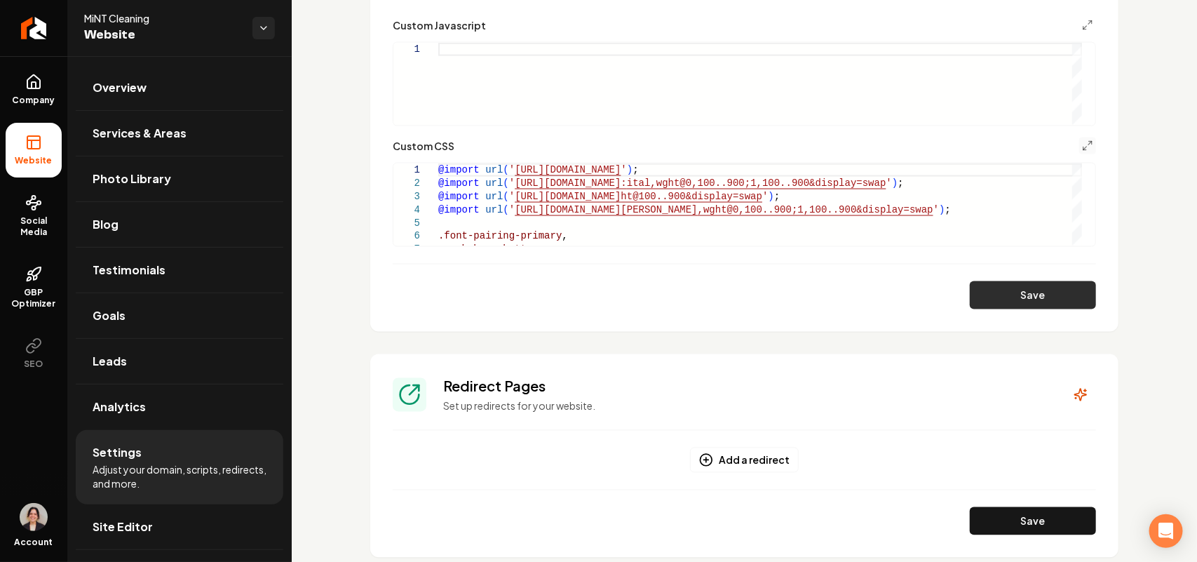
click at [1017, 306] on button "Save" at bounding box center [1033, 295] width 126 height 28
click at [1079, 144] on button "Main content area" at bounding box center [1087, 145] width 17 height 17
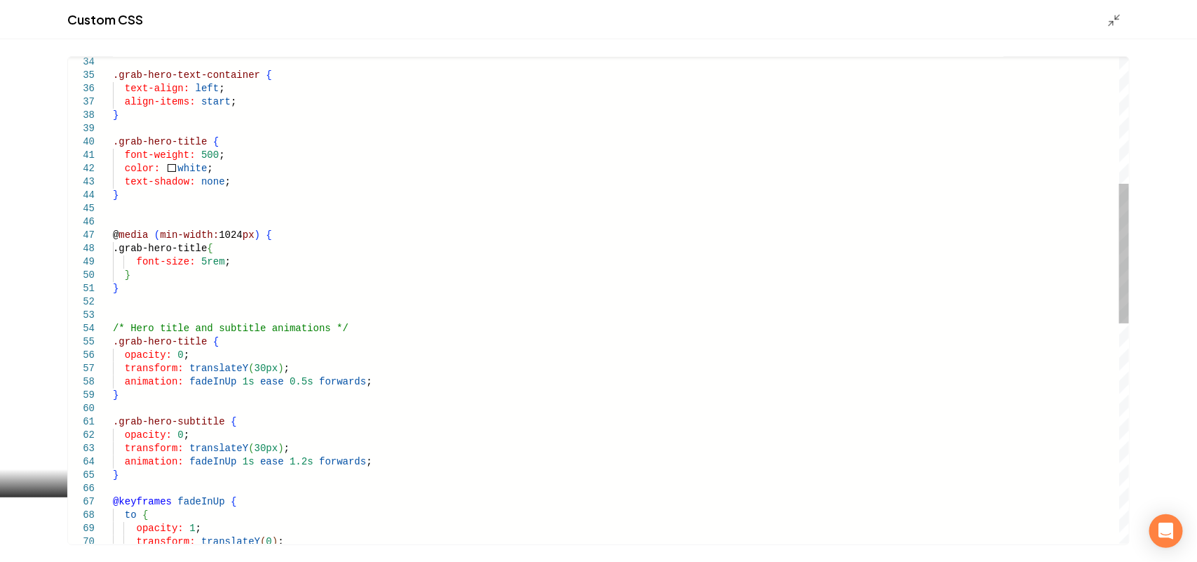
scroll to position [0, 149]
click at [196, 260] on div ".grab-hero-text-container { text-align: left ; align-items: start ; } .grab-her…" at bounding box center [621, 462] width 1016 height 1692
type textarea "**********"
click at [1123, 22] on div "Main content area" at bounding box center [1118, 19] width 22 height 15
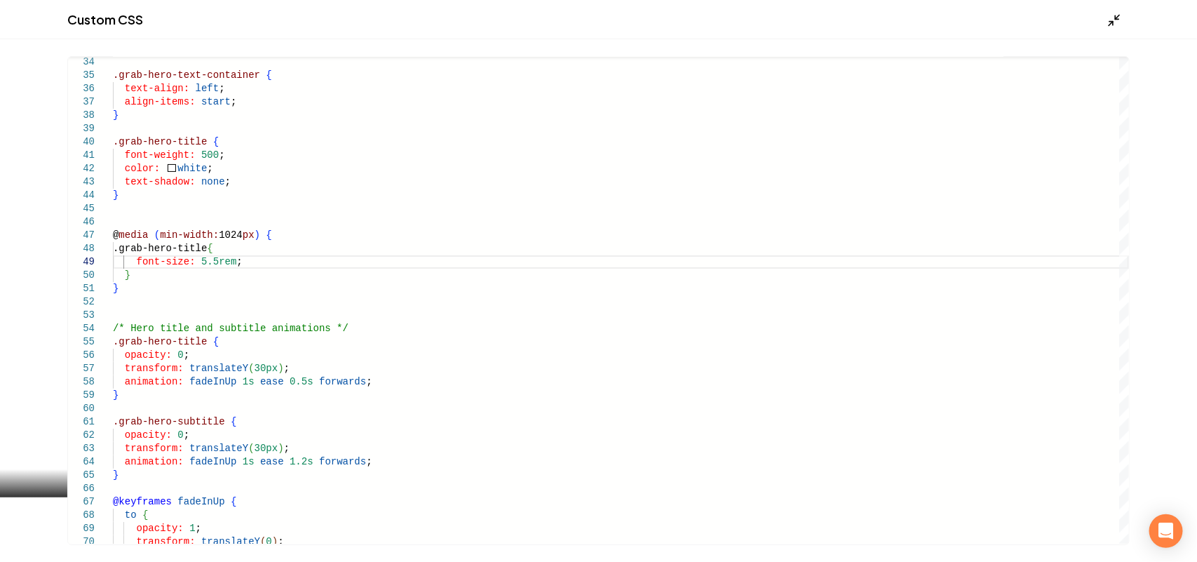
click at [1120, 21] on icon "Main content area" at bounding box center [1114, 20] width 14 height 14
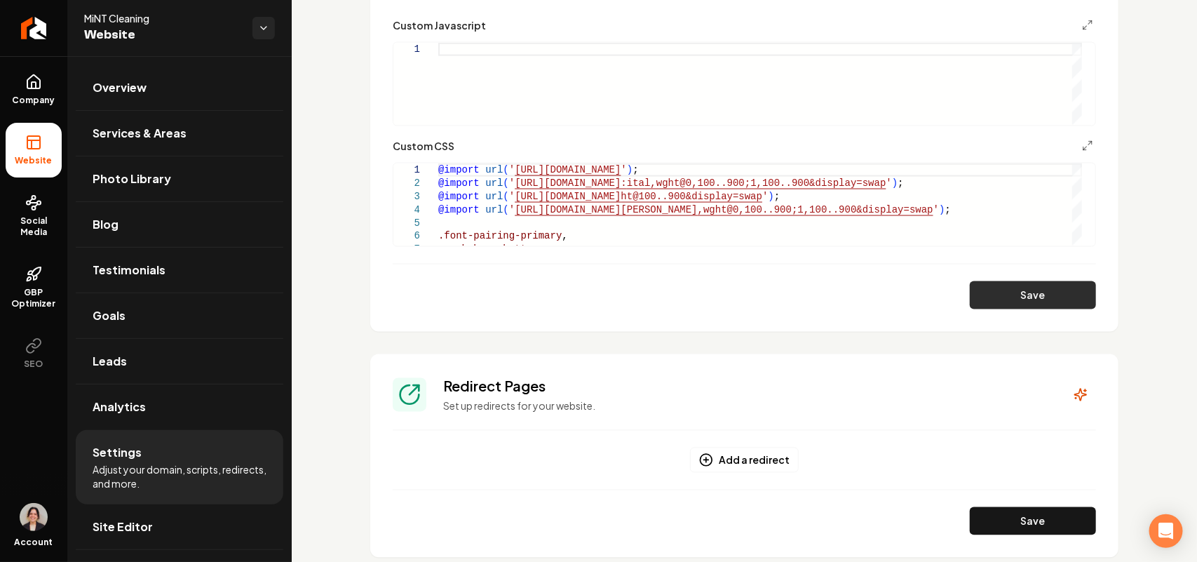
click at [1053, 296] on button "Save" at bounding box center [1033, 295] width 126 height 28
click at [1080, 146] on button "Main content area" at bounding box center [1087, 145] width 17 height 17
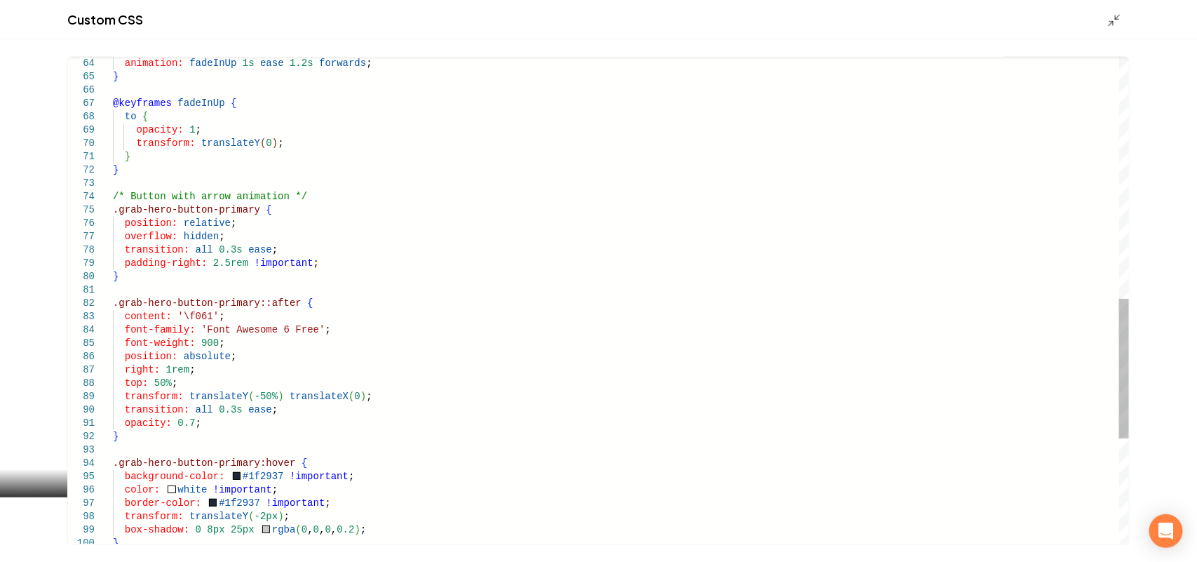
scroll to position [0, 160]
click at [163, 369] on div "animation: fadeInUp 1s ease 1.2s forwards ; } @keyframes fadeInUp { to { opacit…" at bounding box center [621, 64] width 1016 height 1692
type textarea "**********"
click at [1119, 19] on polyline "Main content area" at bounding box center [1118, 17] width 4 height 4
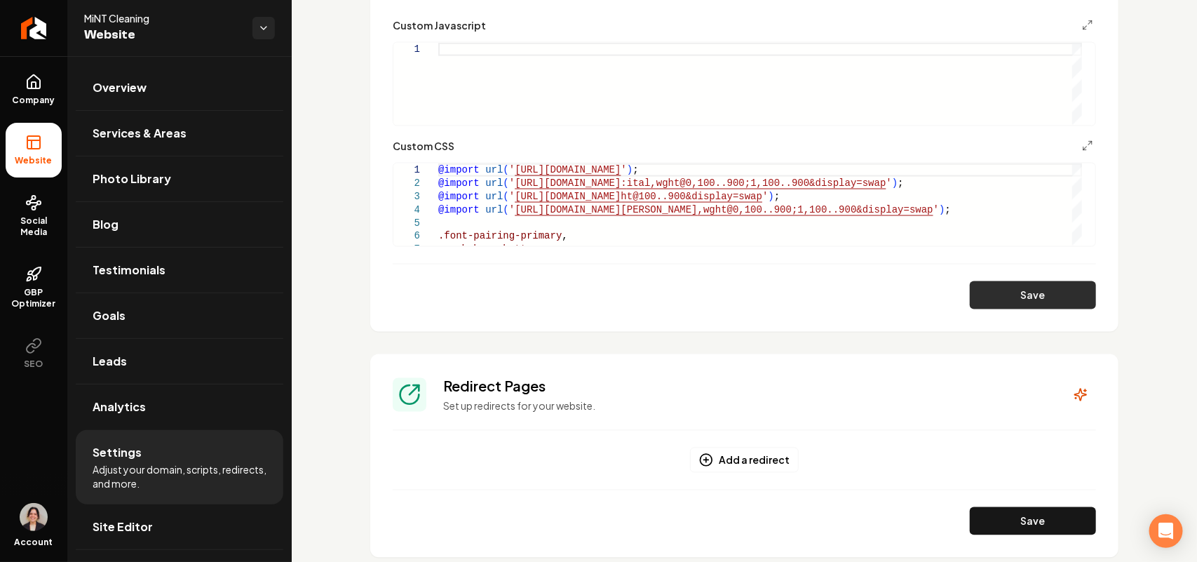
click at [1020, 288] on button "Save" at bounding box center [1033, 295] width 126 height 28
click at [1079, 138] on button "Main content area" at bounding box center [1087, 145] width 17 height 17
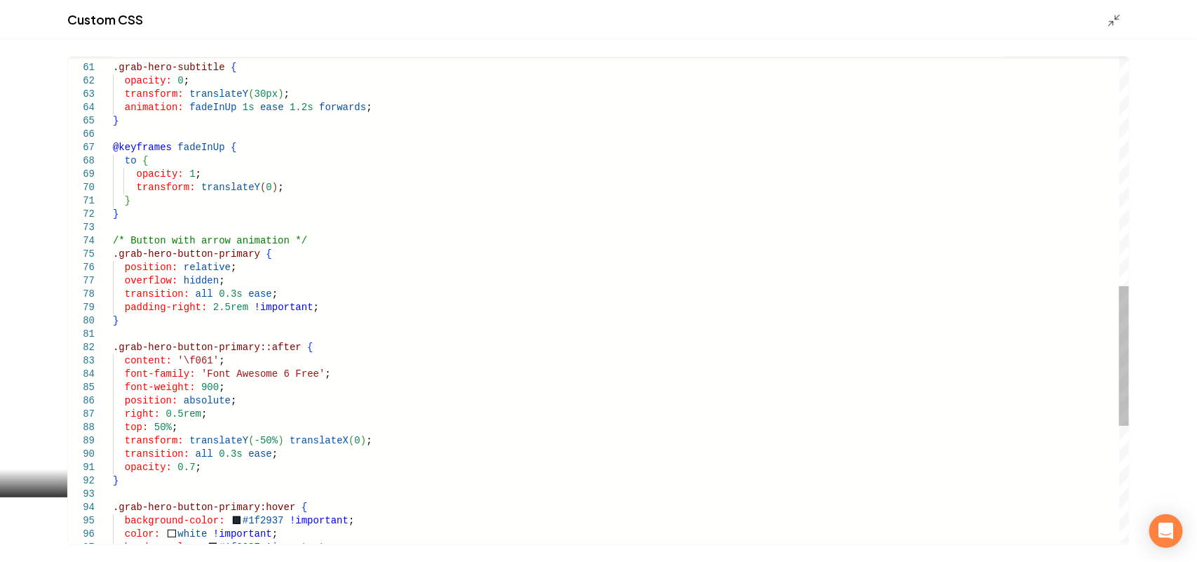
scroll to position [0, 160]
click at [165, 412] on div ".grab-hero-subtitle { opacity: 0 ; transform: translateY ( 30px ) ; animation: …" at bounding box center [621, 108] width 1016 height 1692
type textarea "**********"
click at [1123, 21] on div "Main content area" at bounding box center [1118, 19] width 22 height 15
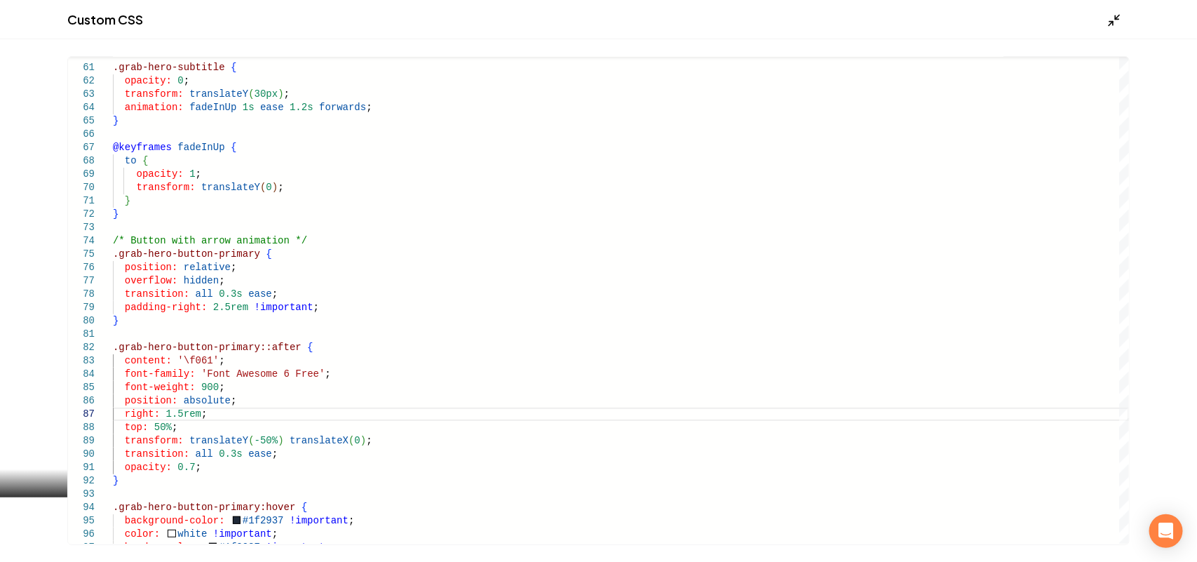
click at [1115, 16] on icon "Main content area" at bounding box center [1114, 20] width 14 height 14
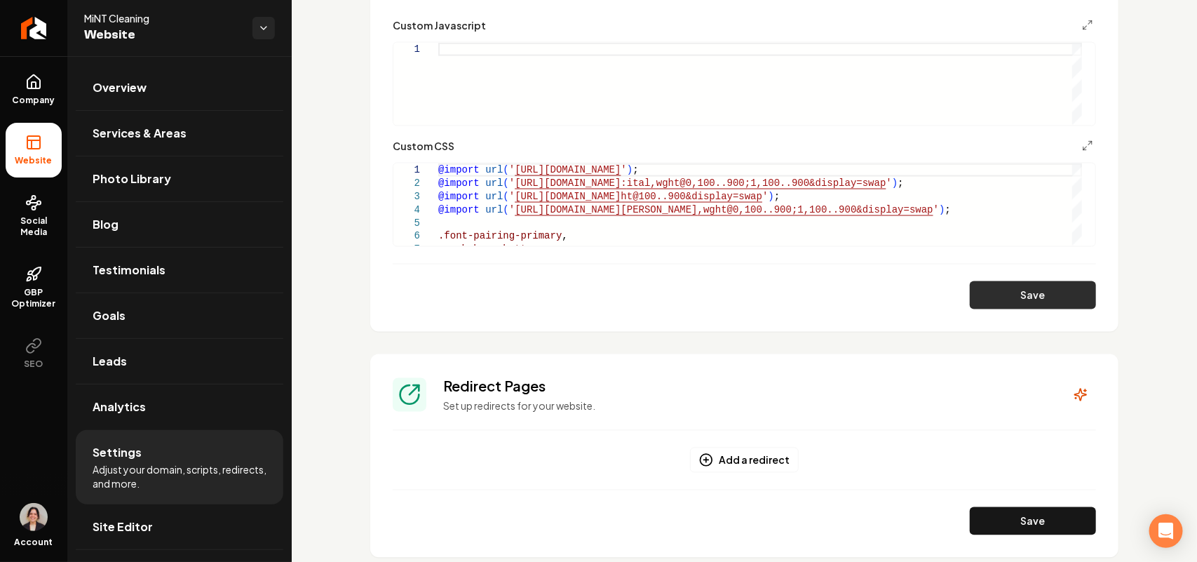
click at [1017, 303] on button "Save" at bounding box center [1033, 295] width 126 height 28
click at [1088, 142] on line "Main content area" at bounding box center [1090, 144] width 4 height 4
